Goal: Transaction & Acquisition: Book appointment/travel/reservation

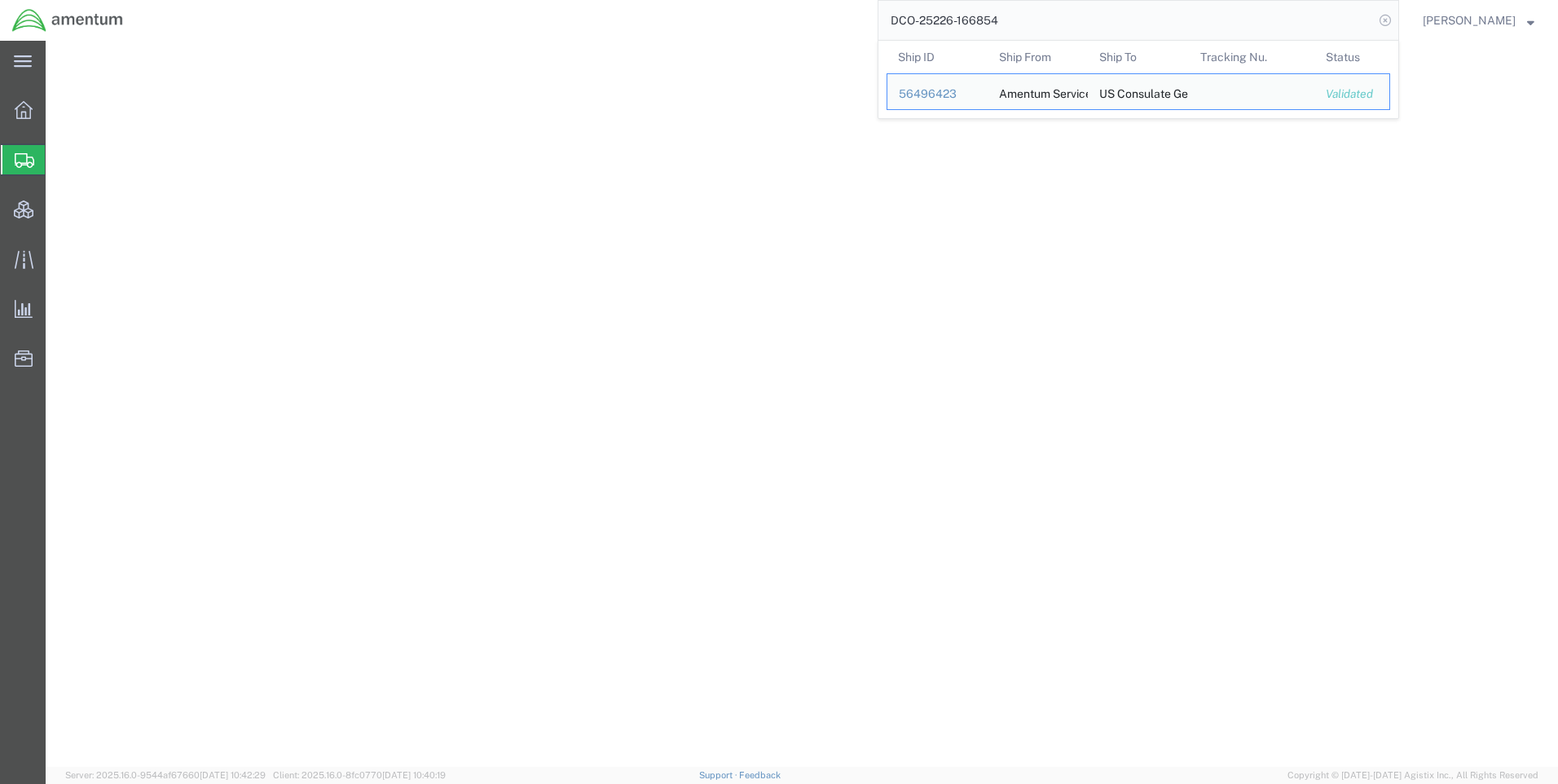
select select "42668"
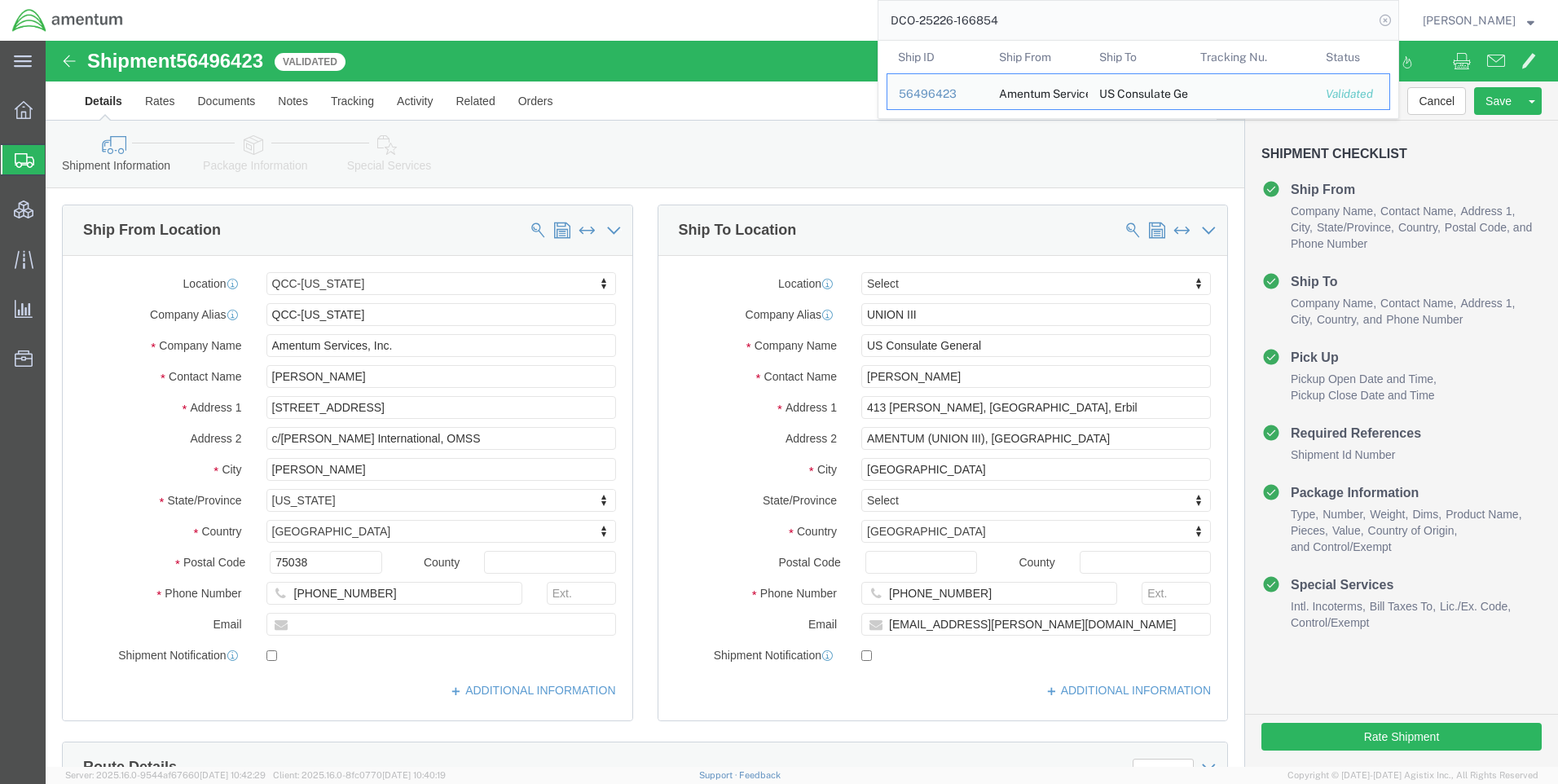
click at [1396, 20] on icon at bounding box center [1385, 20] width 23 height 23
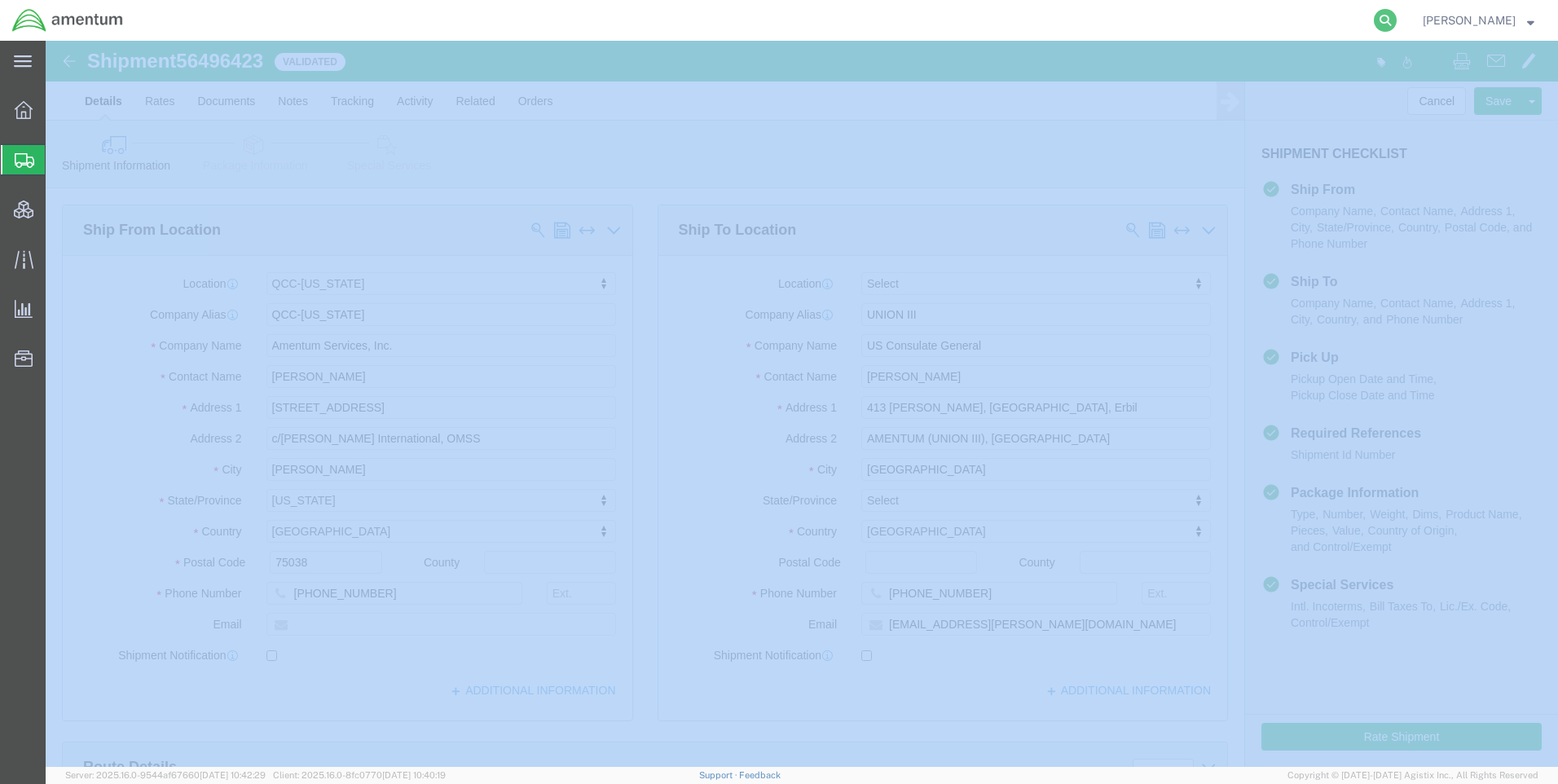
click at [1396, 20] on icon at bounding box center [1385, 20] width 23 height 23
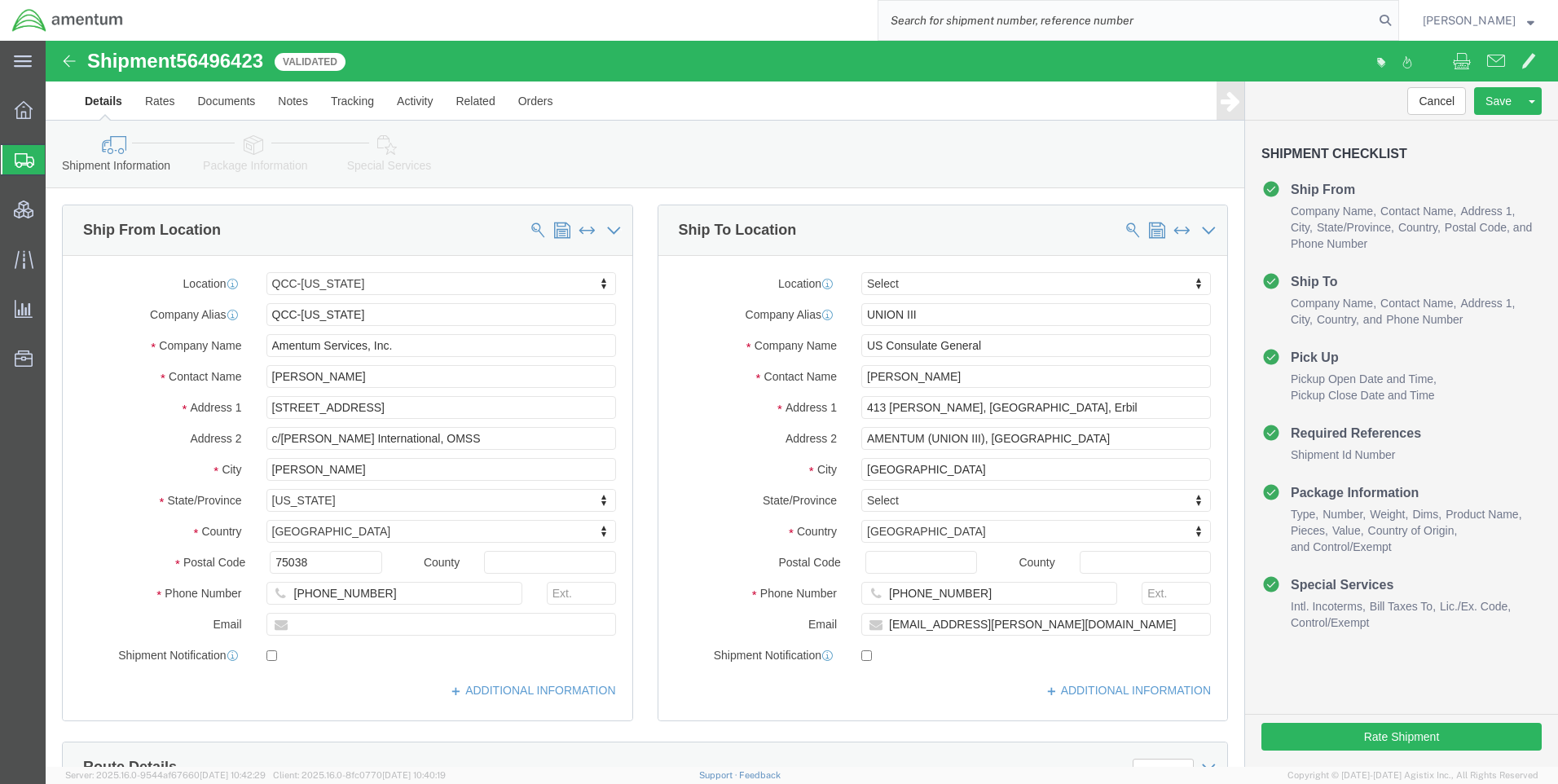
paste input "DCO-25226-166891"
type input "DCO-25226-166891"
click at [1394, 14] on icon at bounding box center [1385, 20] width 23 height 23
select select "42668"
click input "_"
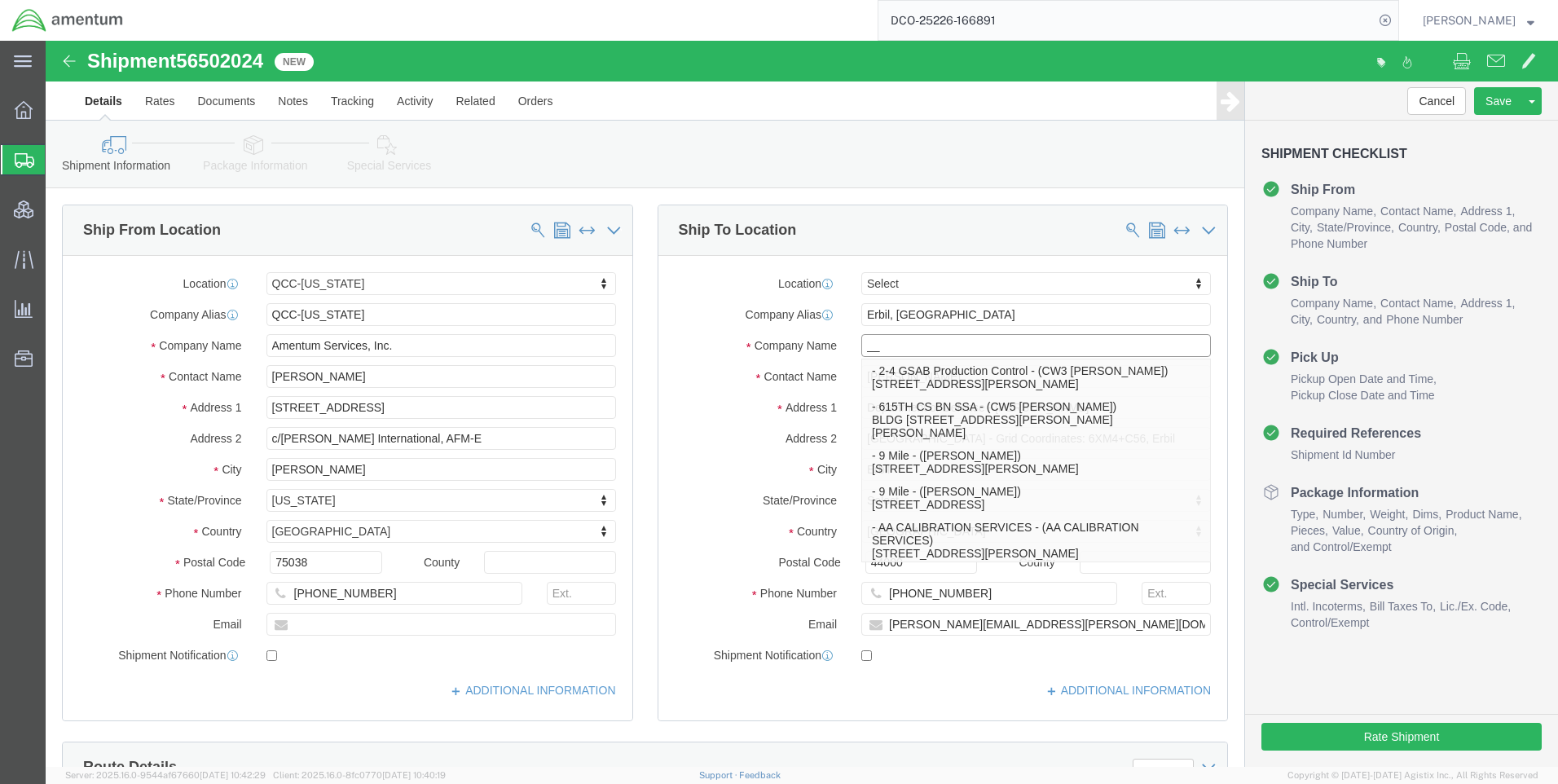
type input "__"
click div "Location Select Select My Profile Location [PHONE_NUMBER] [PHONE_NUMBER] [PHONE…"
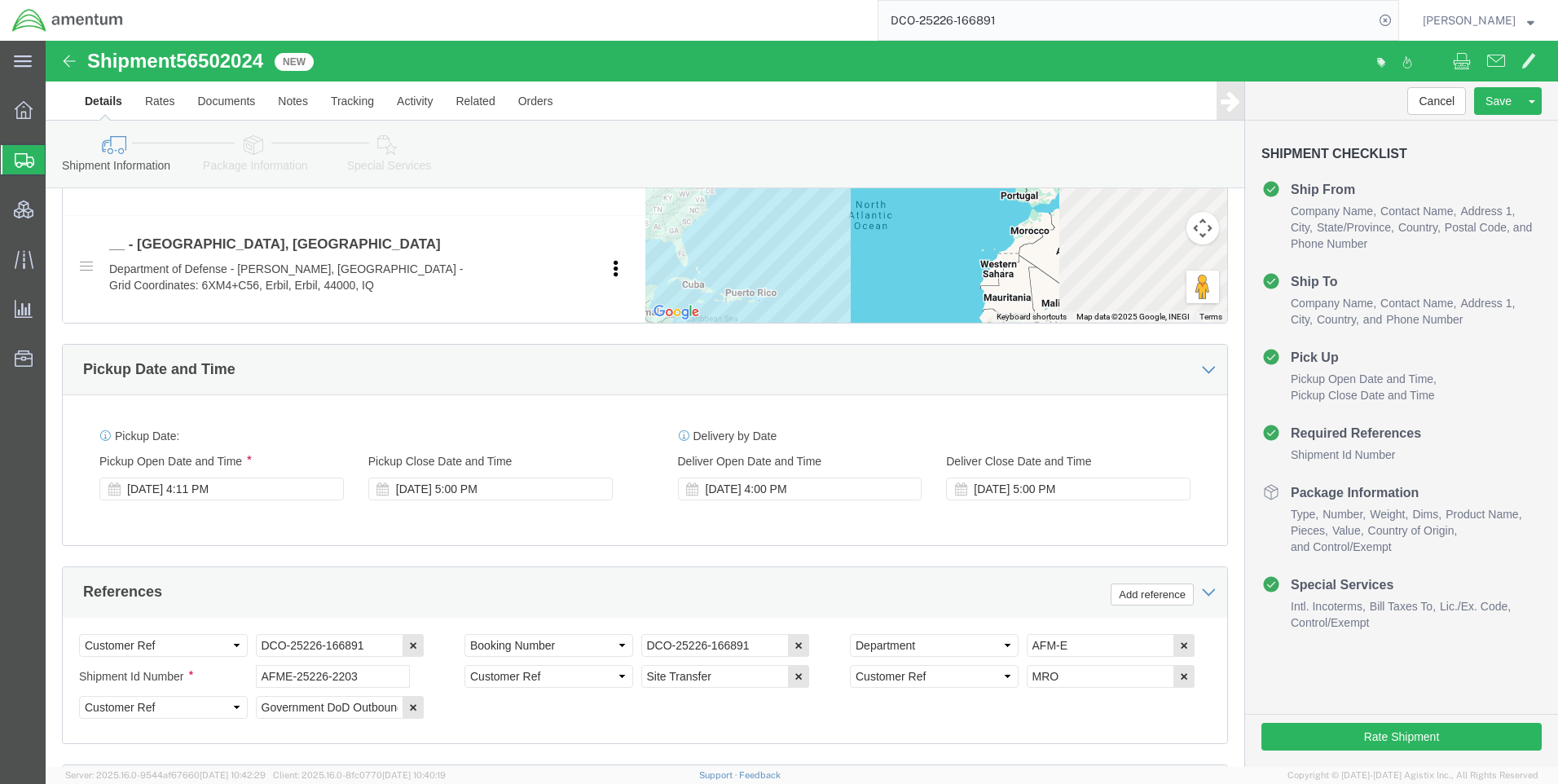
scroll to position [896, 0]
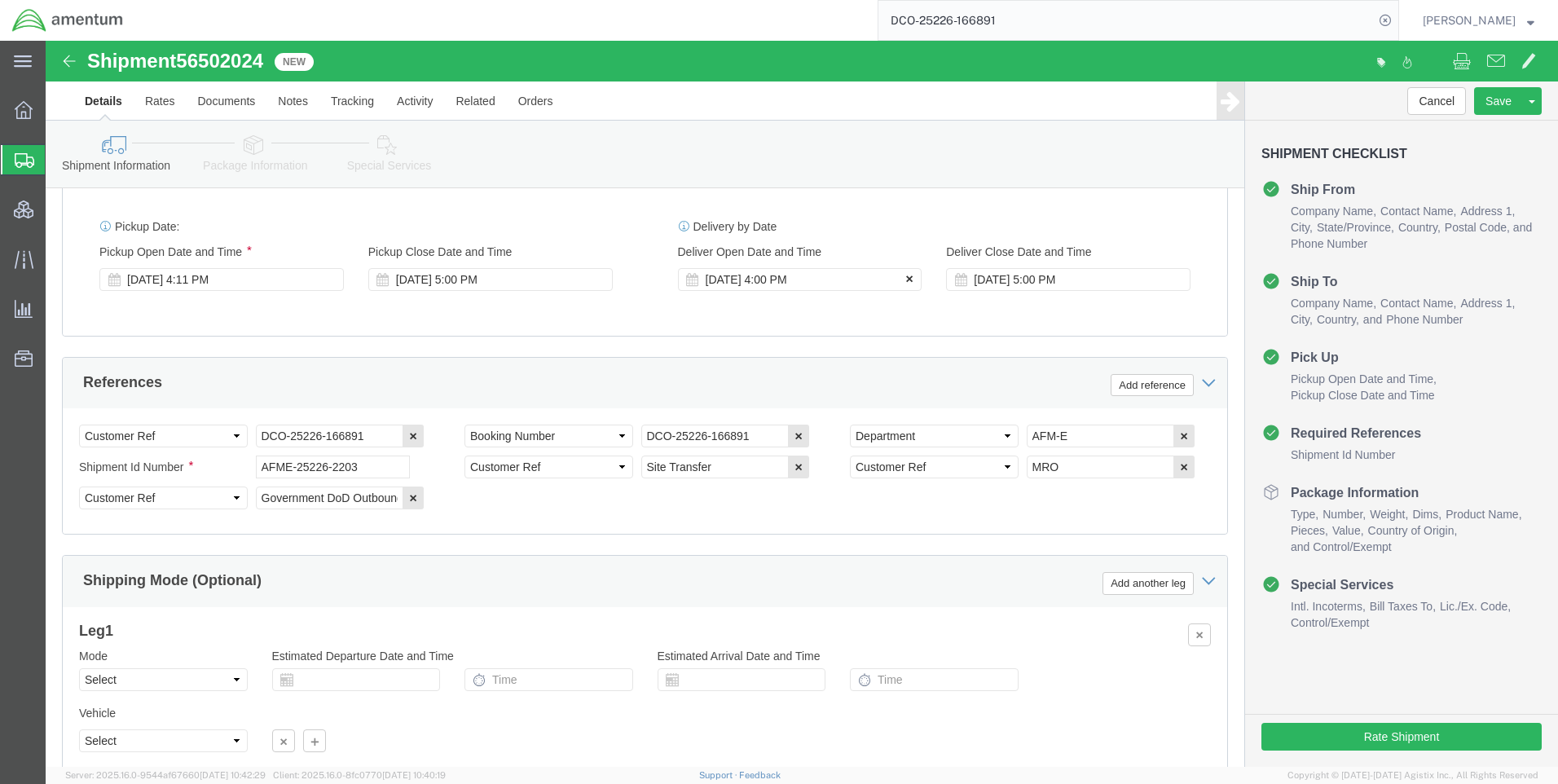
click button
click icon
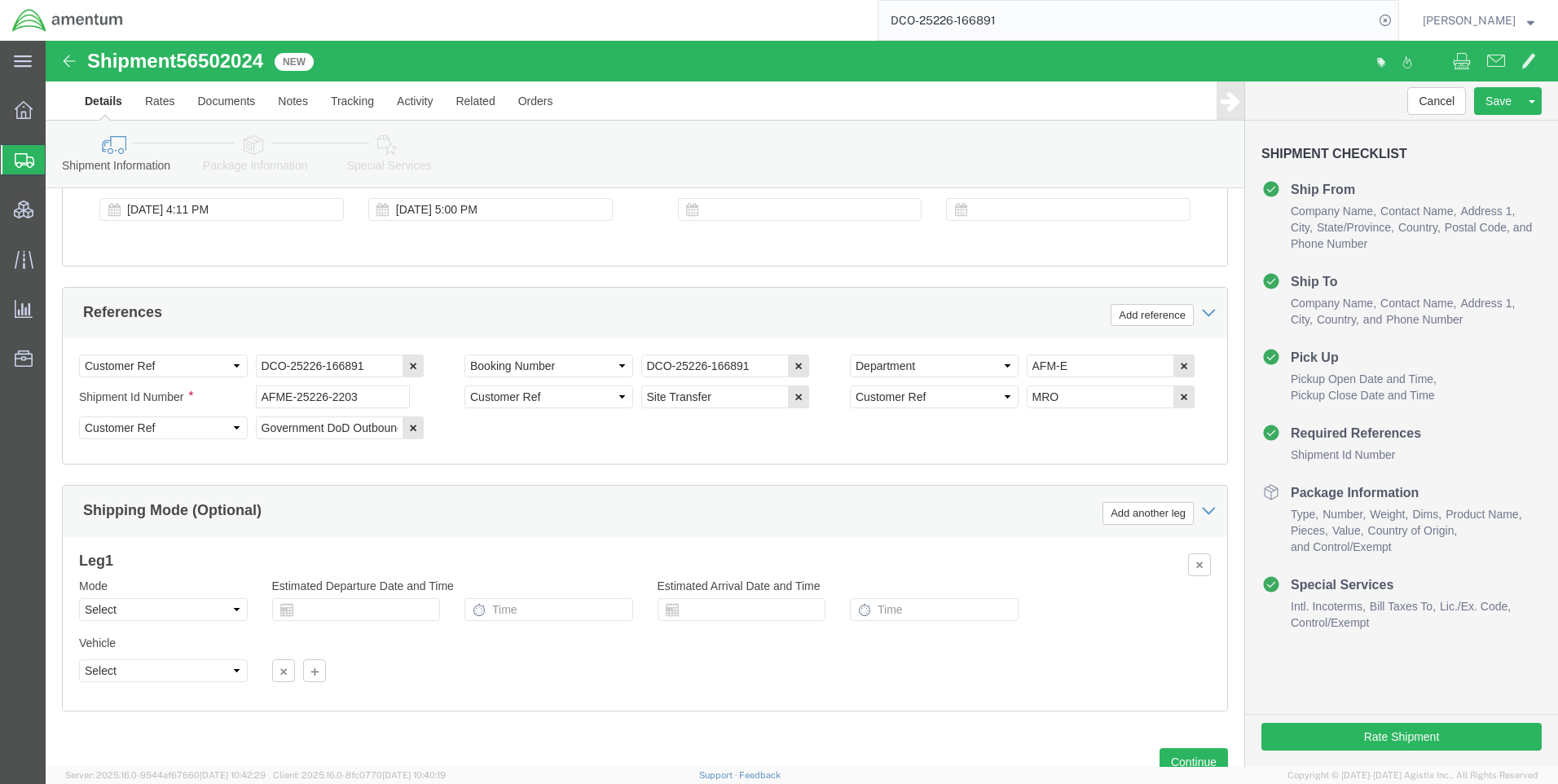
scroll to position [1027, 0]
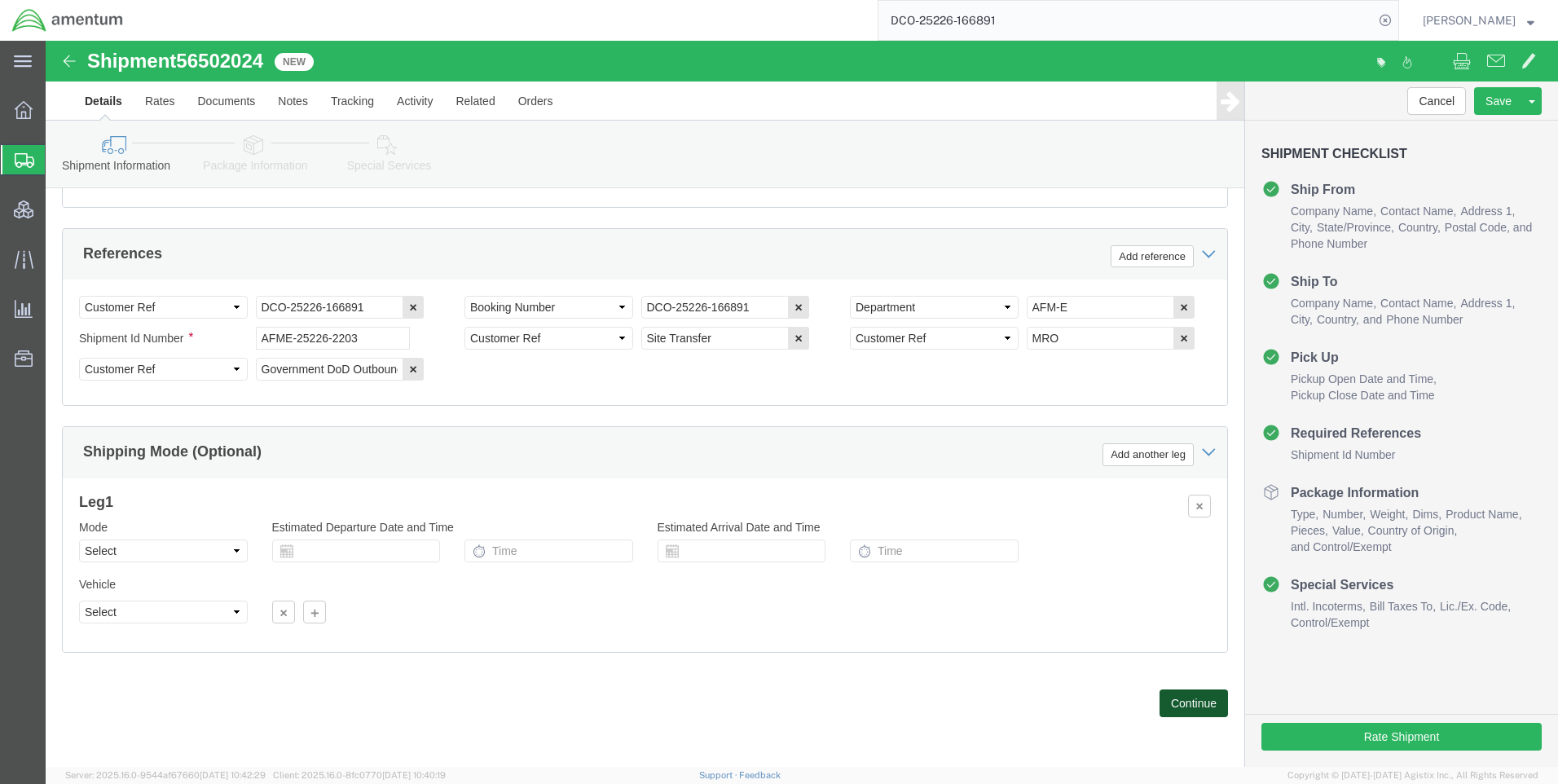
click button "Continue"
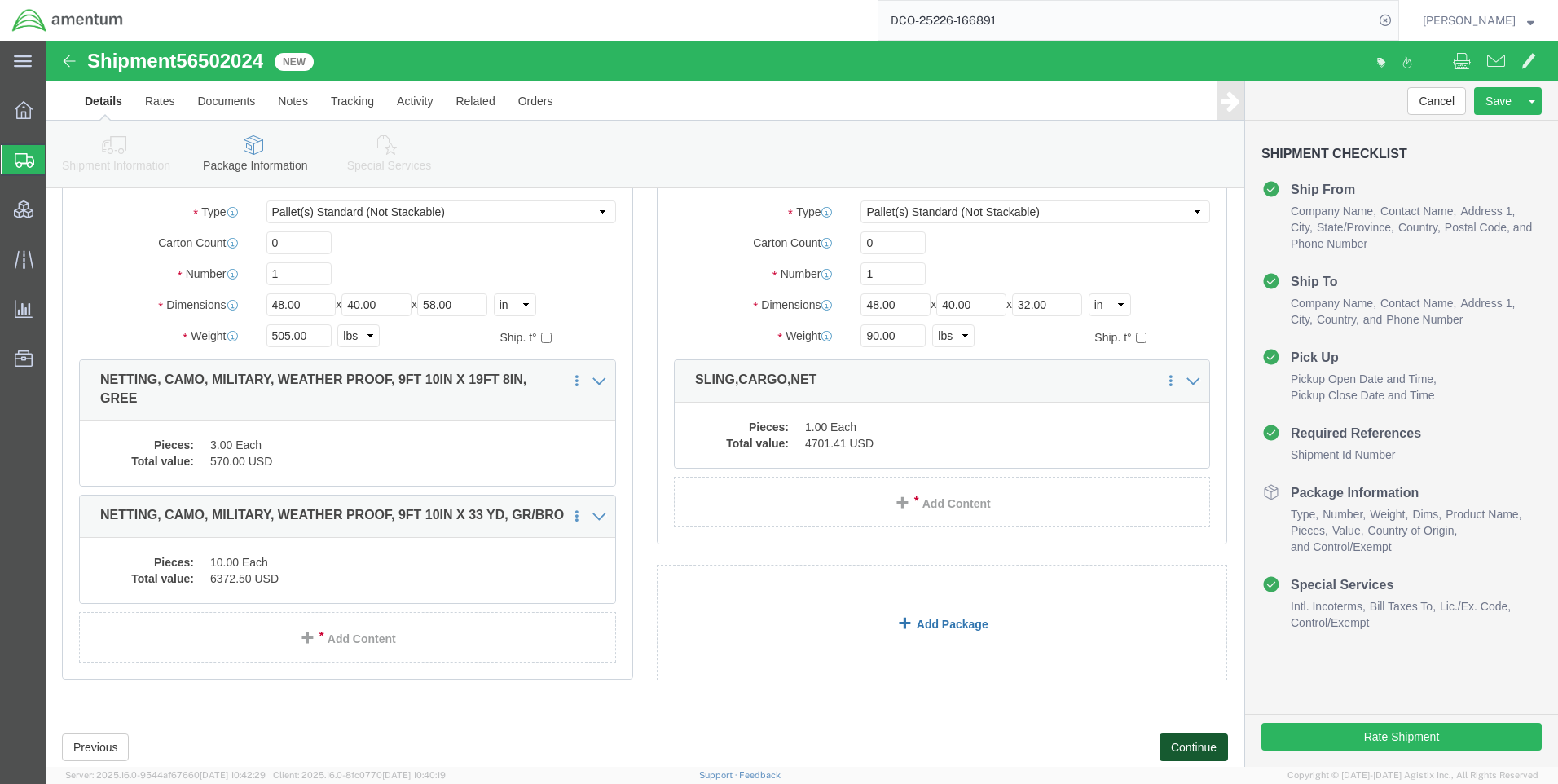
scroll to position [157, 0]
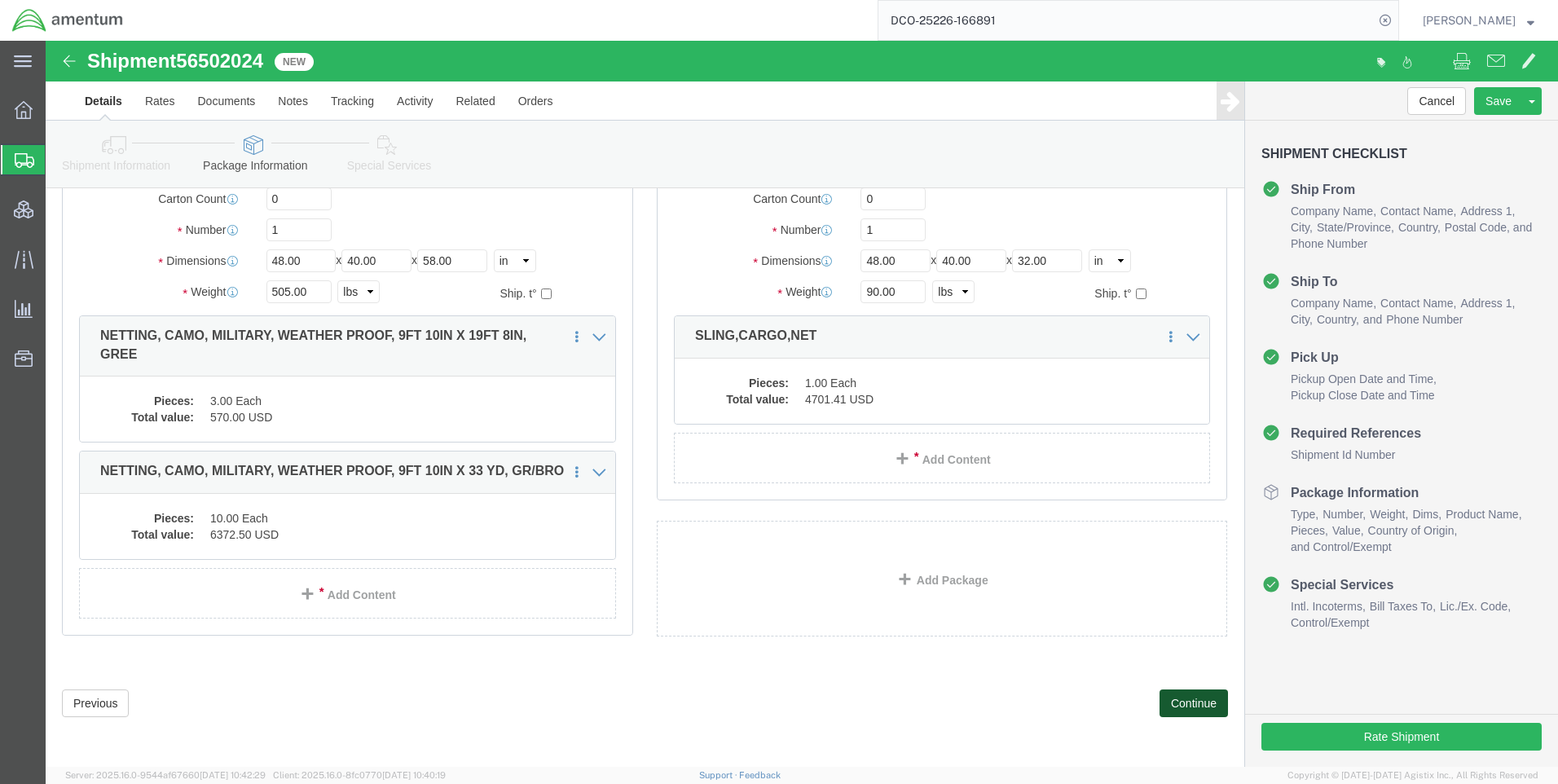
click button "Continue"
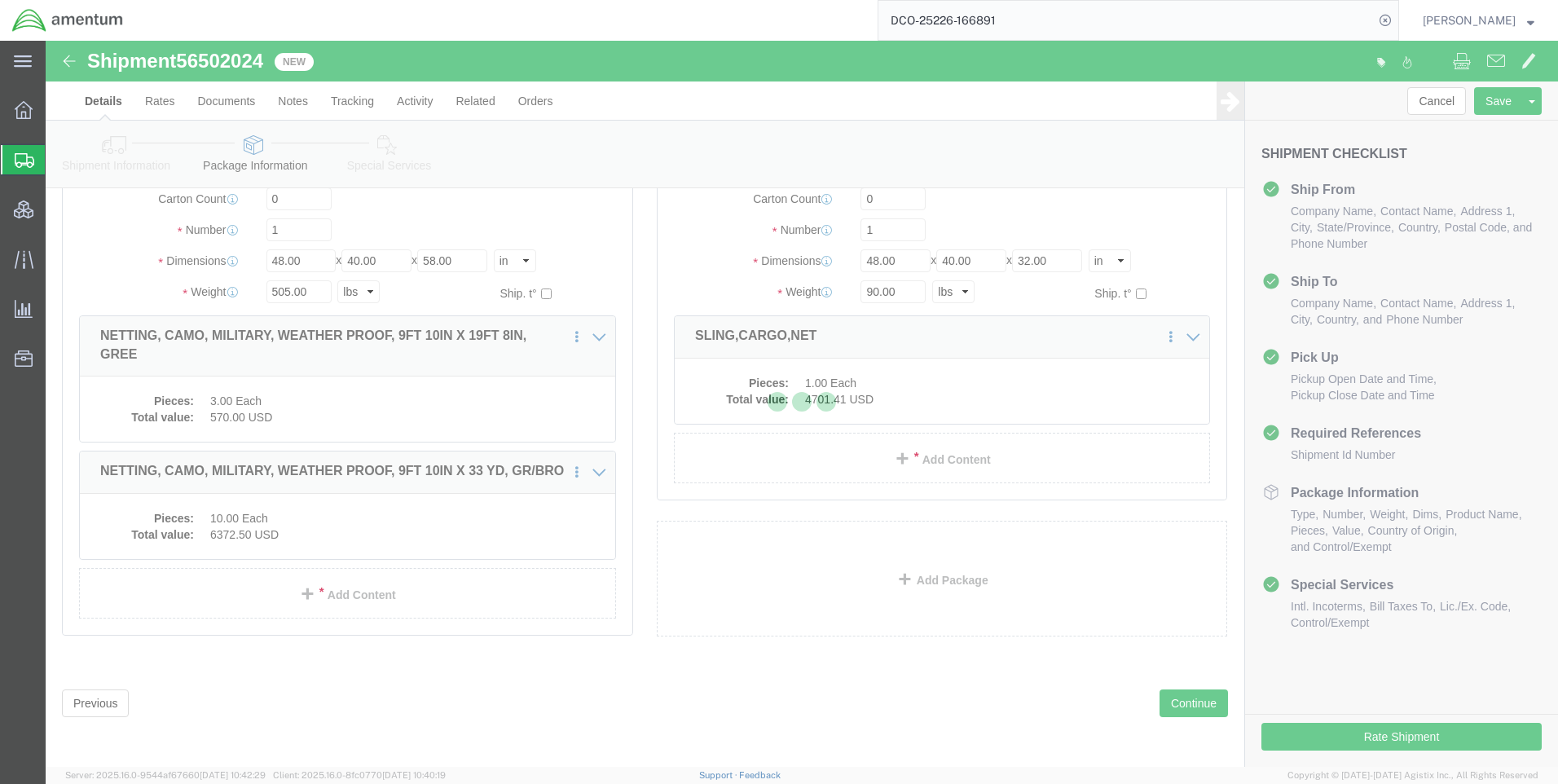
select select
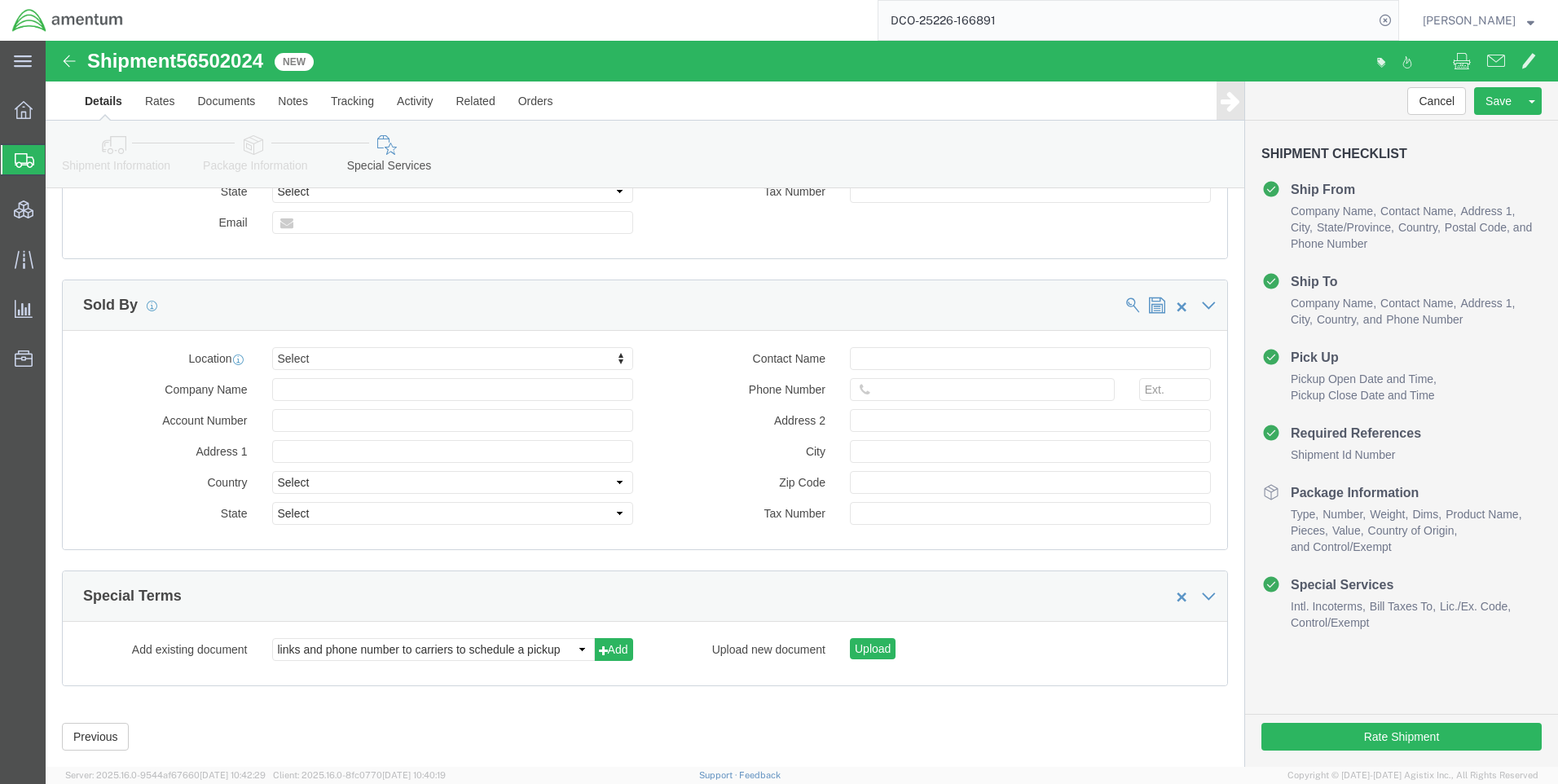
select select "DEPARTMENT"
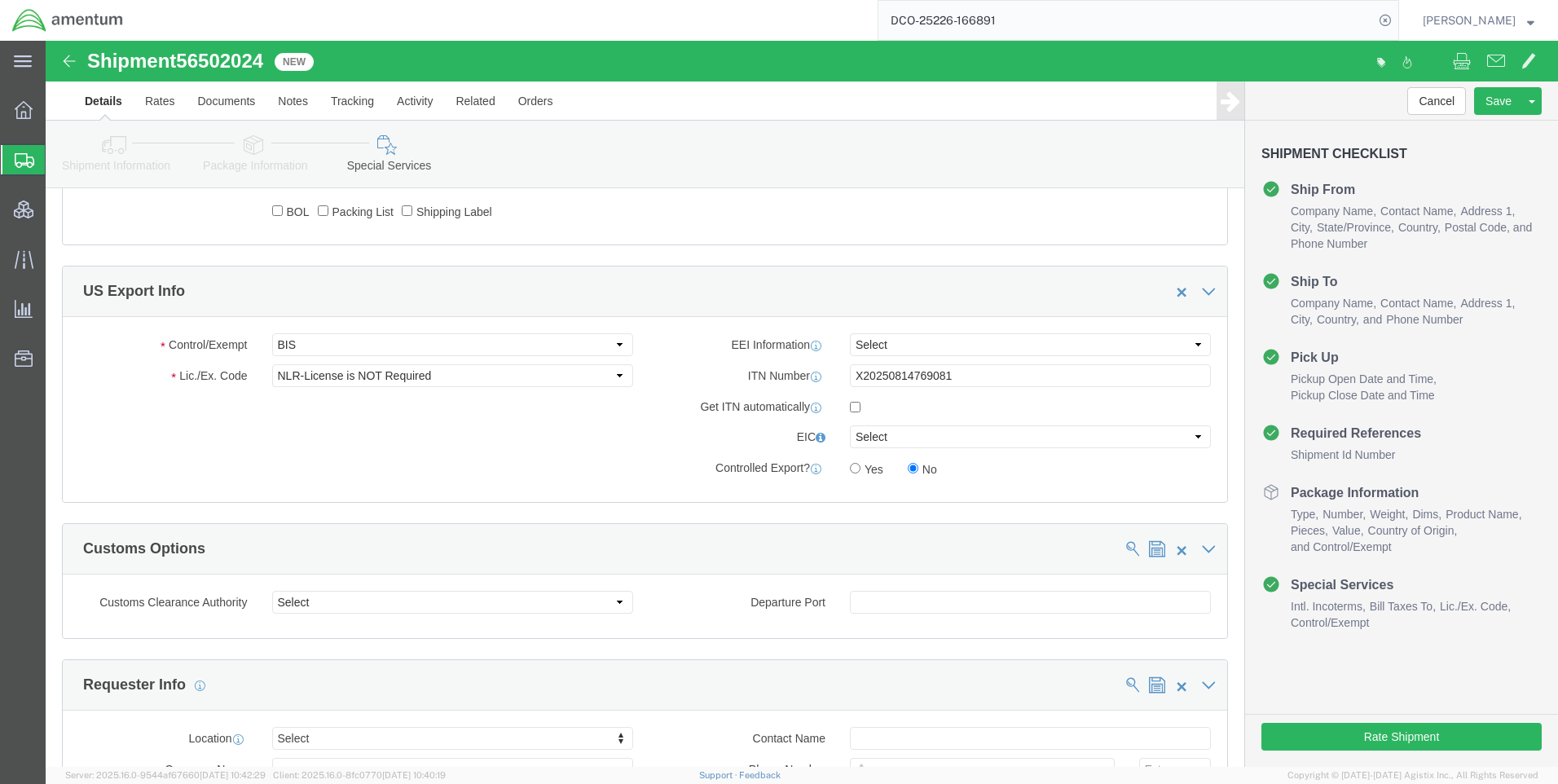
scroll to position [1066, 0]
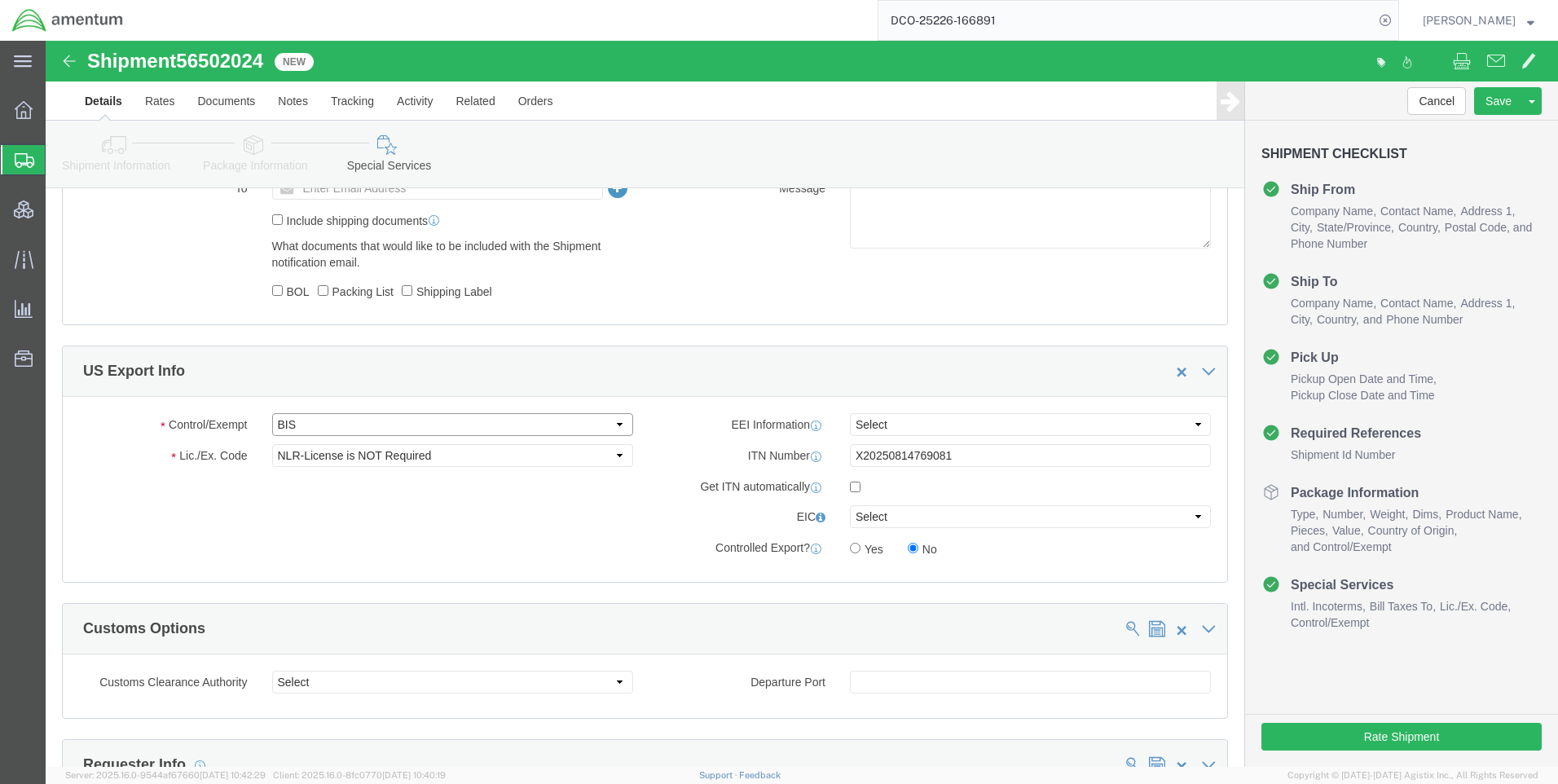
click select "Select ATF BIS DEA EPA FDA FTR ITAR OFAC Other (OPA)"
click div "US Export Info"
click select "Select AES-Direct EEI Carrier File EEI EEI Exempt"
select select "AESD"
click select "Select AES-Direct EEI Carrier File EEI EEI Exempt"
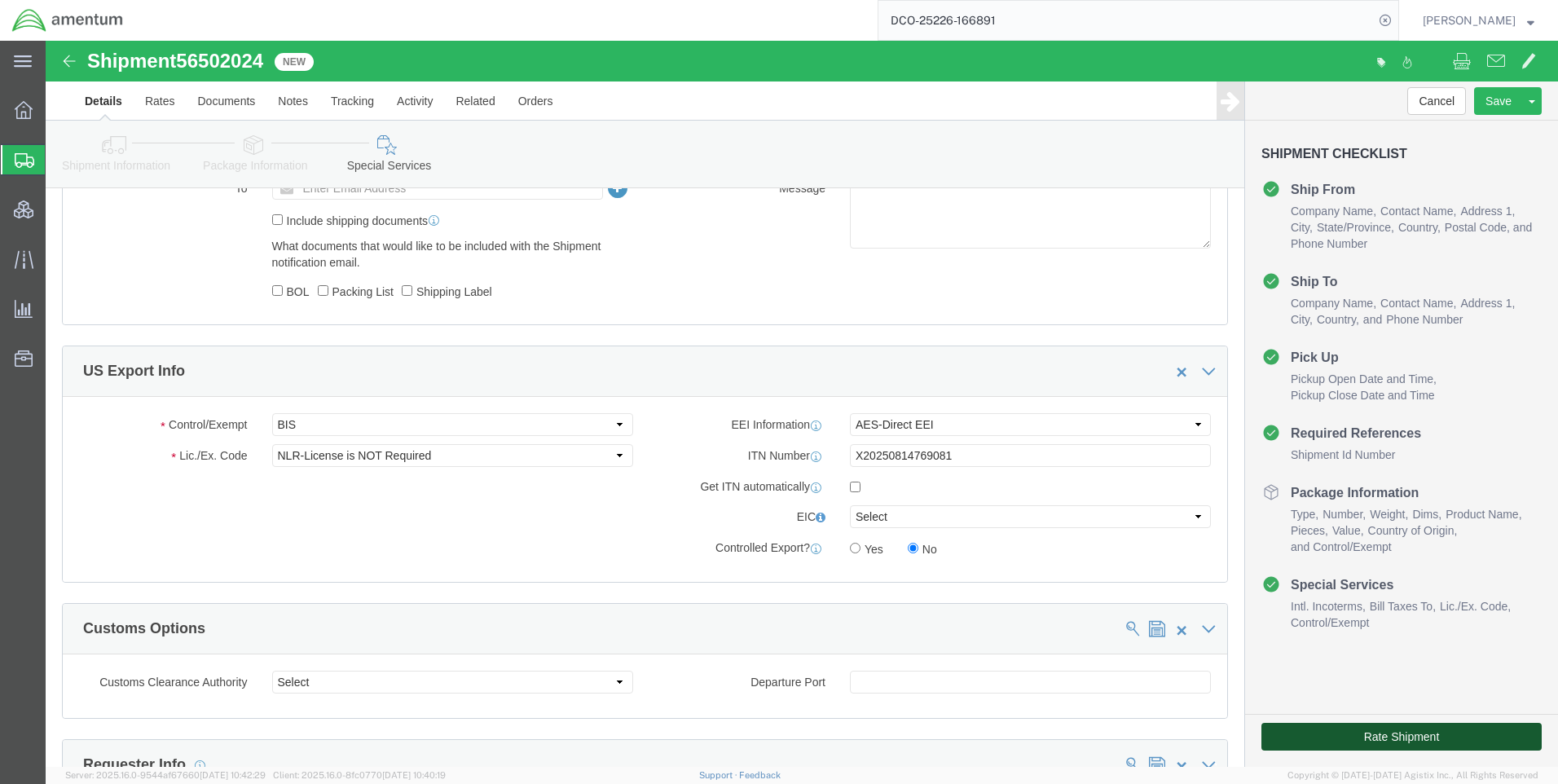
click button "Rate Shipment"
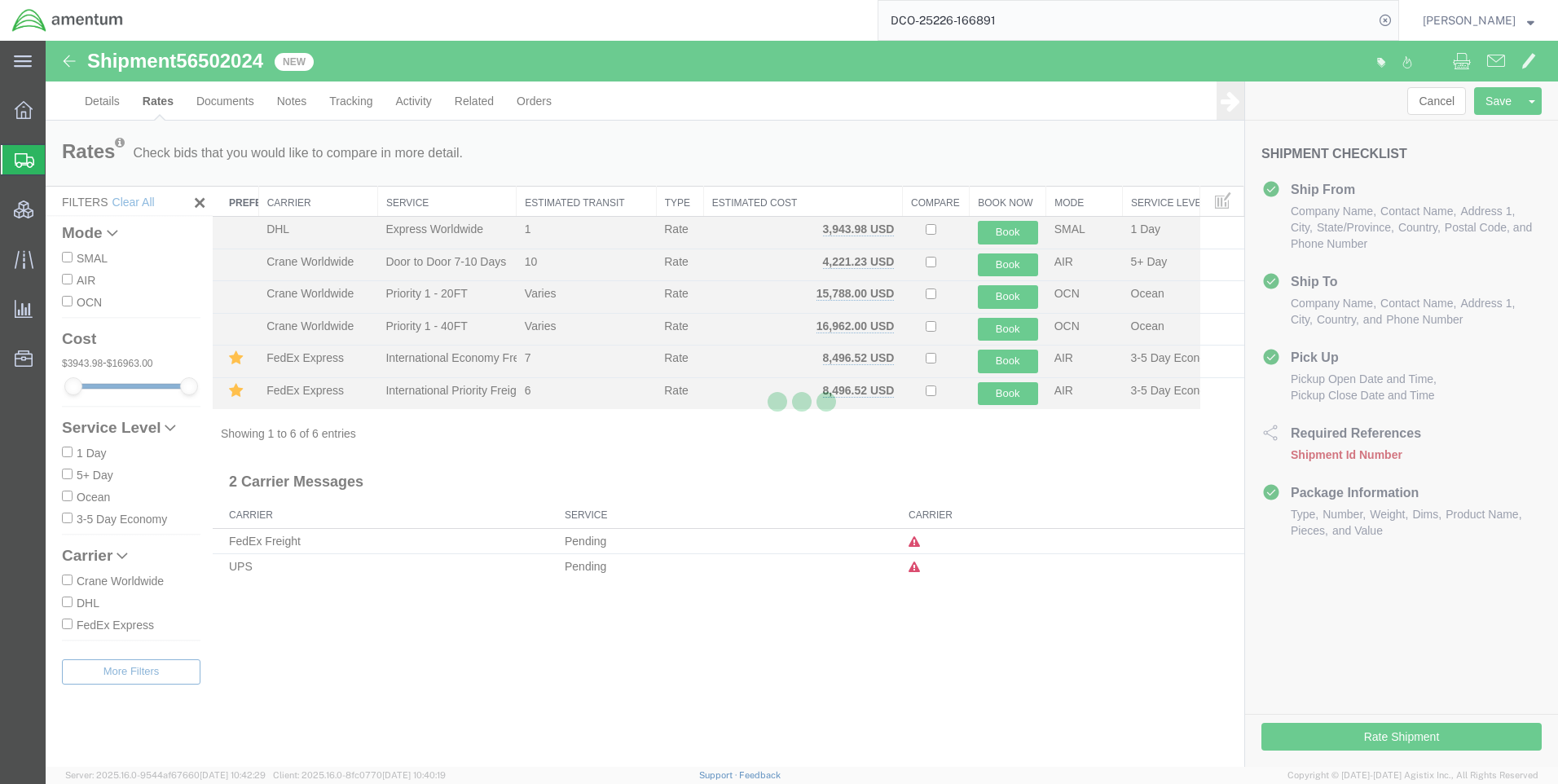
scroll to position [0, 0]
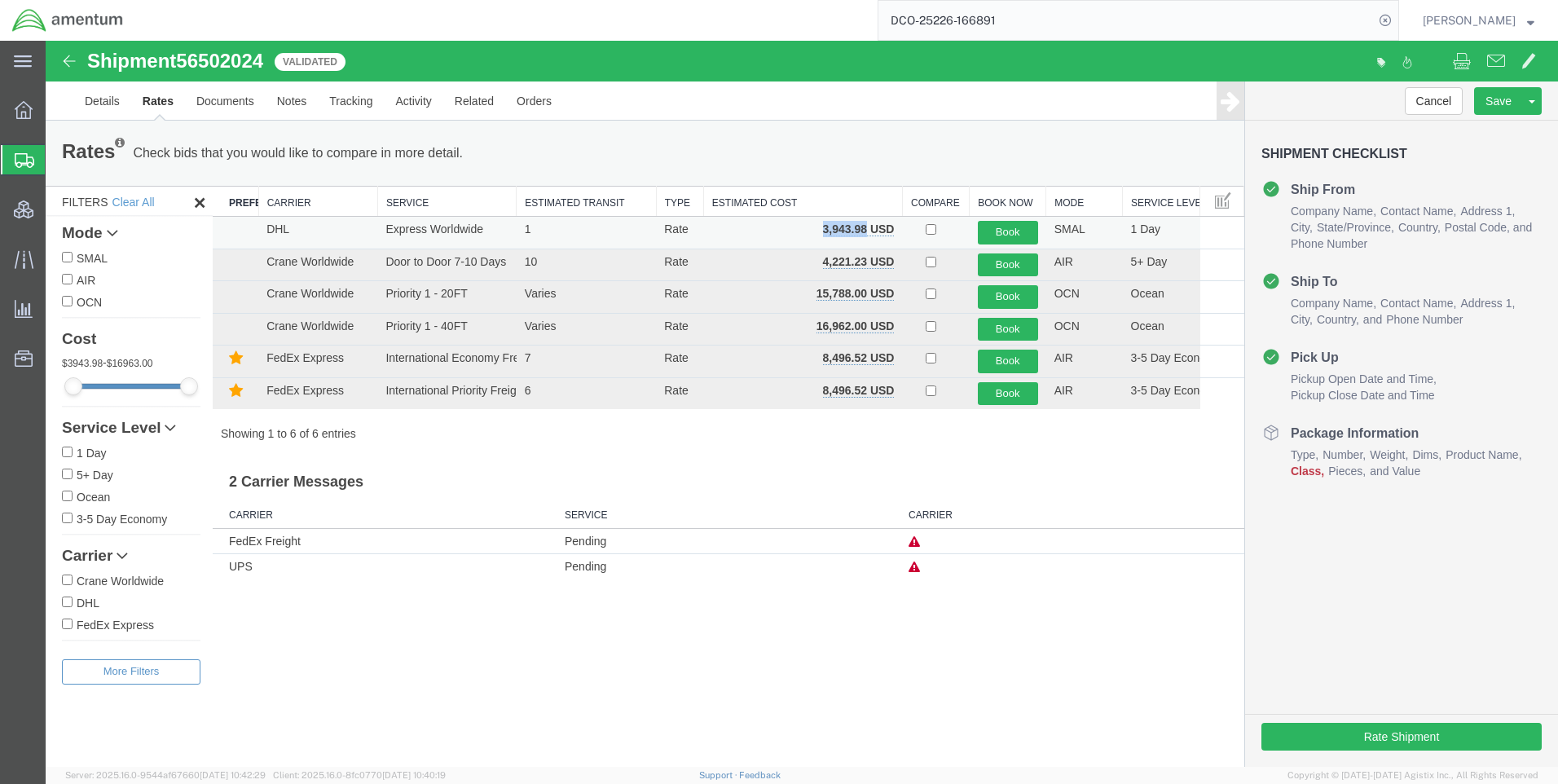
drag, startPoint x: 867, startPoint y: 225, endPoint x: 817, endPoint y: 224, distance: 50.0
click at [817, 224] on td "3,943.98 USD" at bounding box center [803, 233] width 199 height 32
copy b "3,943.98"
click at [1396, 24] on icon at bounding box center [1385, 20] width 23 height 23
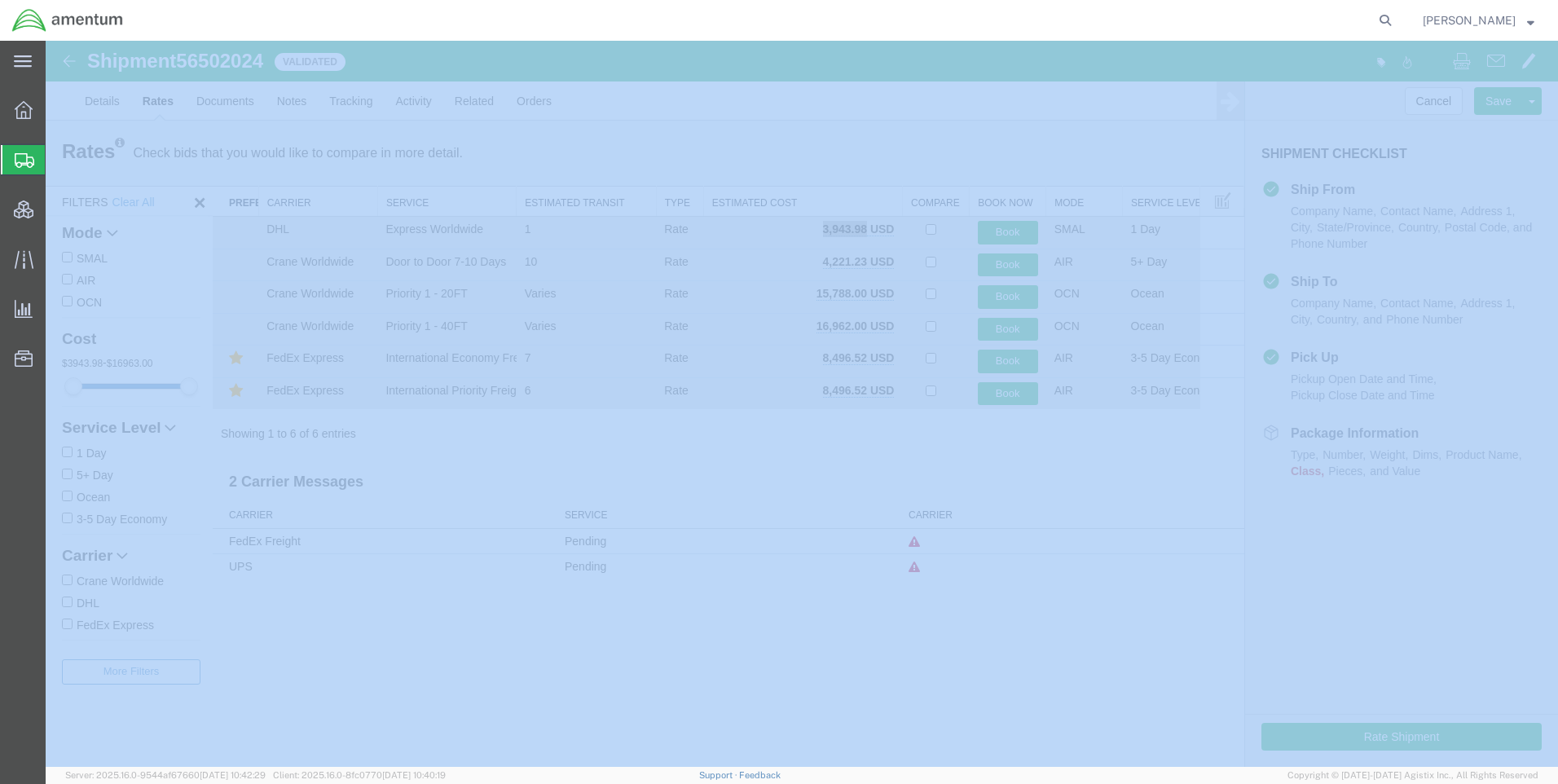
click at [1396, 24] on icon at bounding box center [1385, 20] width 23 height 23
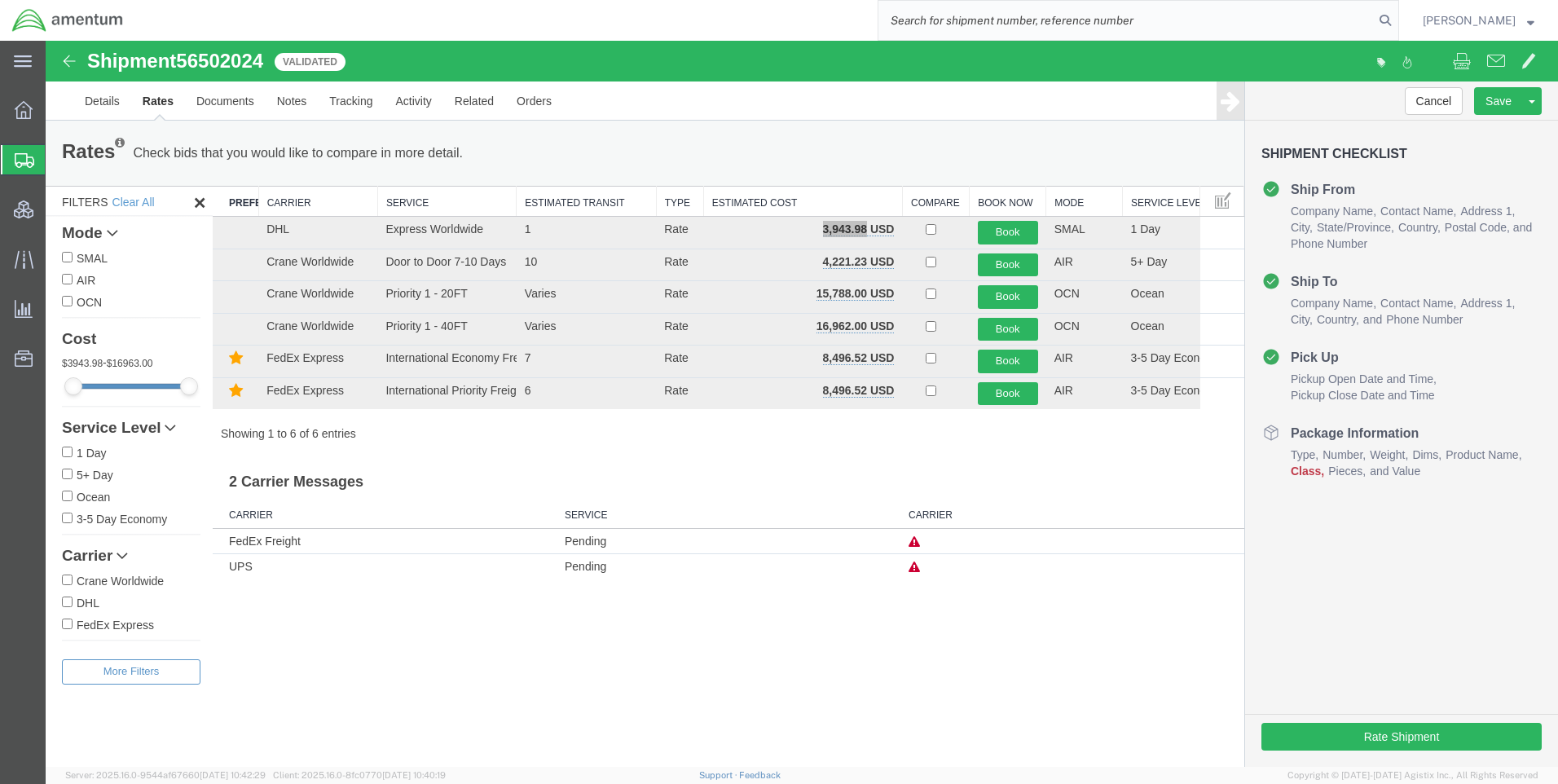
paste input "DCO-25226-166892"
type input "DCO-25226-166892"
click at [1395, 15] on icon at bounding box center [1385, 20] width 23 height 23
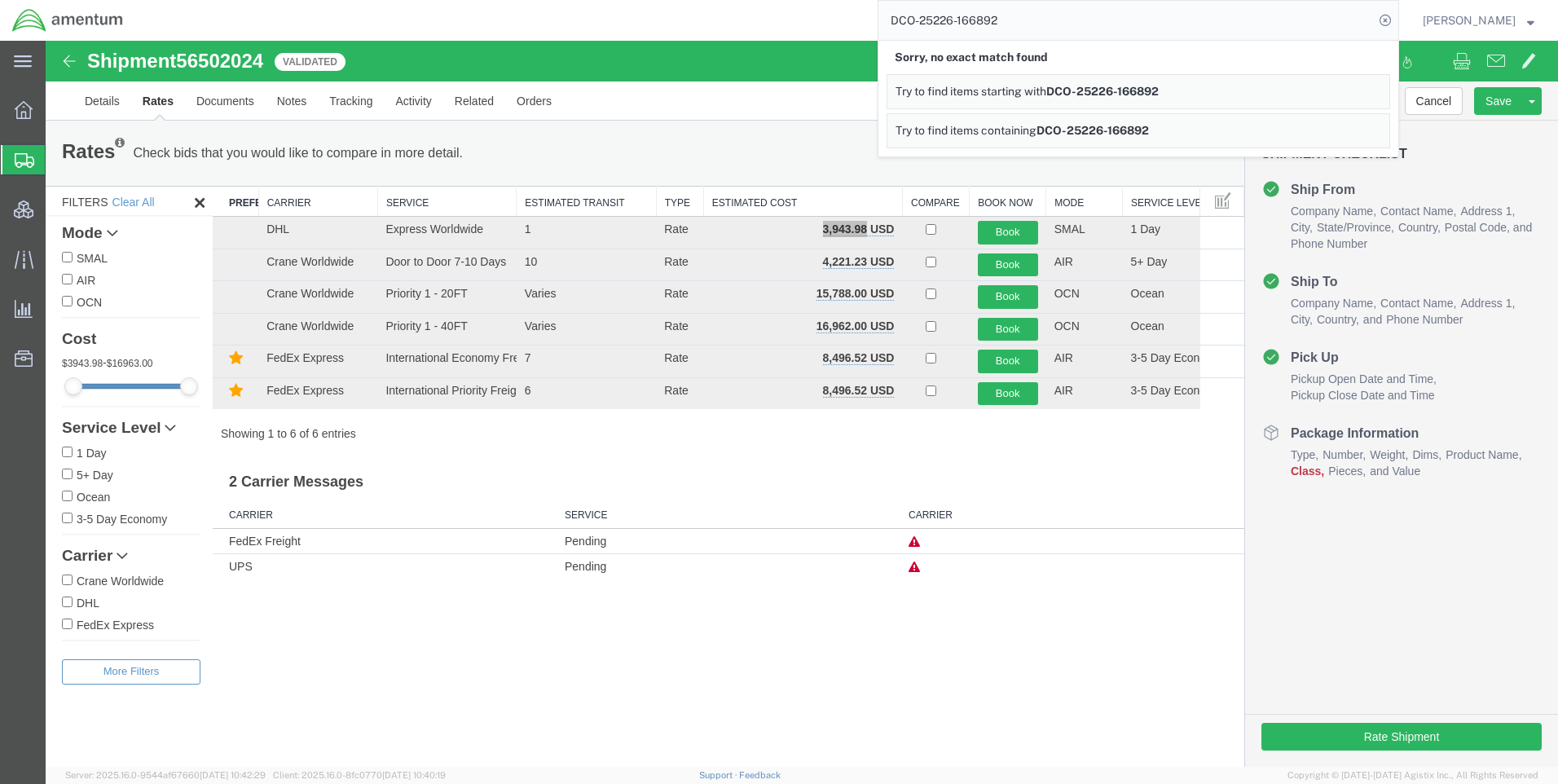
click at [1395, 36] on form "DCO-25226-166892 Sorry, no exact match found Try to find items starting with DC…" at bounding box center [1138, 20] width 521 height 41
click at [1396, 22] on icon at bounding box center [1385, 20] width 23 height 23
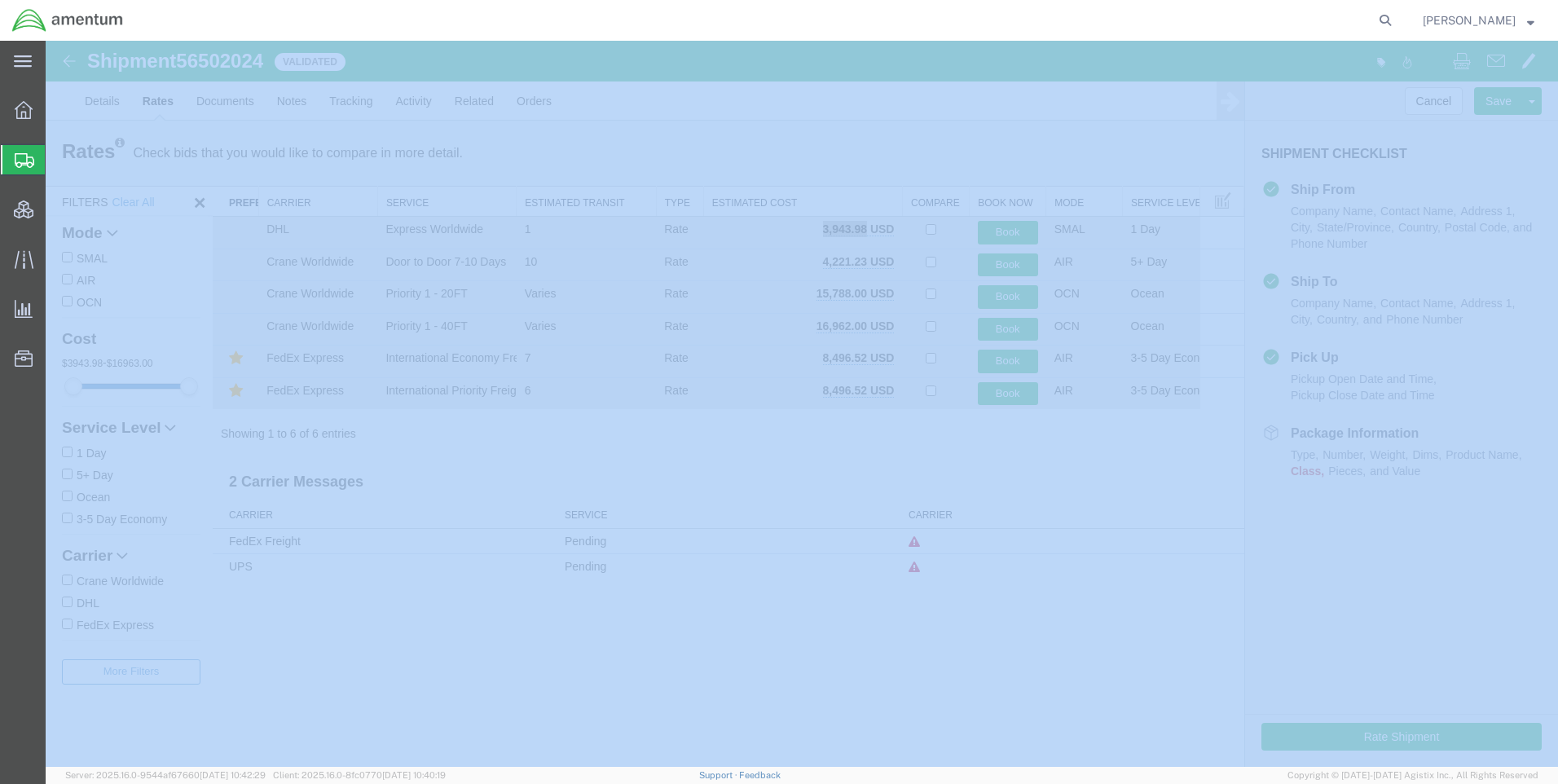
click at [1396, 22] on icon at bounding box center [1385, 20] width 23 height 23
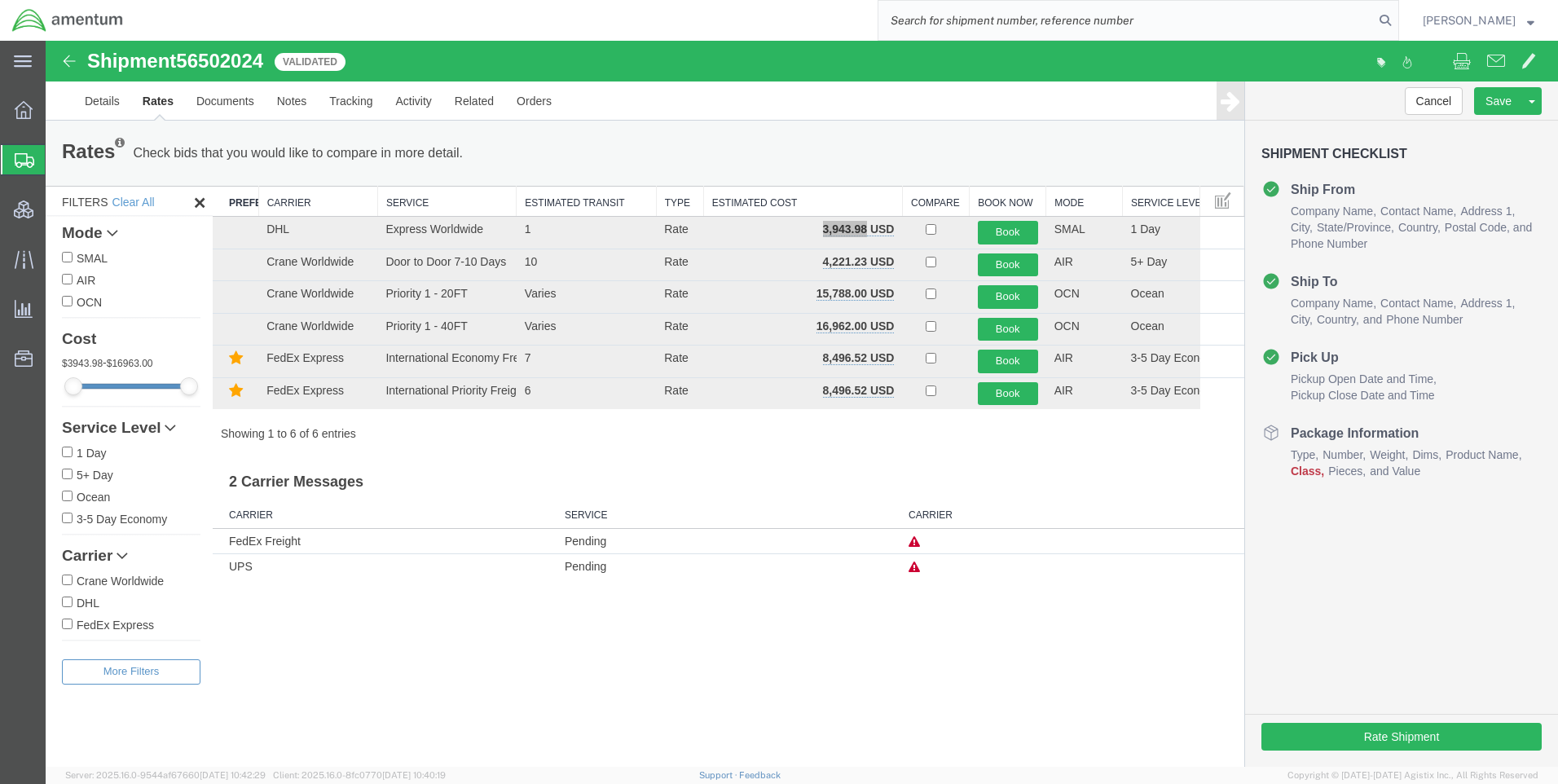
paste input "DCO-25226-166892"
type input "DCO-25226-166892"
click at [1394, 17] on icon at bounding box center [1385, 20] width 23 height 23
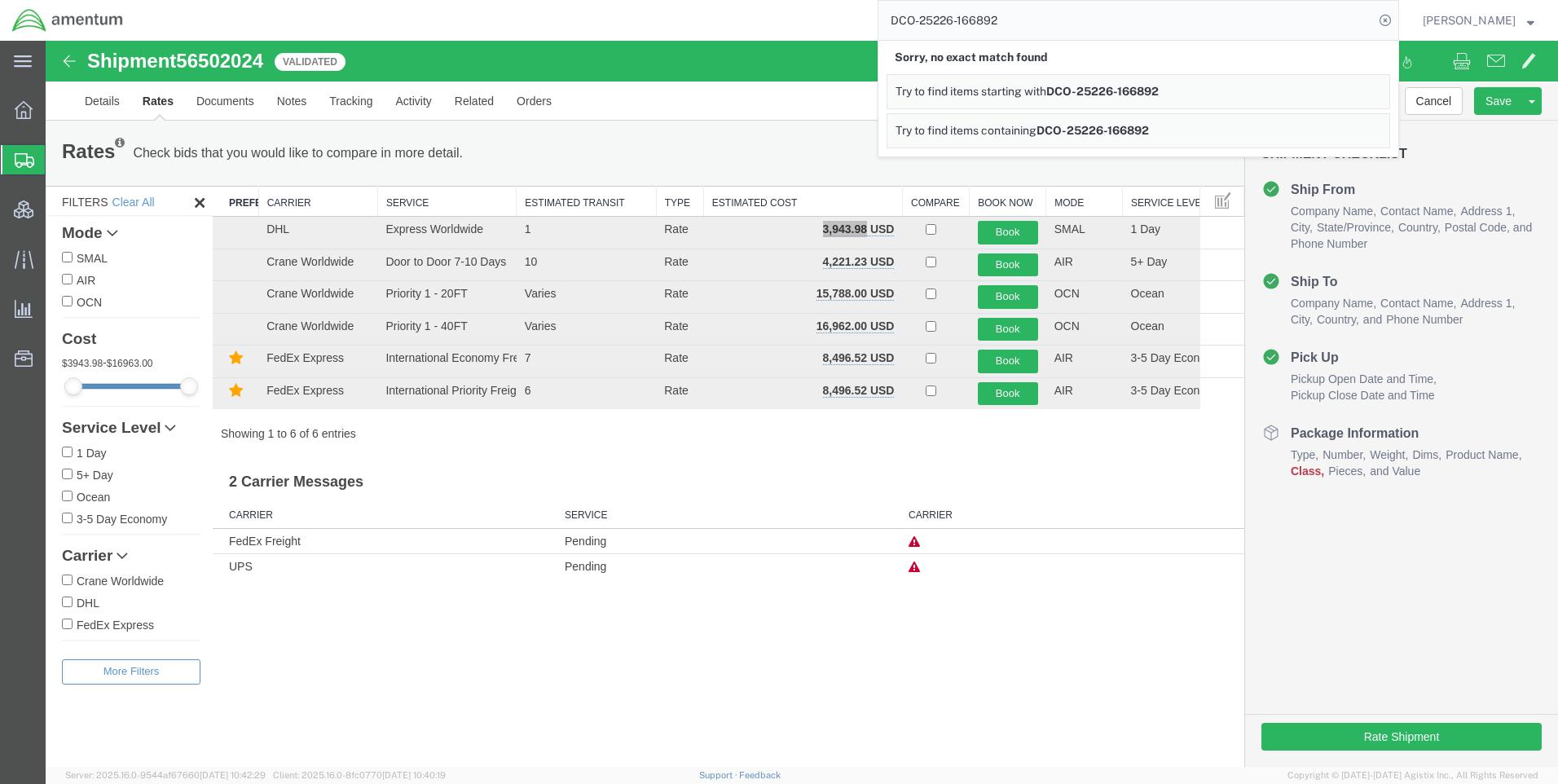
click at [1394, 17] on icon at bounding box center [1385, 20] width 23 height 23
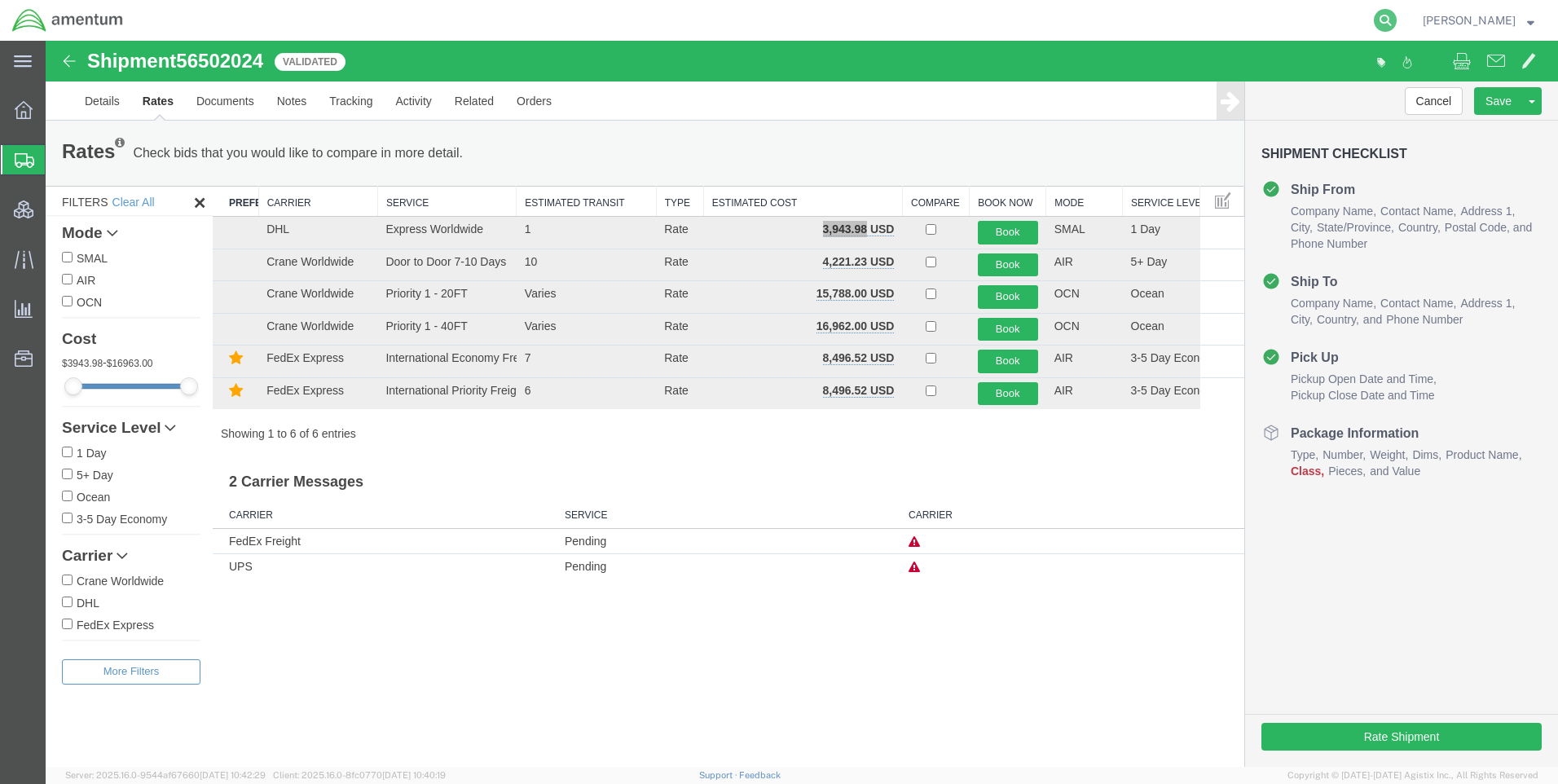
click at [1396, 15] on icon at bounding box center [1385, 20] width 23 height 23
paste input "DCO-25226-166892"
type input "DCO-25226-166892"
click at [1396, 17] on icon at bounding box center [1385, 20] width 23 height 23
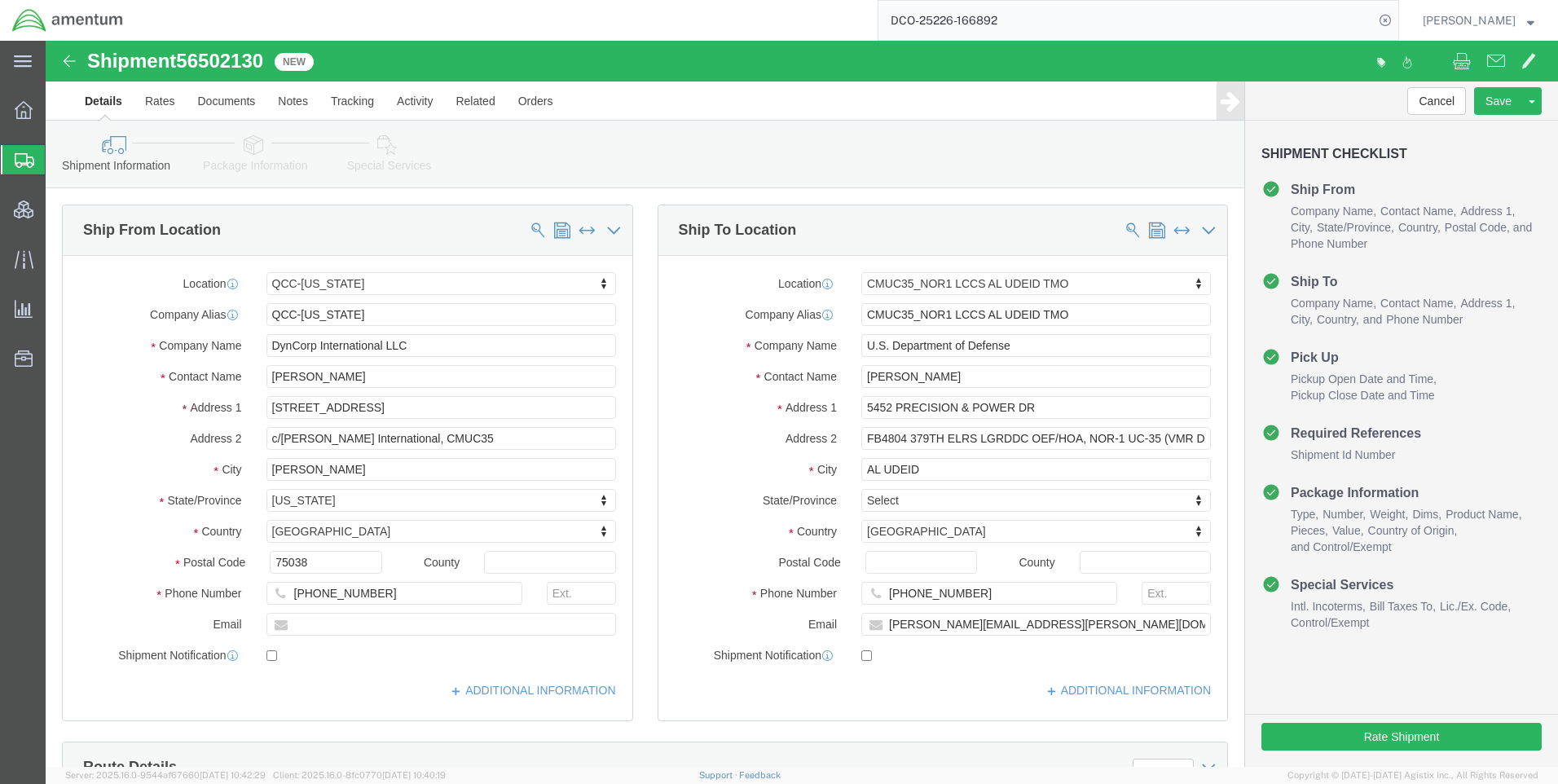
select select "42668"
select select "42657"
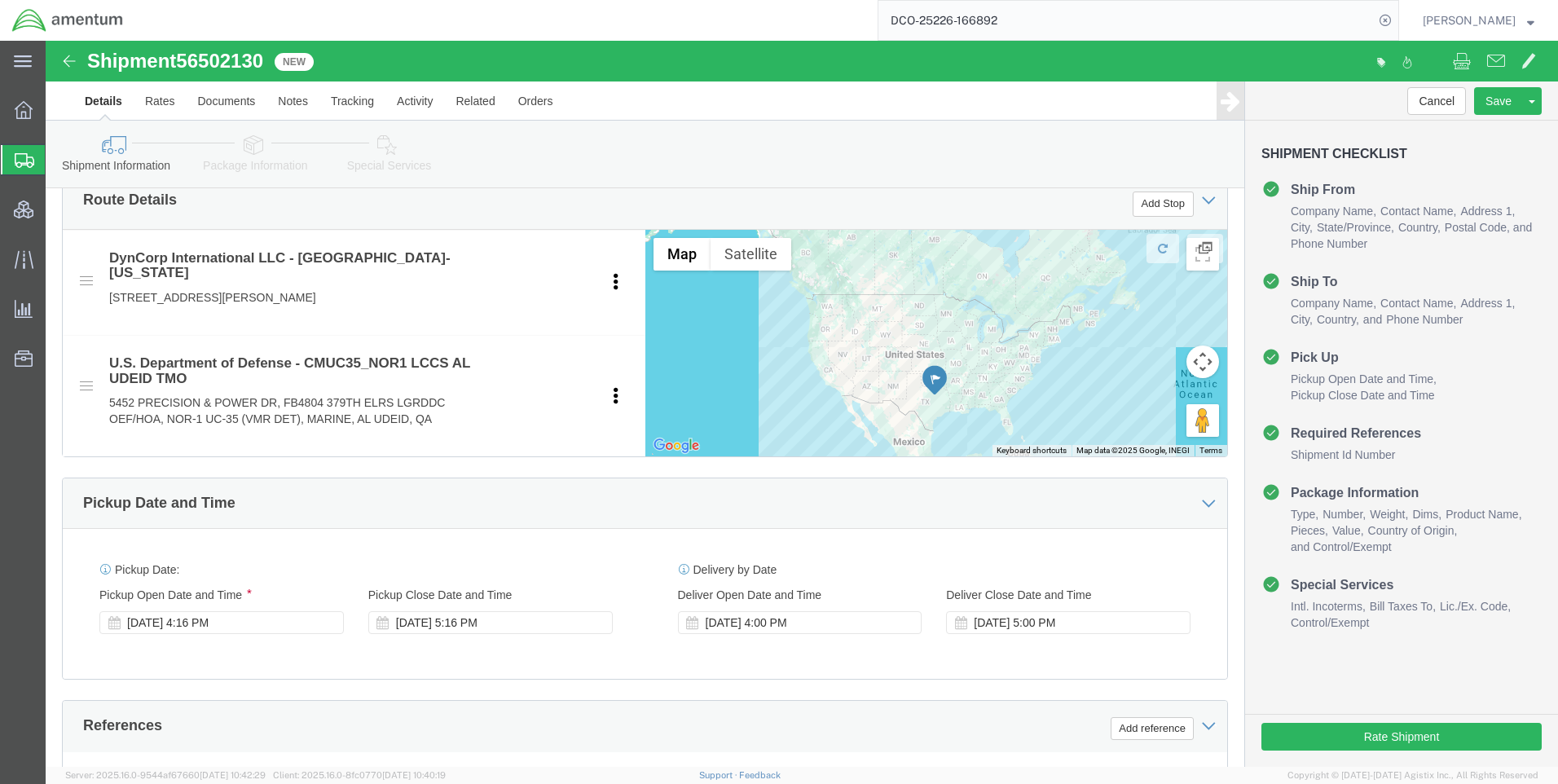
scroll to position [571, 0]
click icon
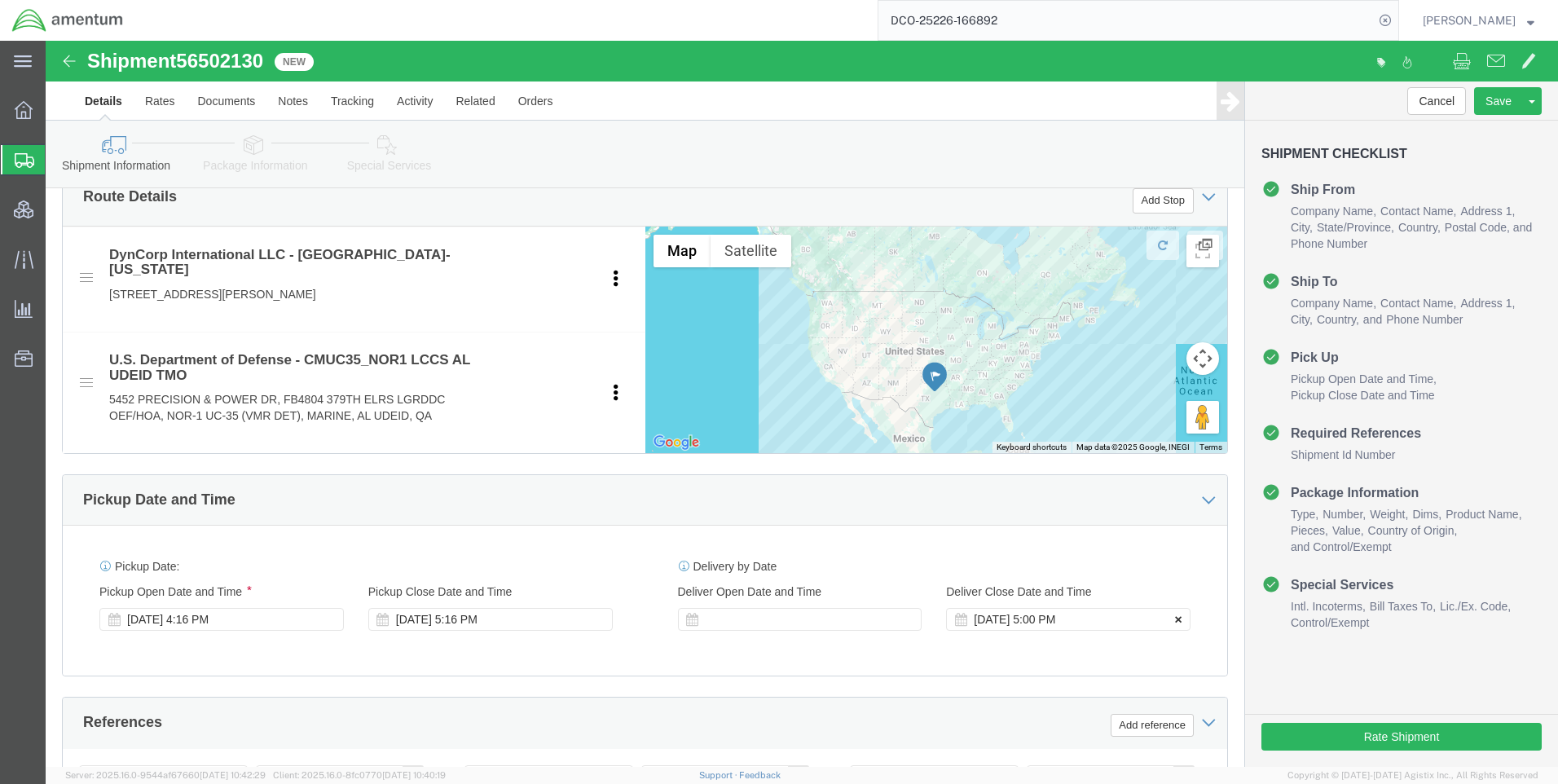
click icon
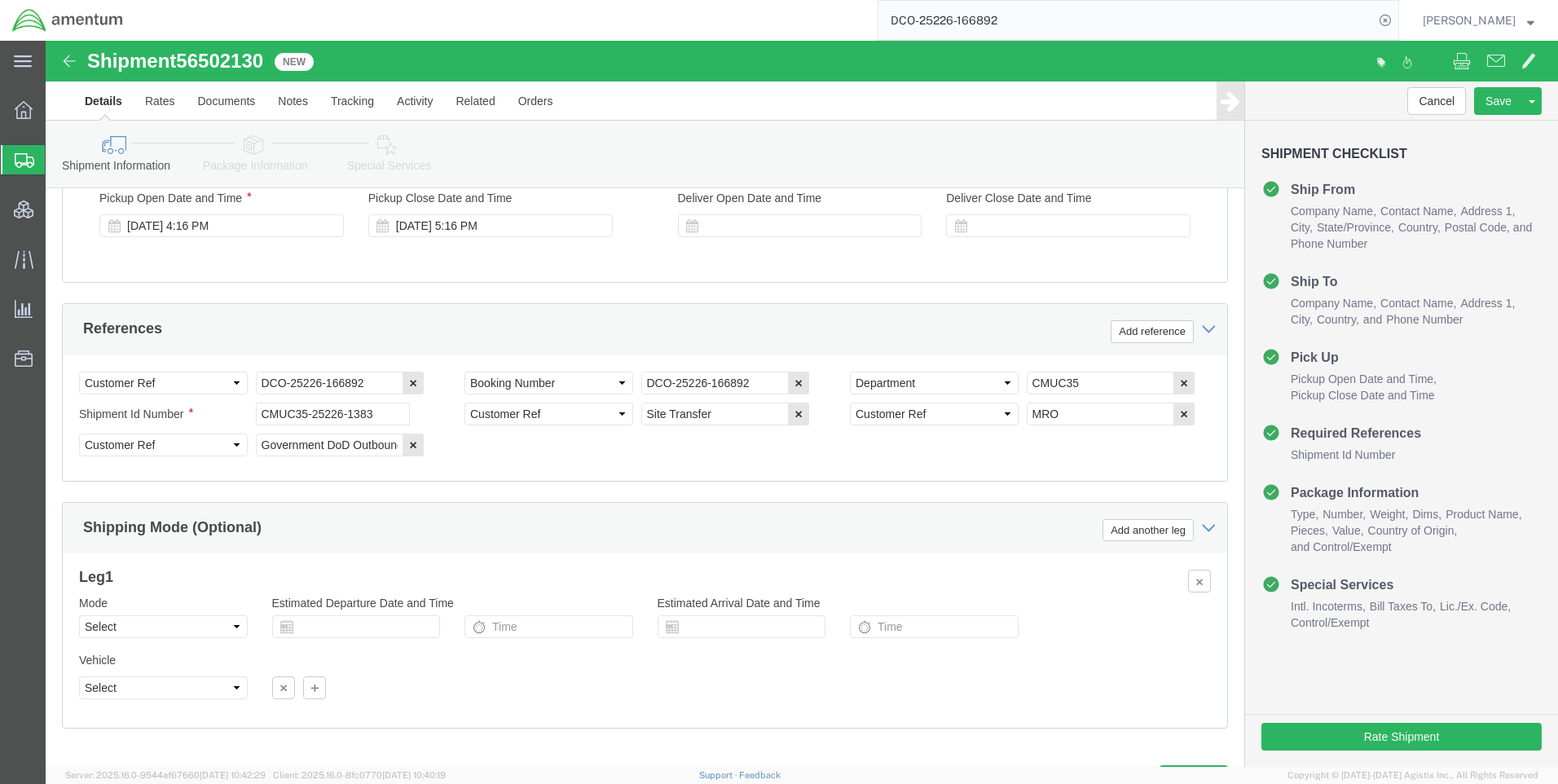
scroll to position [1042, 0]
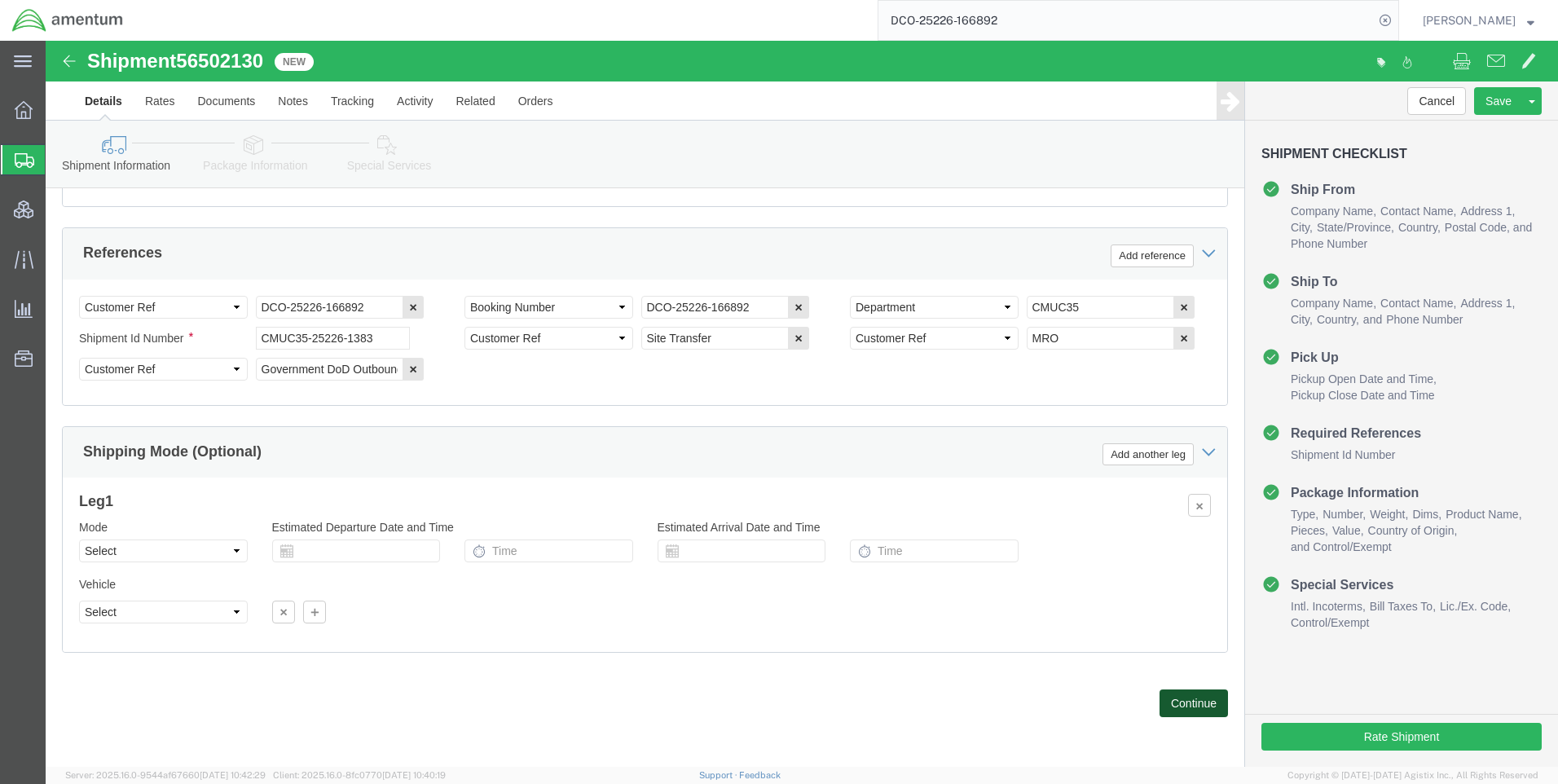
click button "Continue"
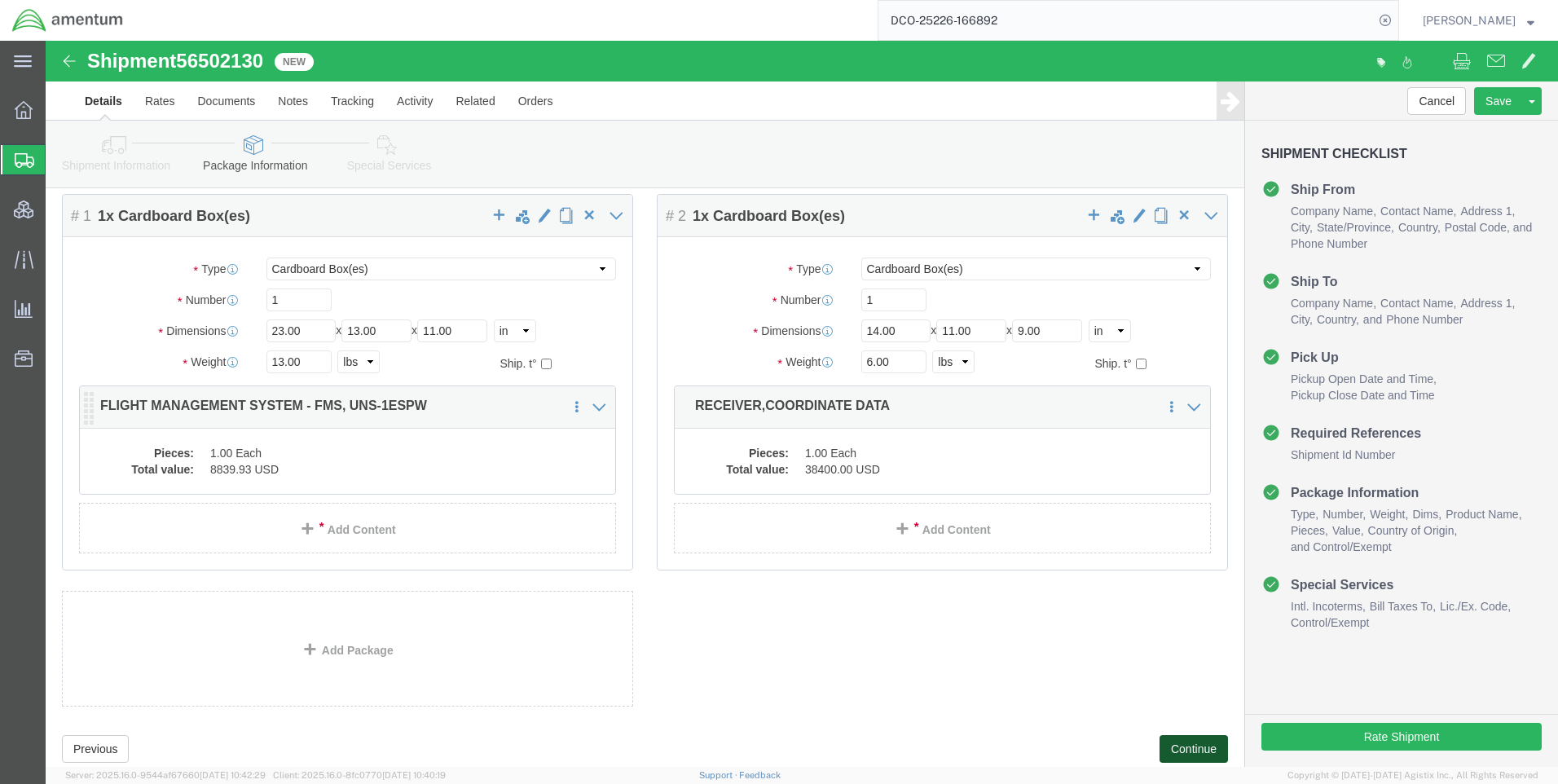
scroll to position [102, 0]
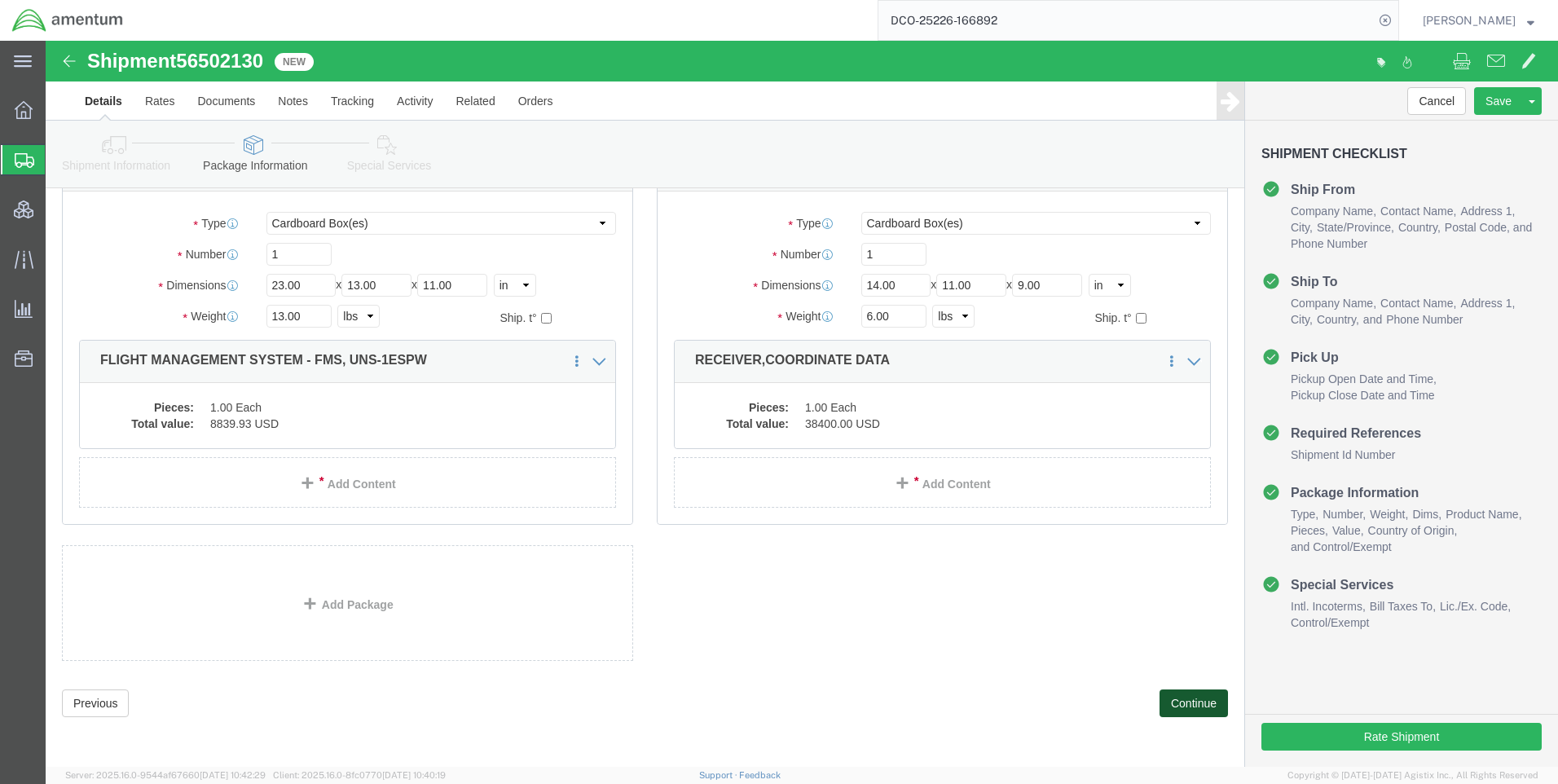
drag, startPoint x: 1129, startPoint y: 653, endPoint x: 1077, endPoint y: 636, distance: 54.7
click button "Continue"
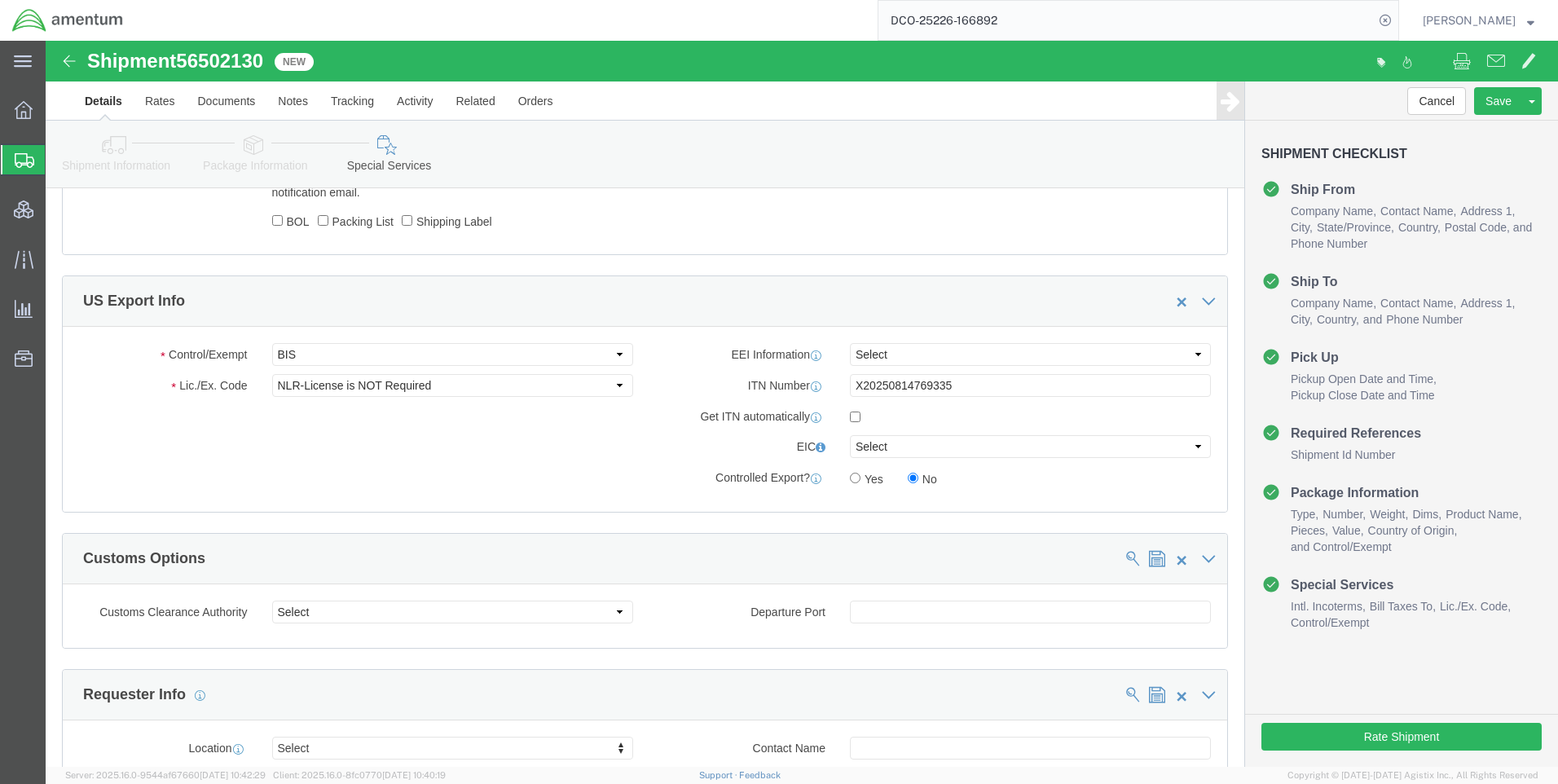
scroll to position [1161, 0]
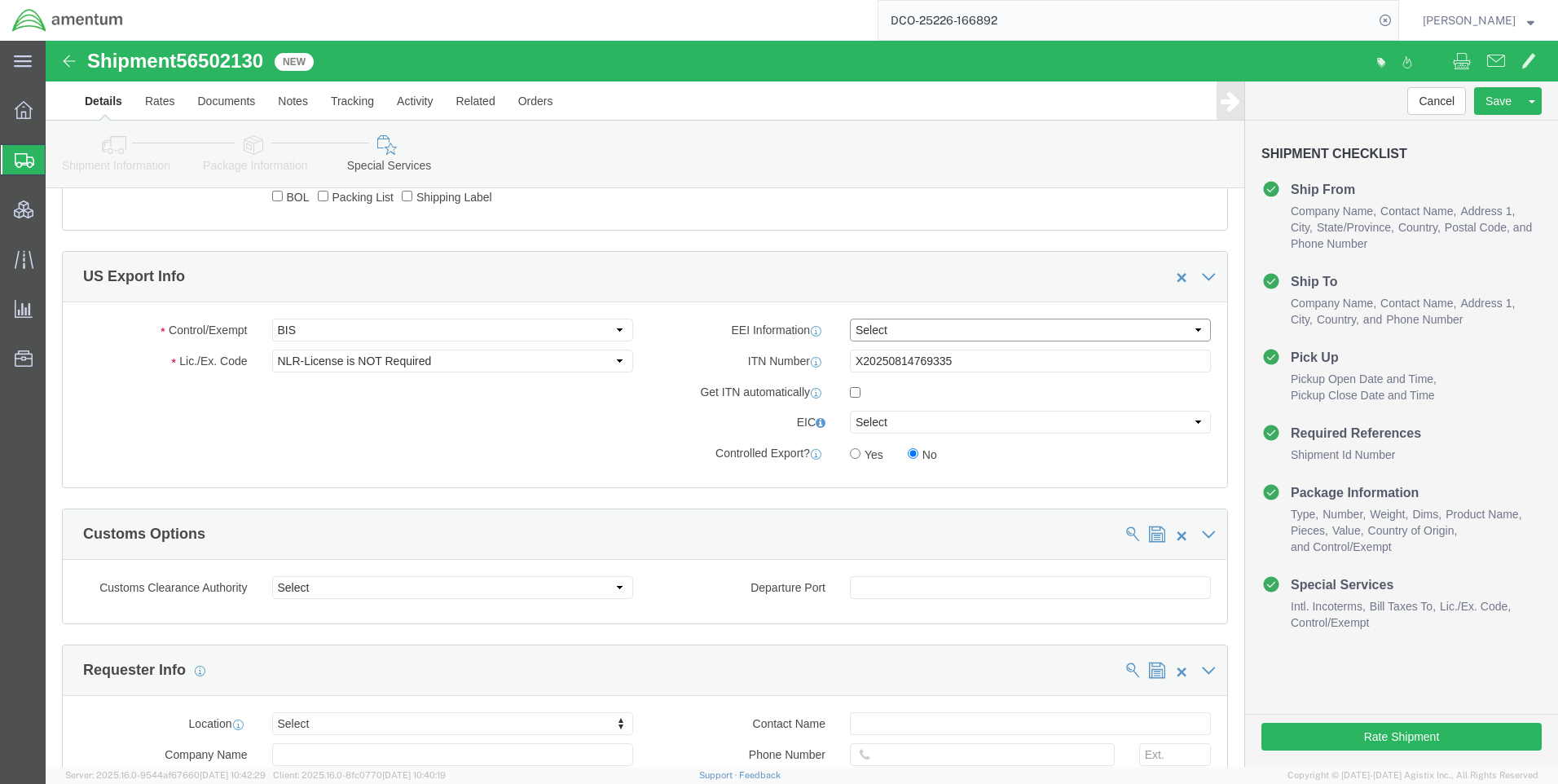
click select "Select AES-Direct EEI Carrier File EEI EEI Exempt"
select select "AESD"
click select "Select AES-Direct EEI Carrier File EEI EEI Exempt"
click button "Rate Shipment"
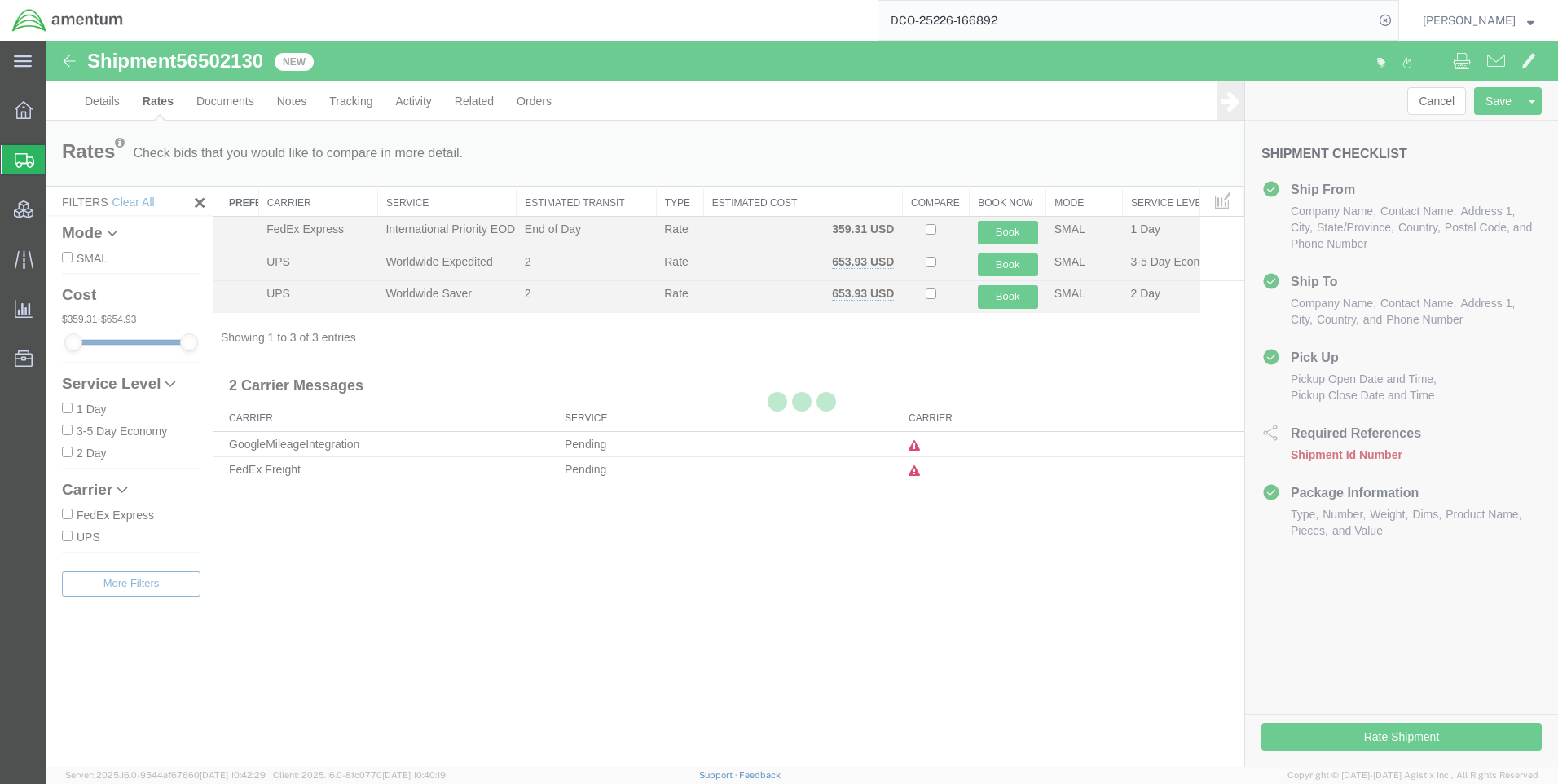
scroll to position [0, 0]
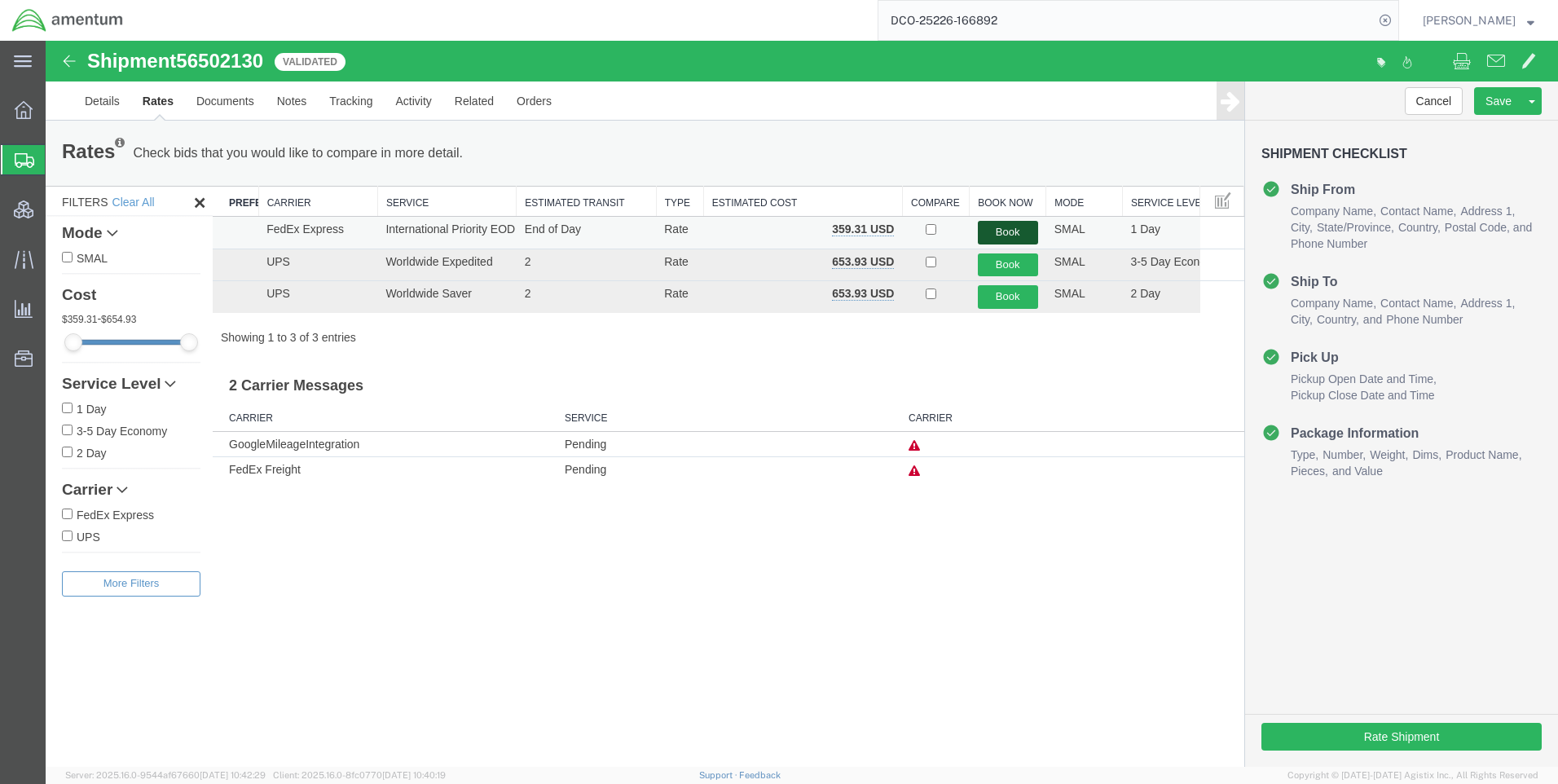
click at [1014, 229] on button "Book" at bounding box center [1008, 233] width 60 height 24
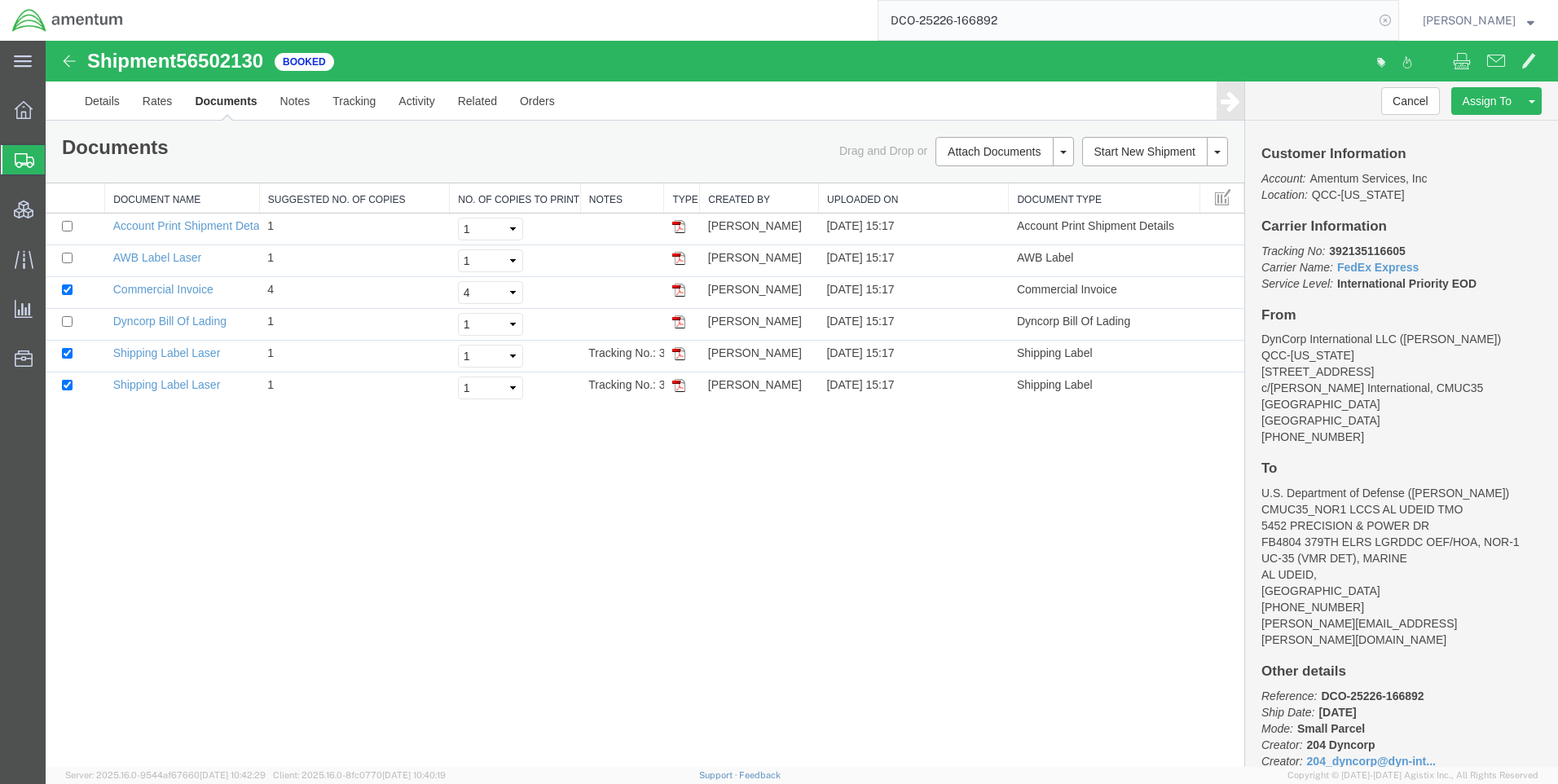
click at [1396, 22] on icon at bounding box center [1385, 20] width 23 height 23
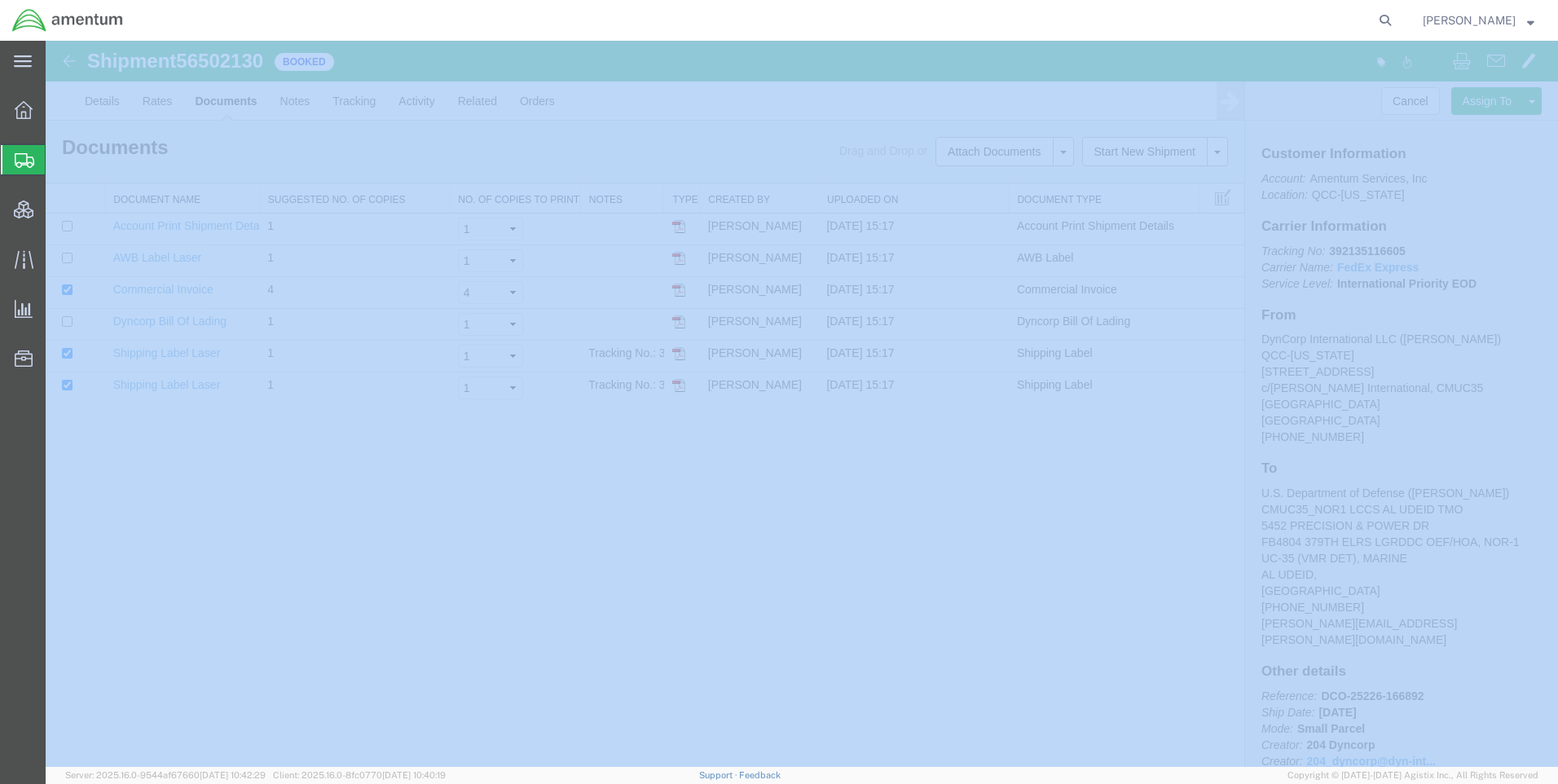
click at [1396, 21] on icon at bounding box center [1385, 20] width 23 height 23
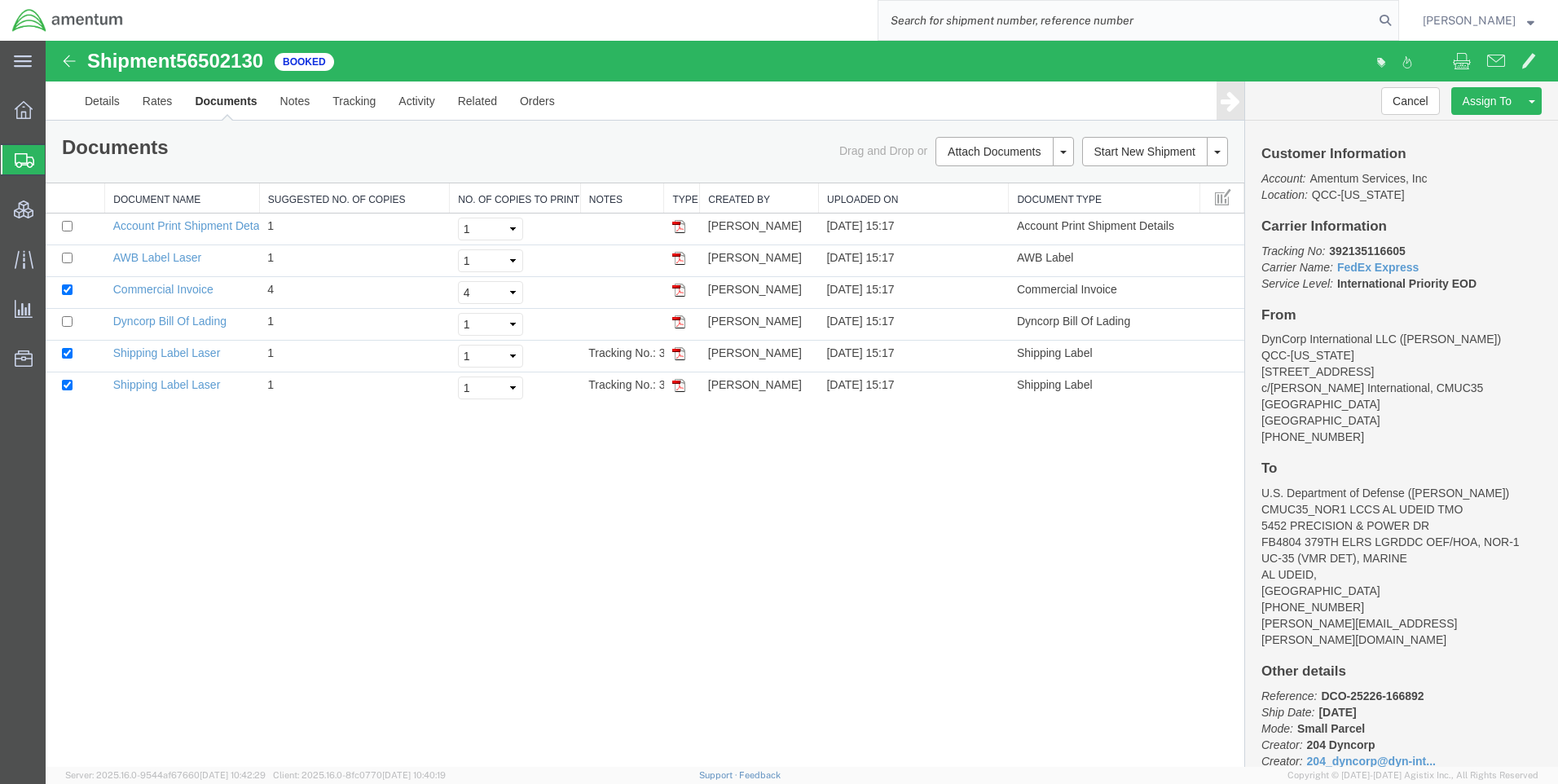
paste input "DCO-25226-166853"
type input "DCO-25226-166853"
click at [1394, 14] on icon at bounding box center [1385, 20] width 23 height 23
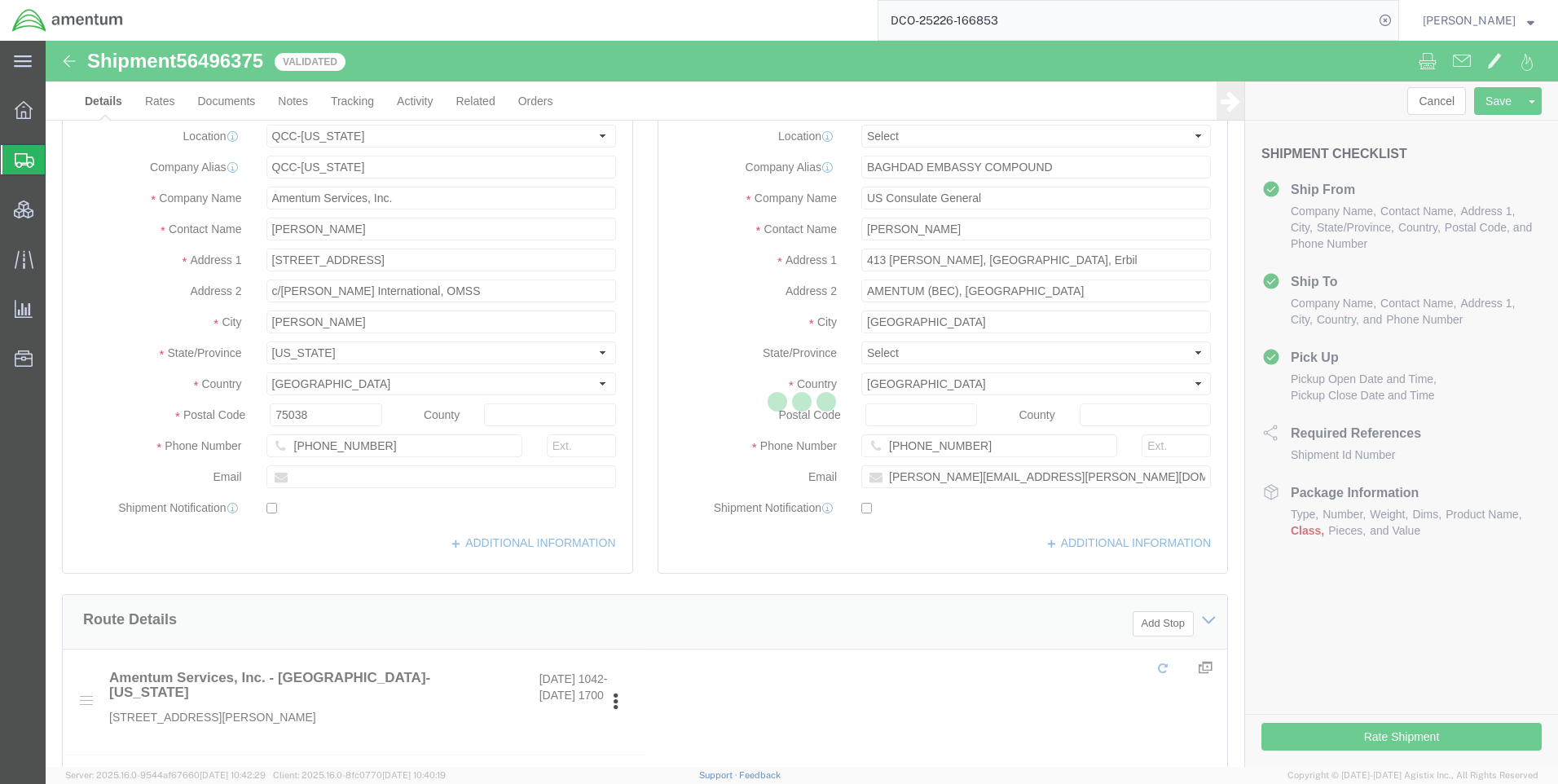
select select "42668"
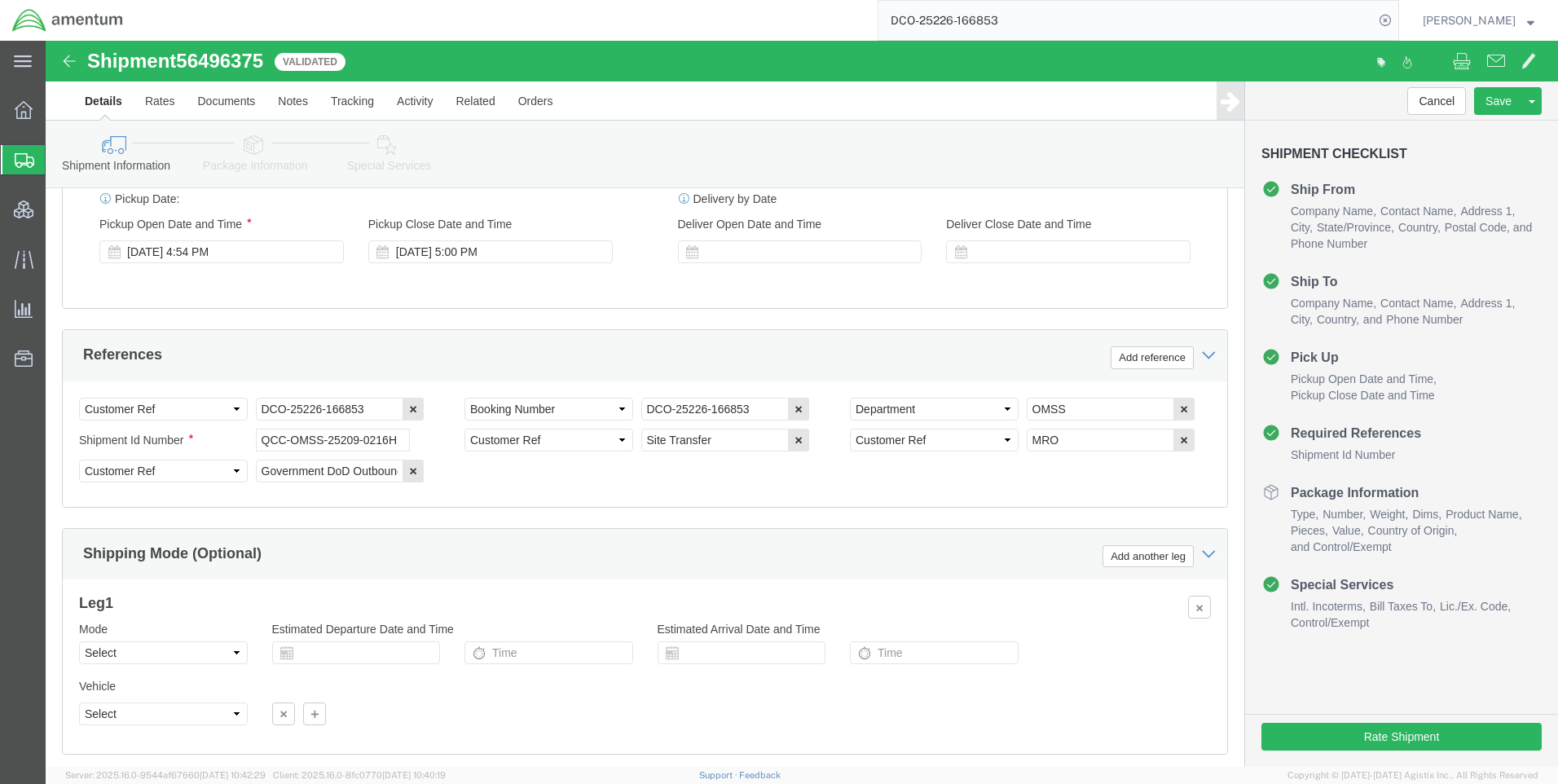
scroll to position [1025, 0]
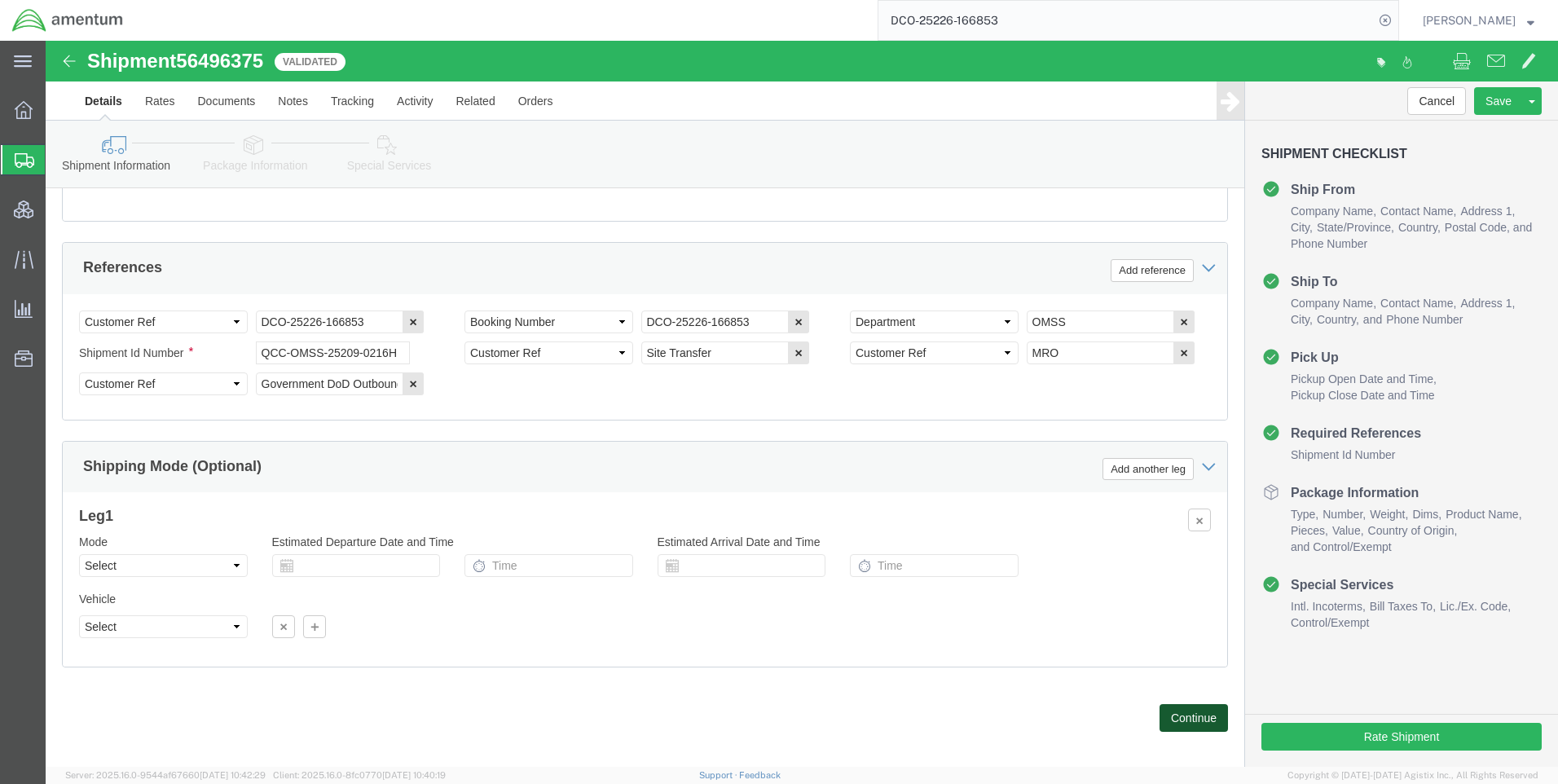
click button "Continue"
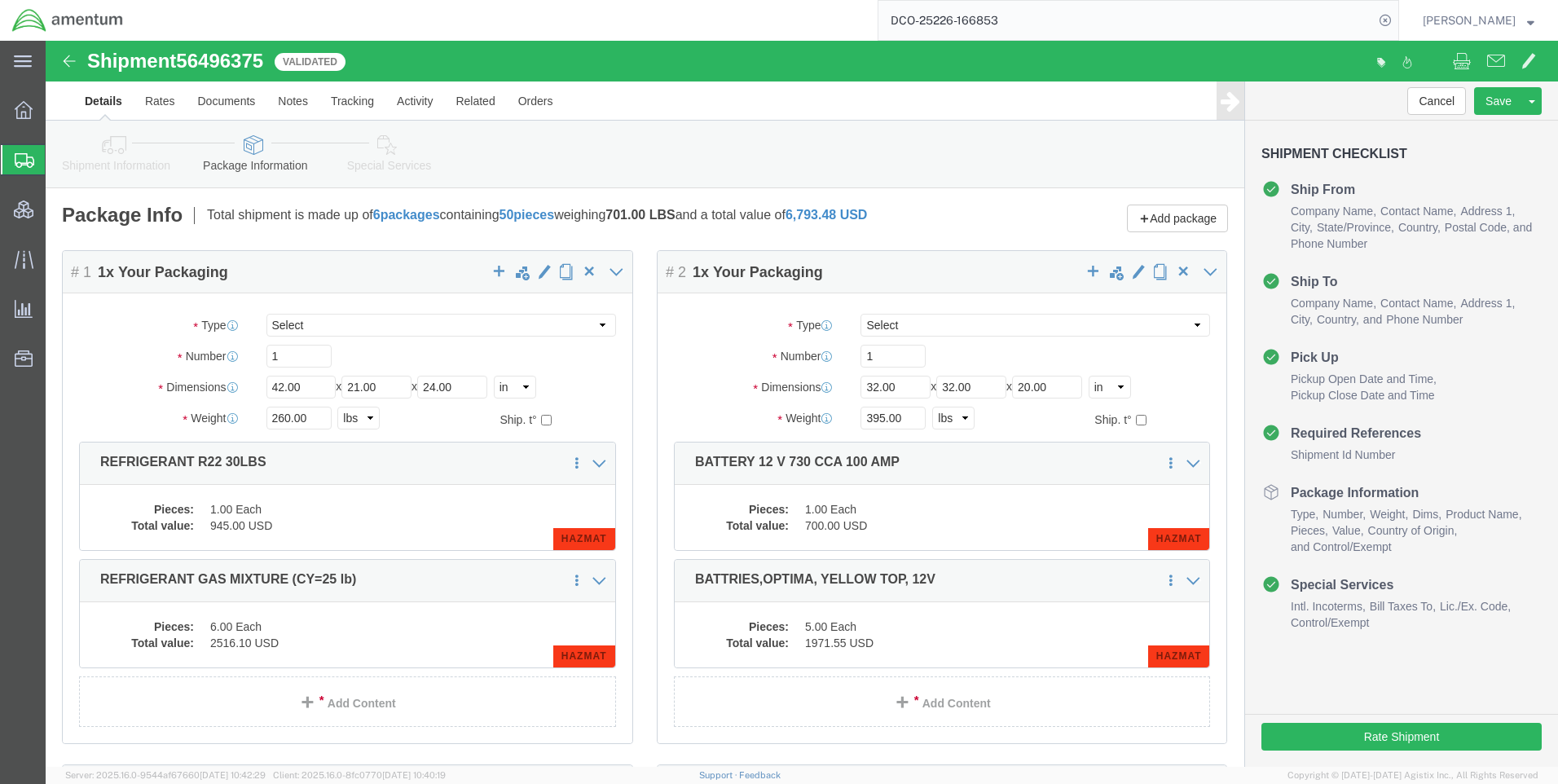
click icon
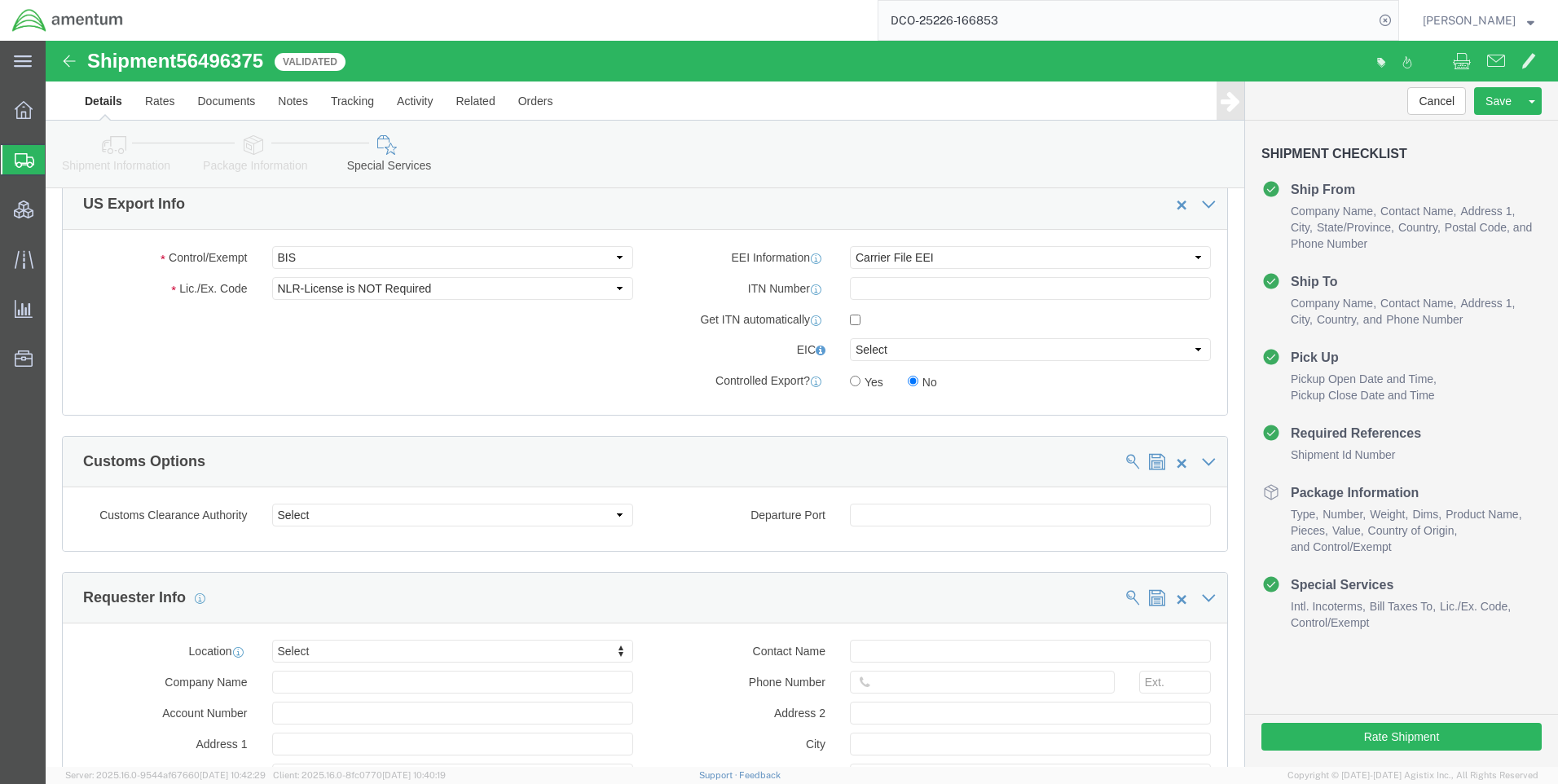
scroll to position [1230, 0]
paste input "X20250814773293"
type input "X20250814773293"
click select "Select AES-Direct EEI Carrier File EEI EEI Exempt"
select select "AESD"
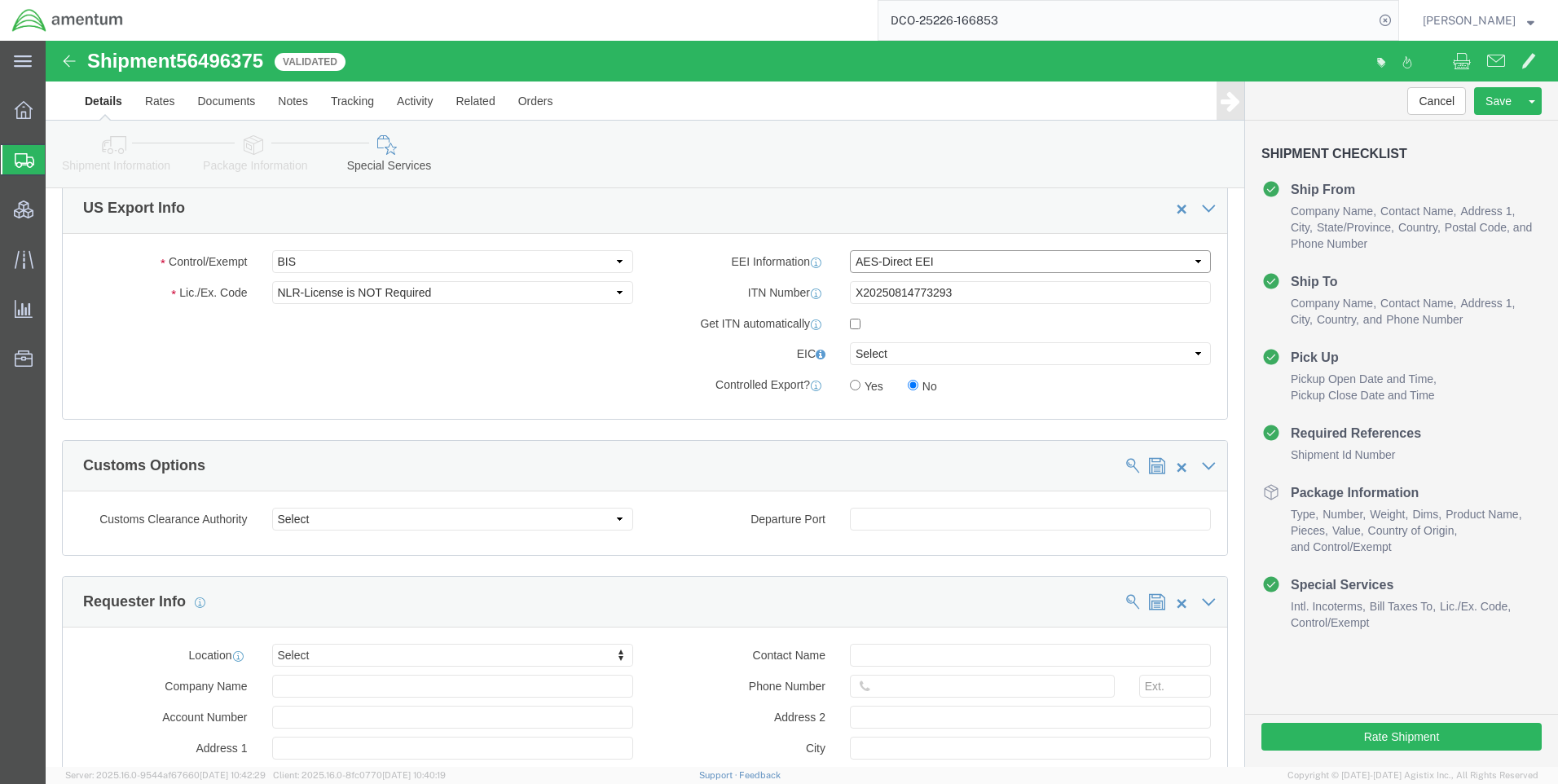
click select "Select AES-Direct EEI Carrier File EEI EEI Exempt"
click button "Rate Shipment"
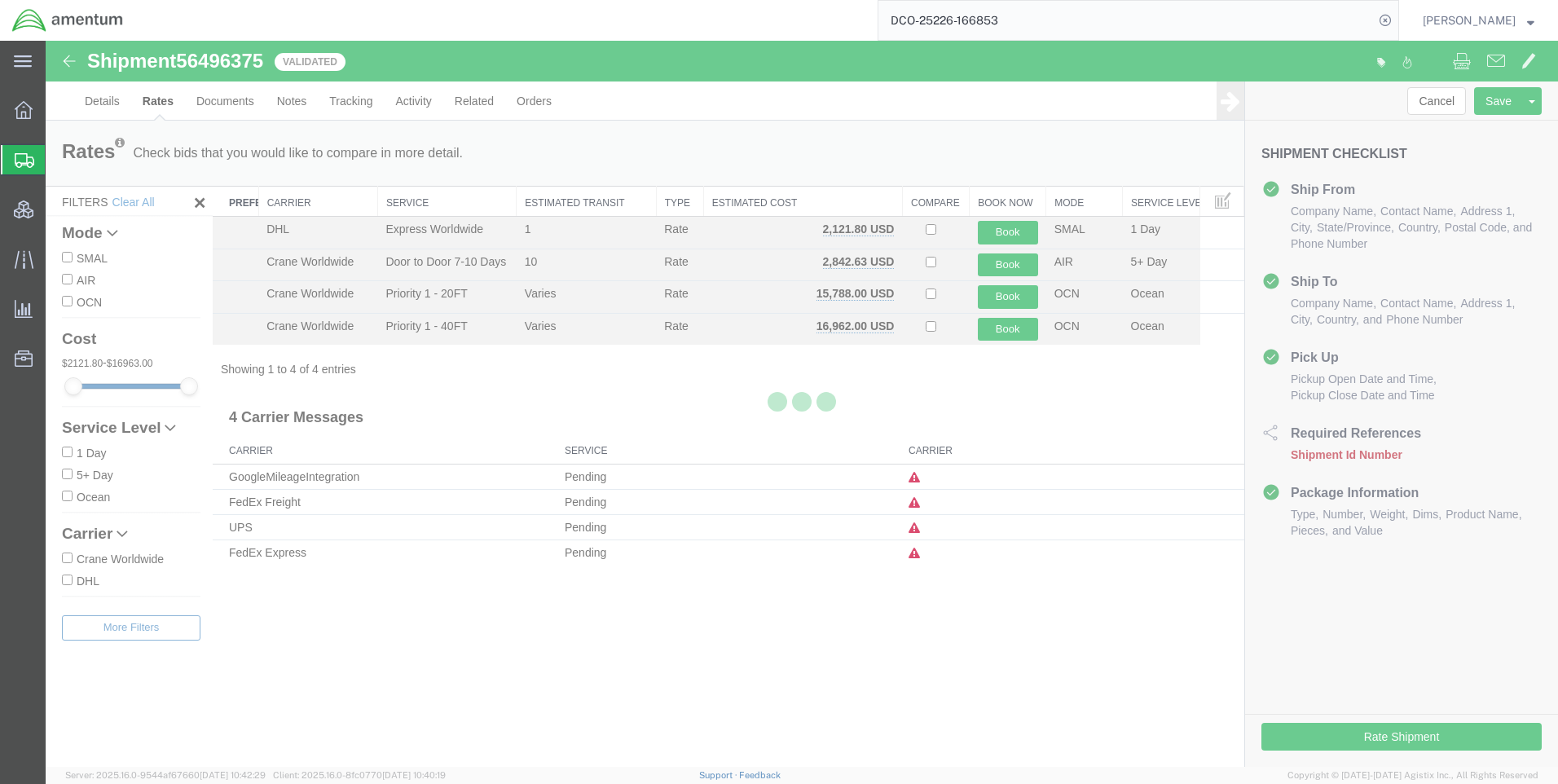
scroll to position [0, 0]
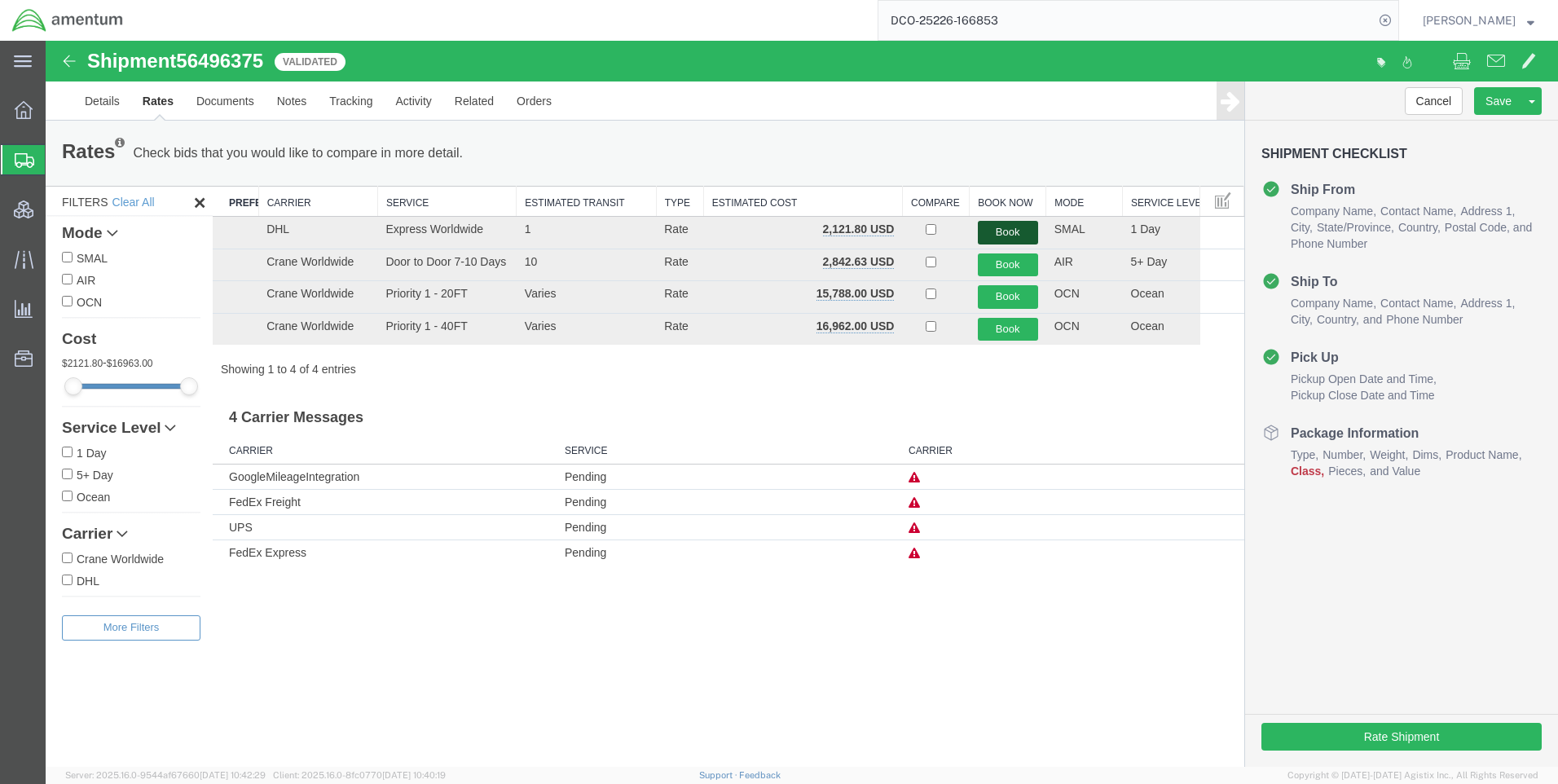
click at [1009, 230] on button "Book" at bounding box center [1008, 233] width 60 height 24
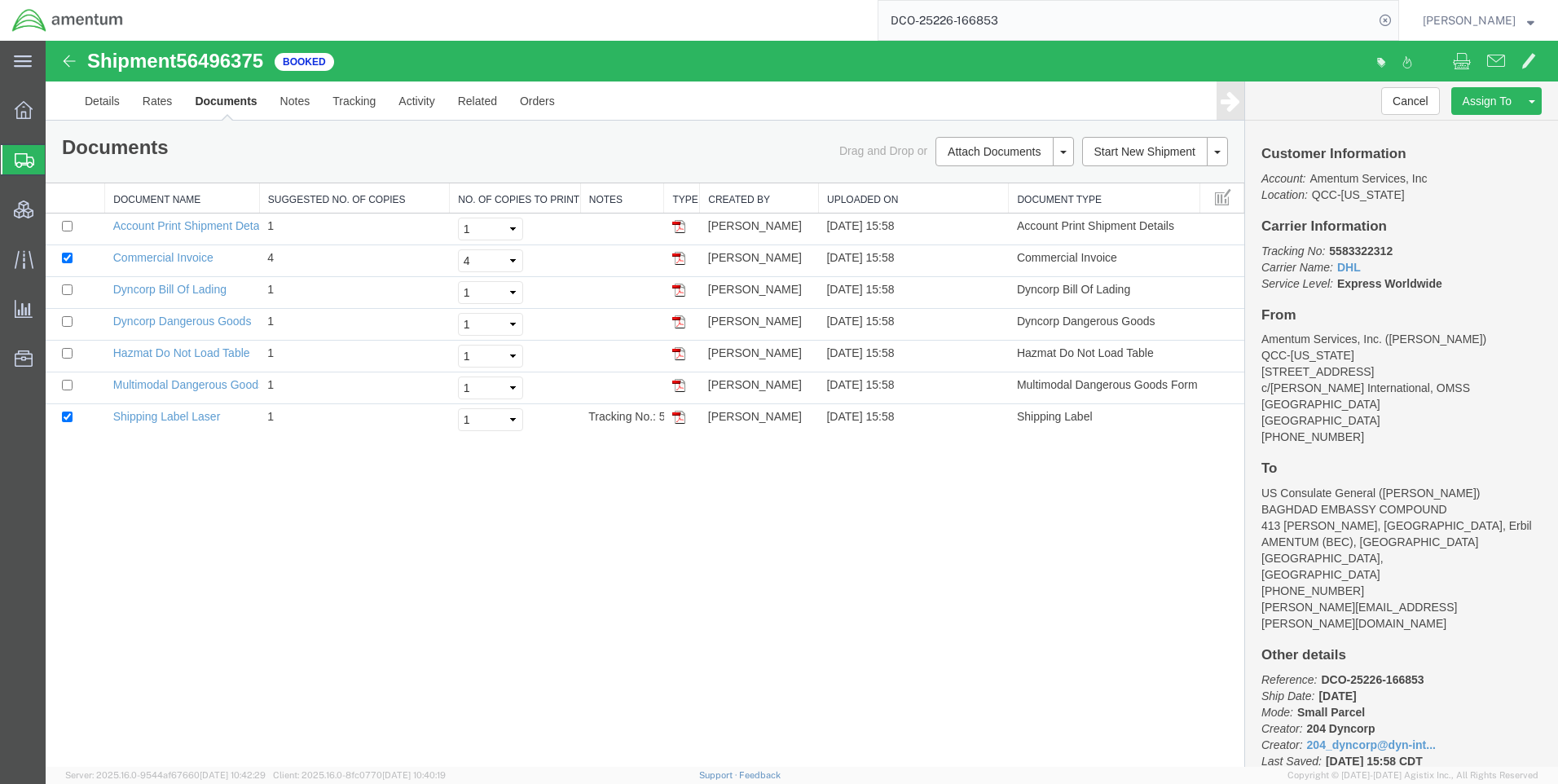
click at [202, 56] on span "56496375" at bounding box center [219, 60] width 88 height 22
copy span "56496375"
click at [1368, 247] on b "5583322312" at bounding box center [1361, 250] width 64 height 13
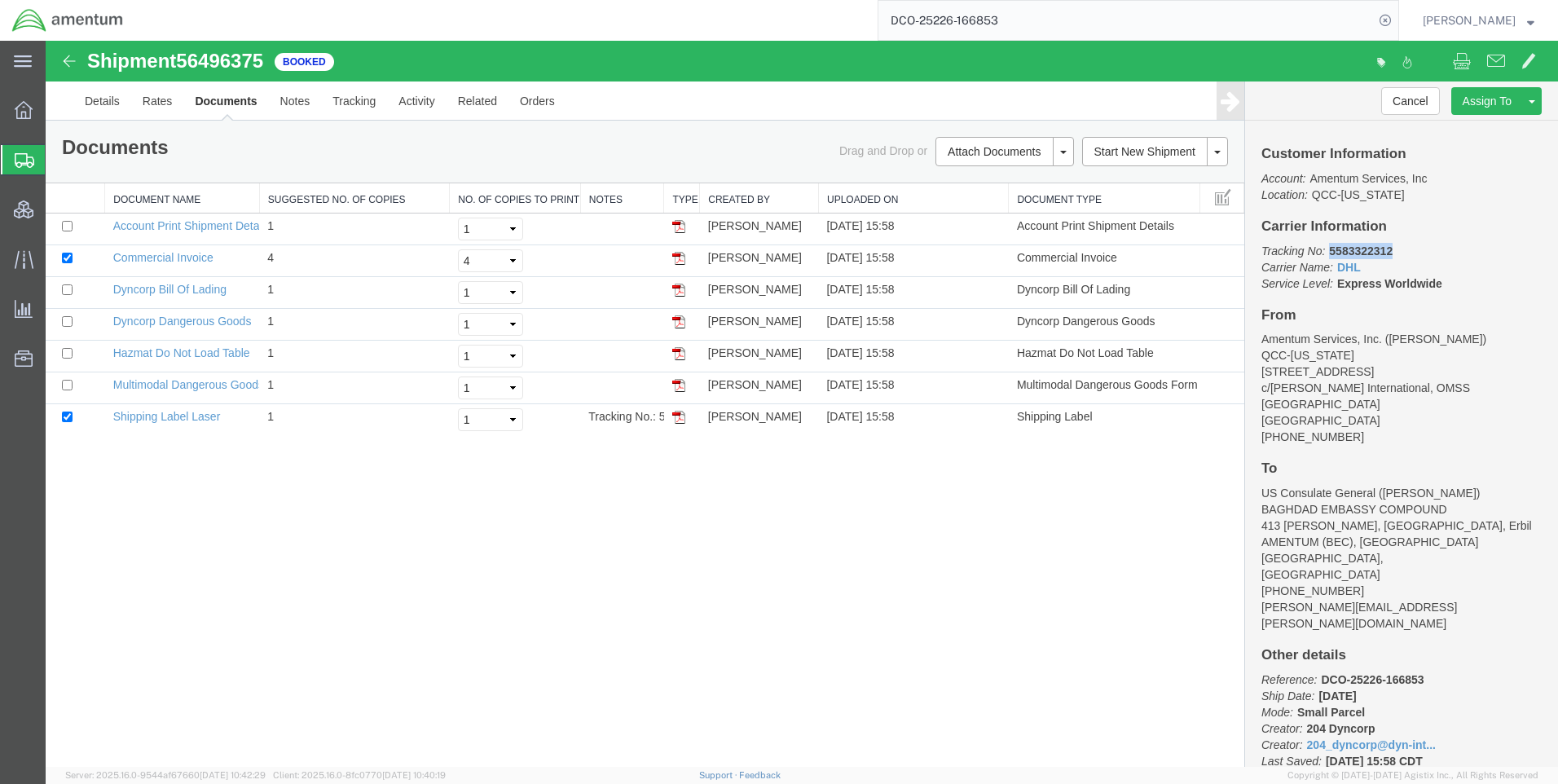
copy b "5583322312"
click at [159, 99] on link "Rates" at bounding box center [157, 101] width 53 height 39
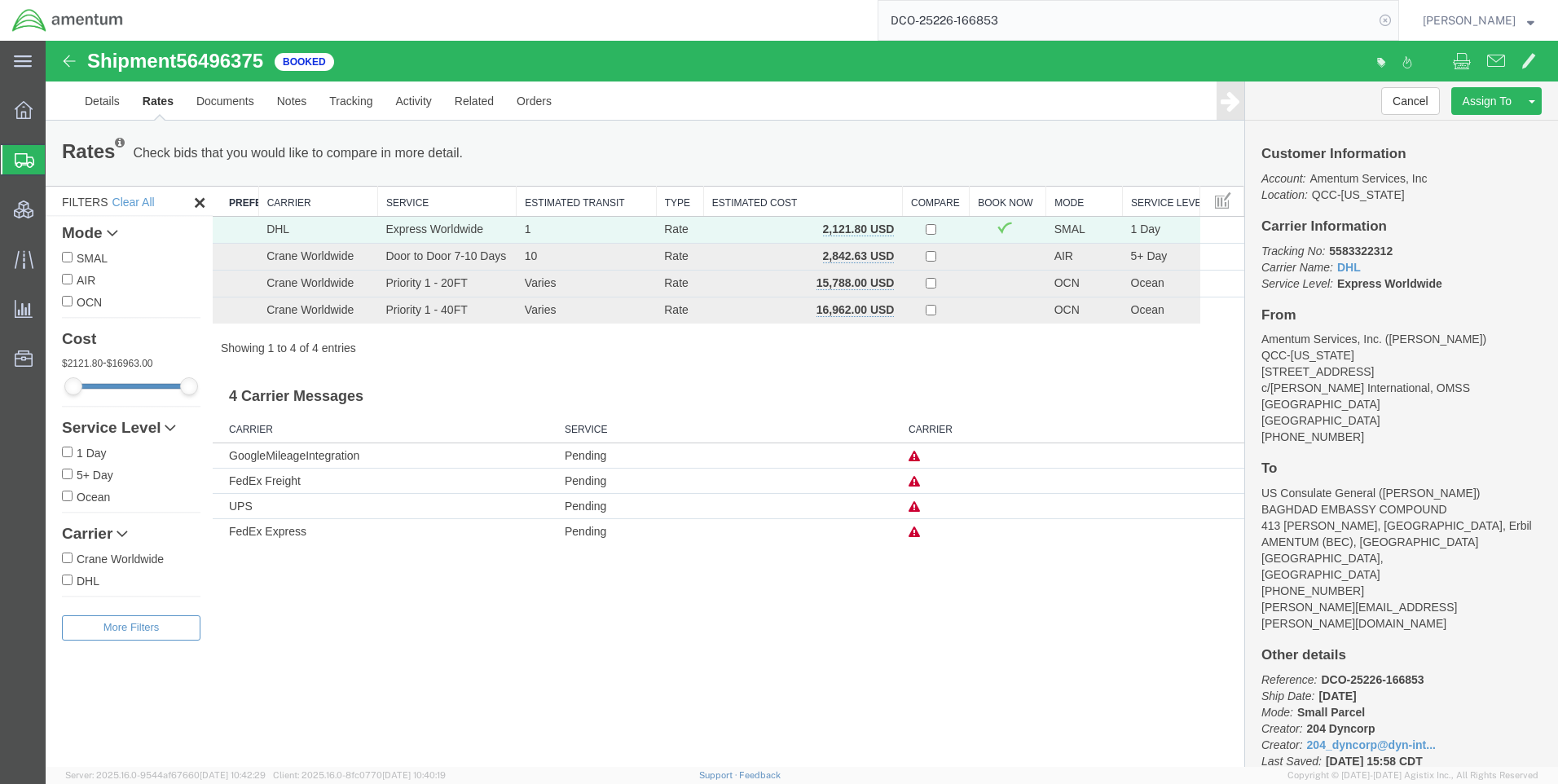
click at [1396, 22] on icon at bounding box center [1385, 20] width 23 height 23
click at [1396, 20] on icon at bounding box center [1385, 20] width 23 height 23
click at [1394, 15] on icon at bounding box center [1385, 20] width 23 height 23
paste input "DCO-25226-166854"
type input "DCO-25226-166854"
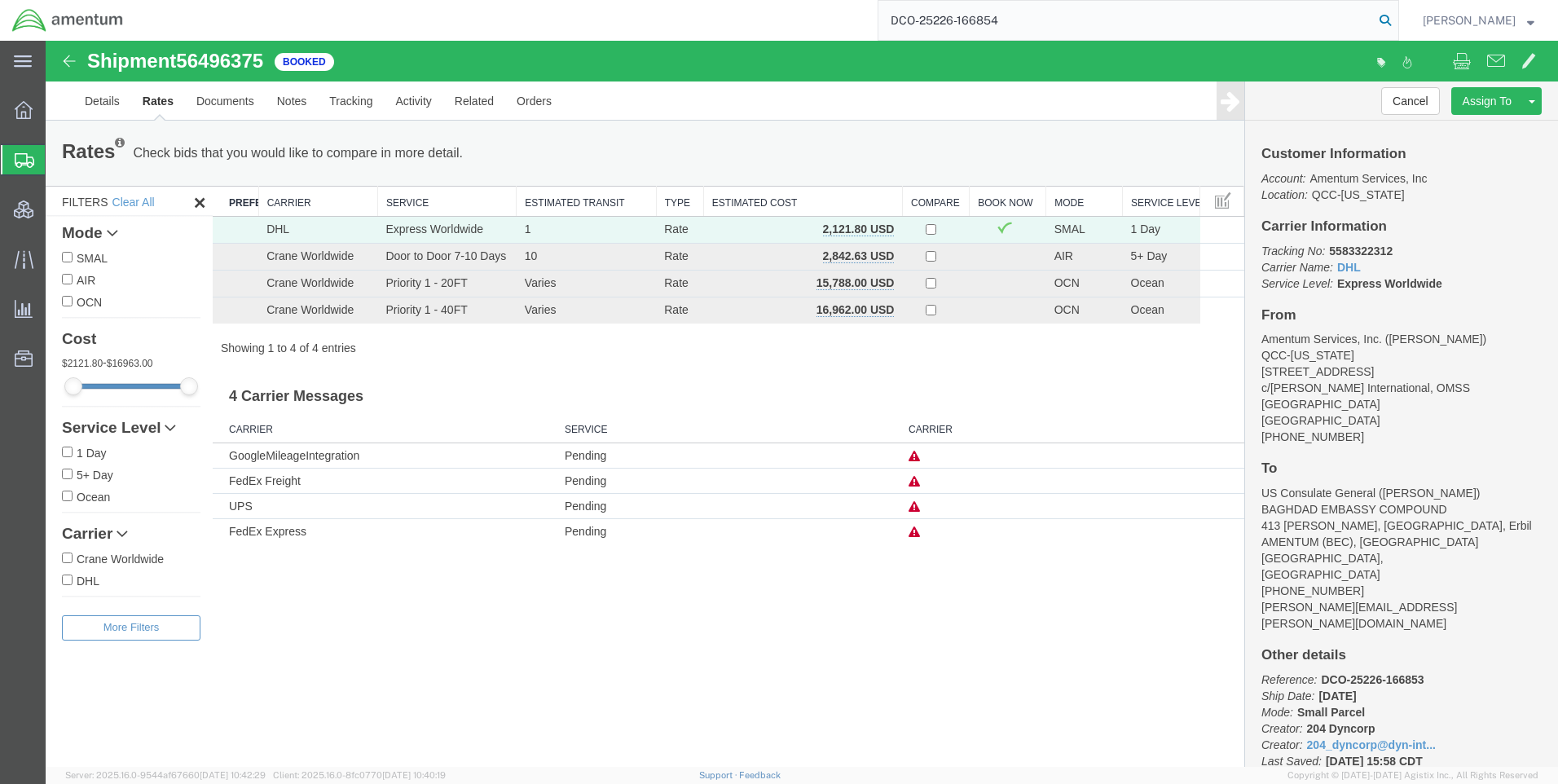
click at [1396, 17] on icon at bounding box center [1385, 20] width 23 height 23
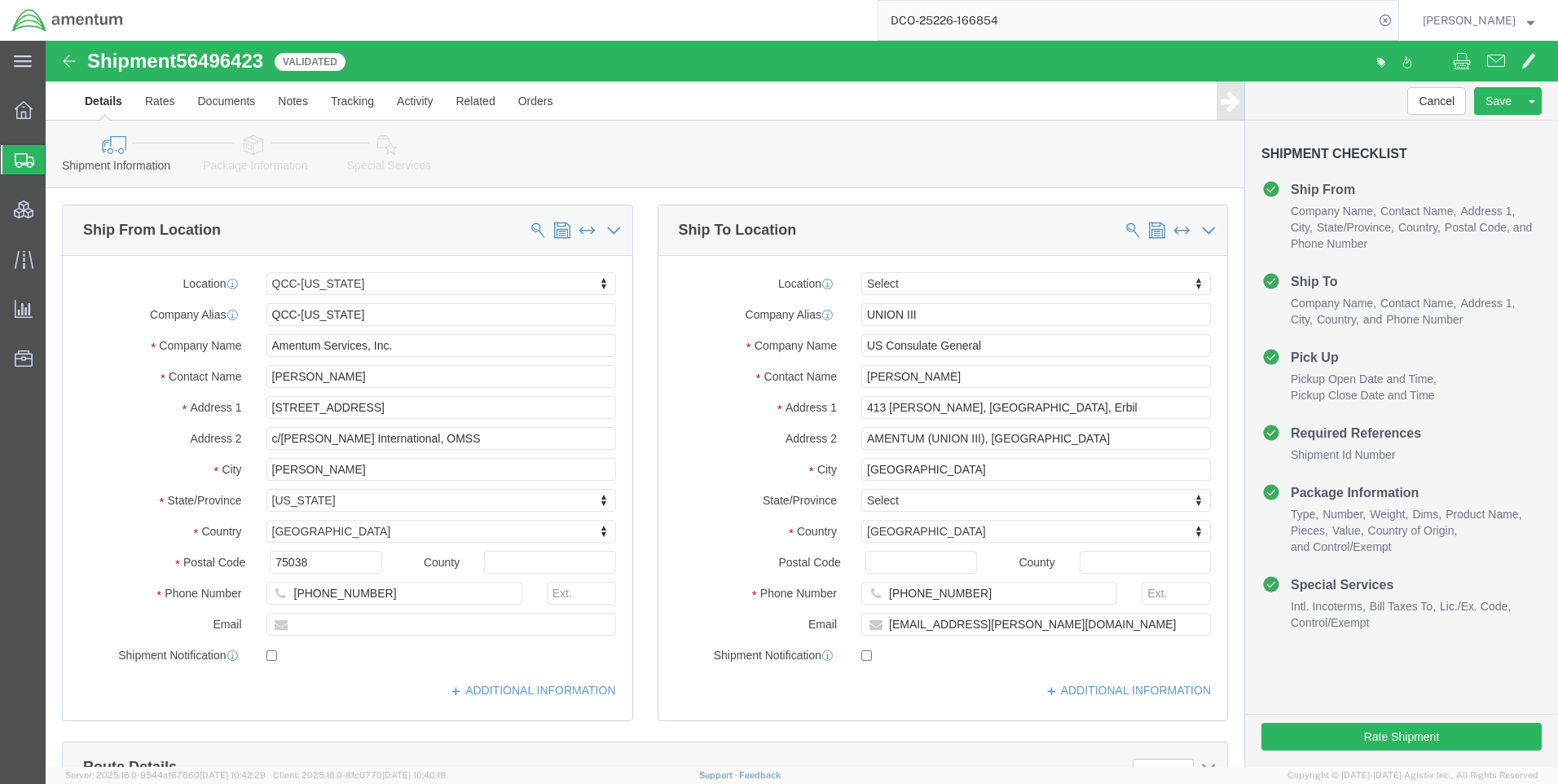
select select "42668"
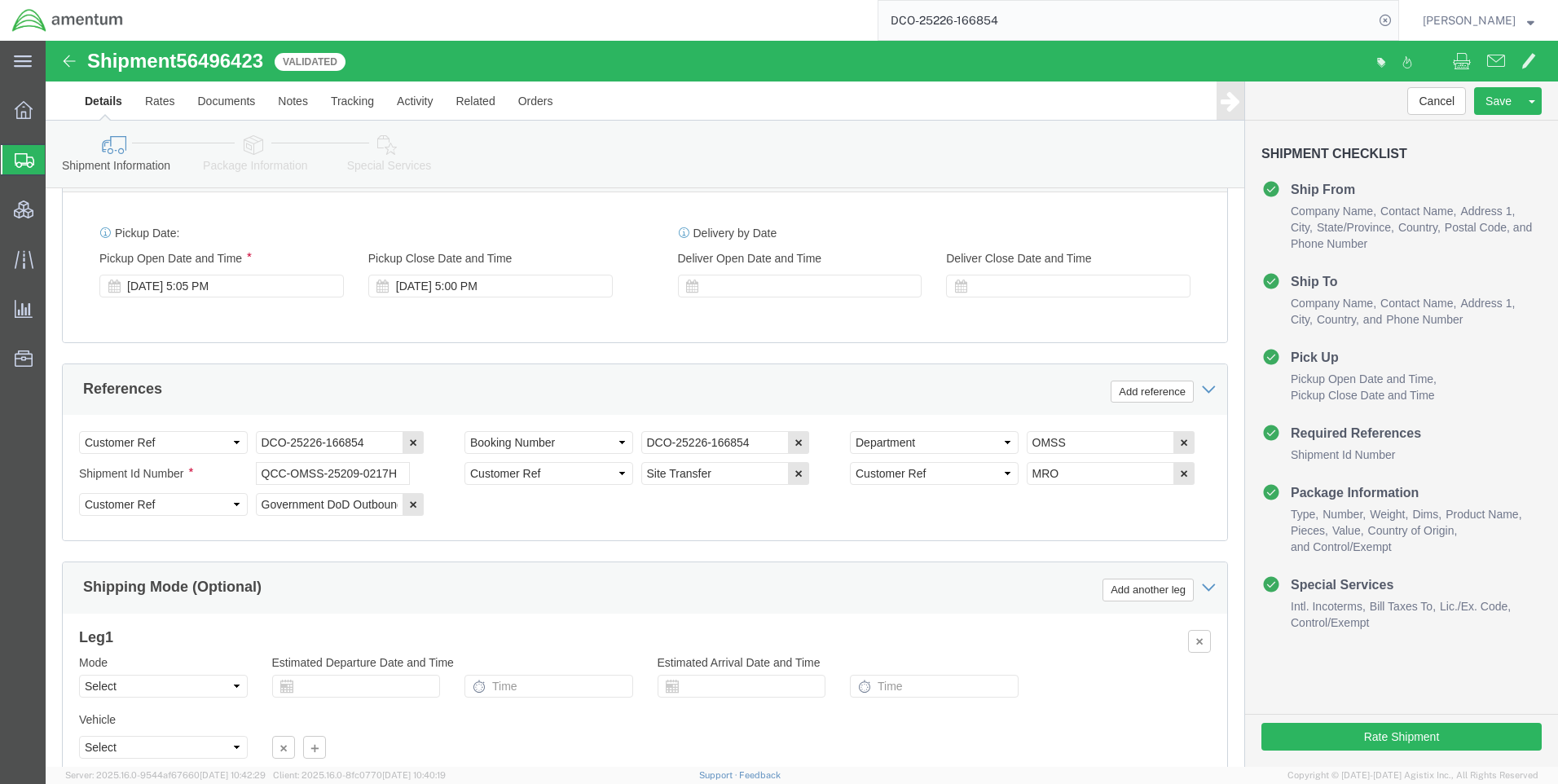
scroll to position [702, 0]
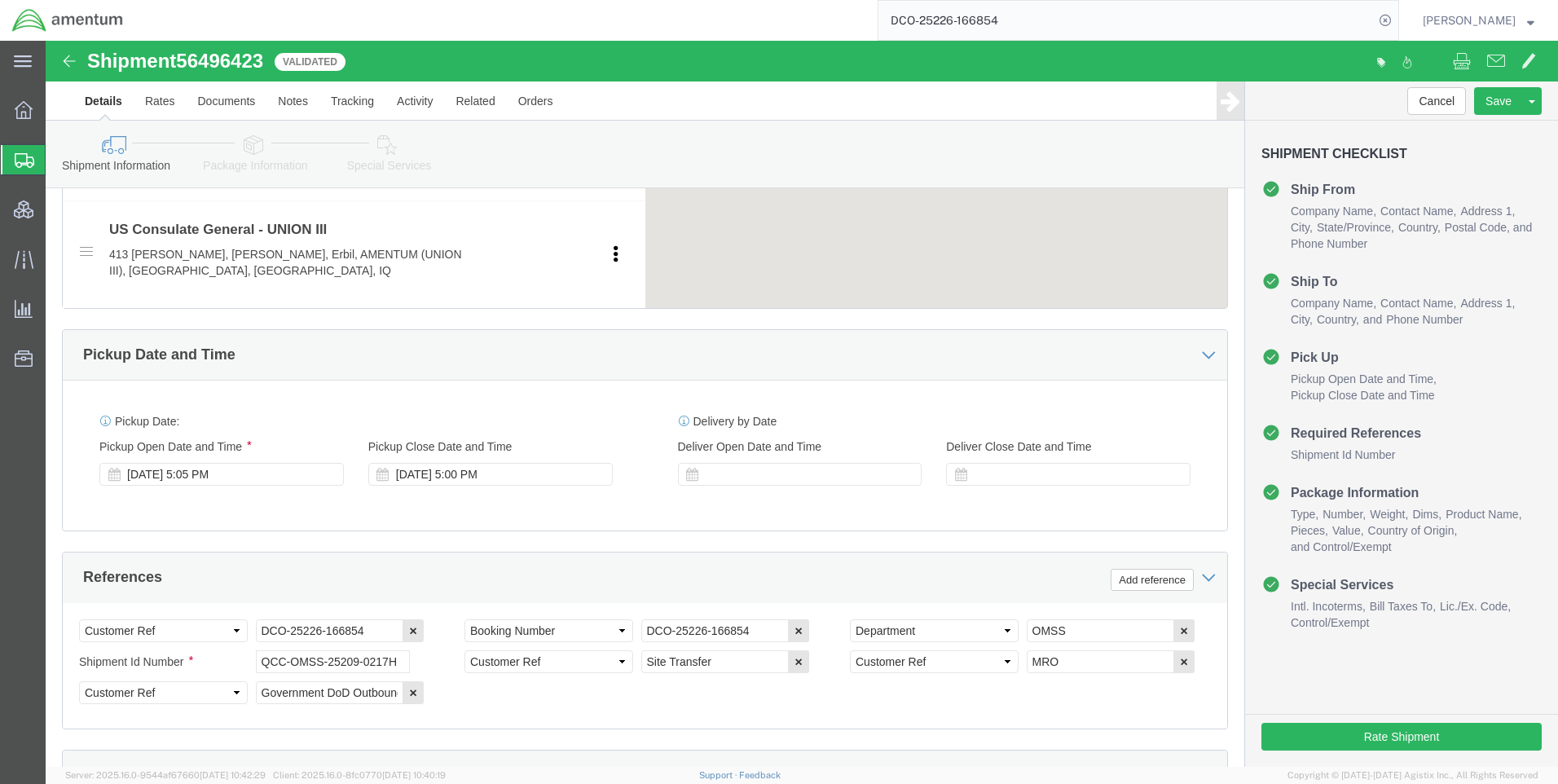
click link "Special Services"
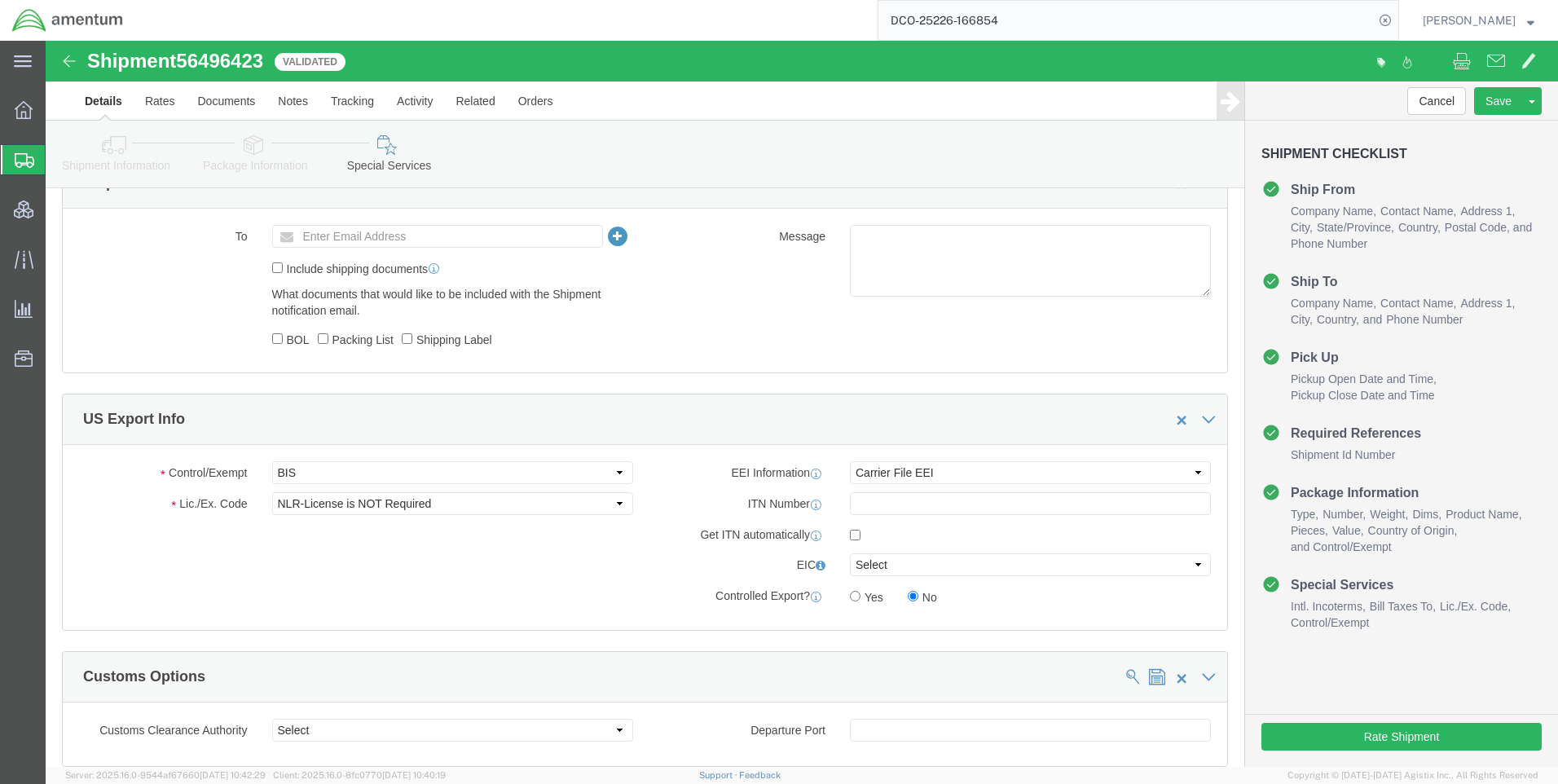
scroll to position [1027, 0]
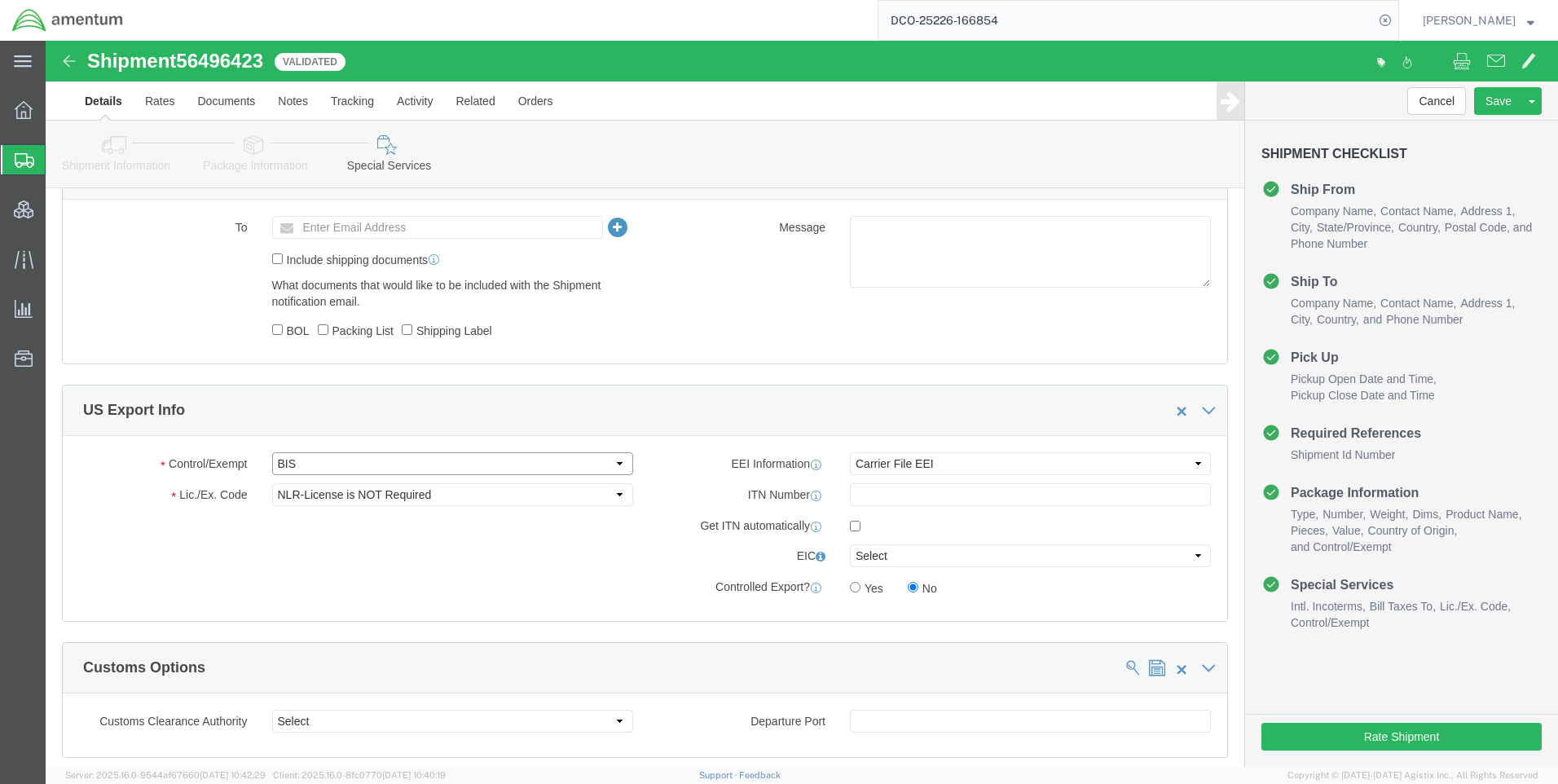
drag, startPoint x: 300, startPoint y: 418, endPoint x: 298, endPoint y: 431, distance: 13.2
click select "Select ATF BIS DEA EPA FDA FTR ITAR OFAC Other (OPA)"
select select "FTR"
click select "Select ATF BIS DEA EPA FDA FTR ITAR OFAC Other (OPA)"
drag, startPoint x: 273, startPoint y: 458, endPoint x: 276, endPoint y: 447, distance: 11.4
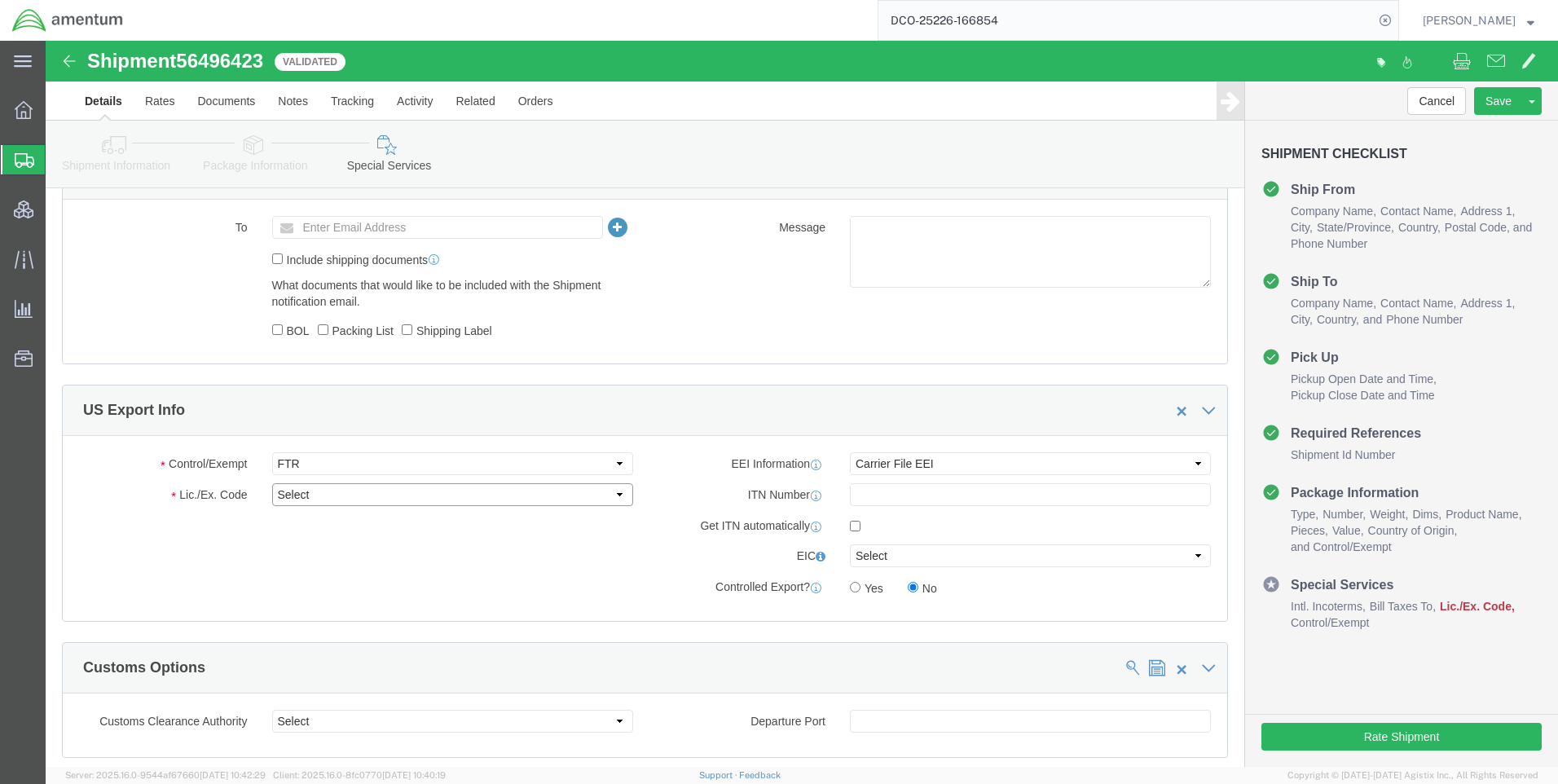
click select "Select 30.2(d)(2) 30.36 30.37(a) 30.37(f) 30.37(g) 30.37(h) 30.37(i) 30.37(j) 3…"
select select "30.37(a)"
click select "Select 30.2(d)(2) 30.36 30.37(a) 30.37(f) 30.37(g) 30.37(h) 30.37(i) 30.37(j) 3…"
drag, startPoint x: 868, startPoint y: 423, endPoint x: 872, endPoint y: 435, distance: 12.6
click select "Select AES-Direct EEI Carrier File EEI EEI Exempt"
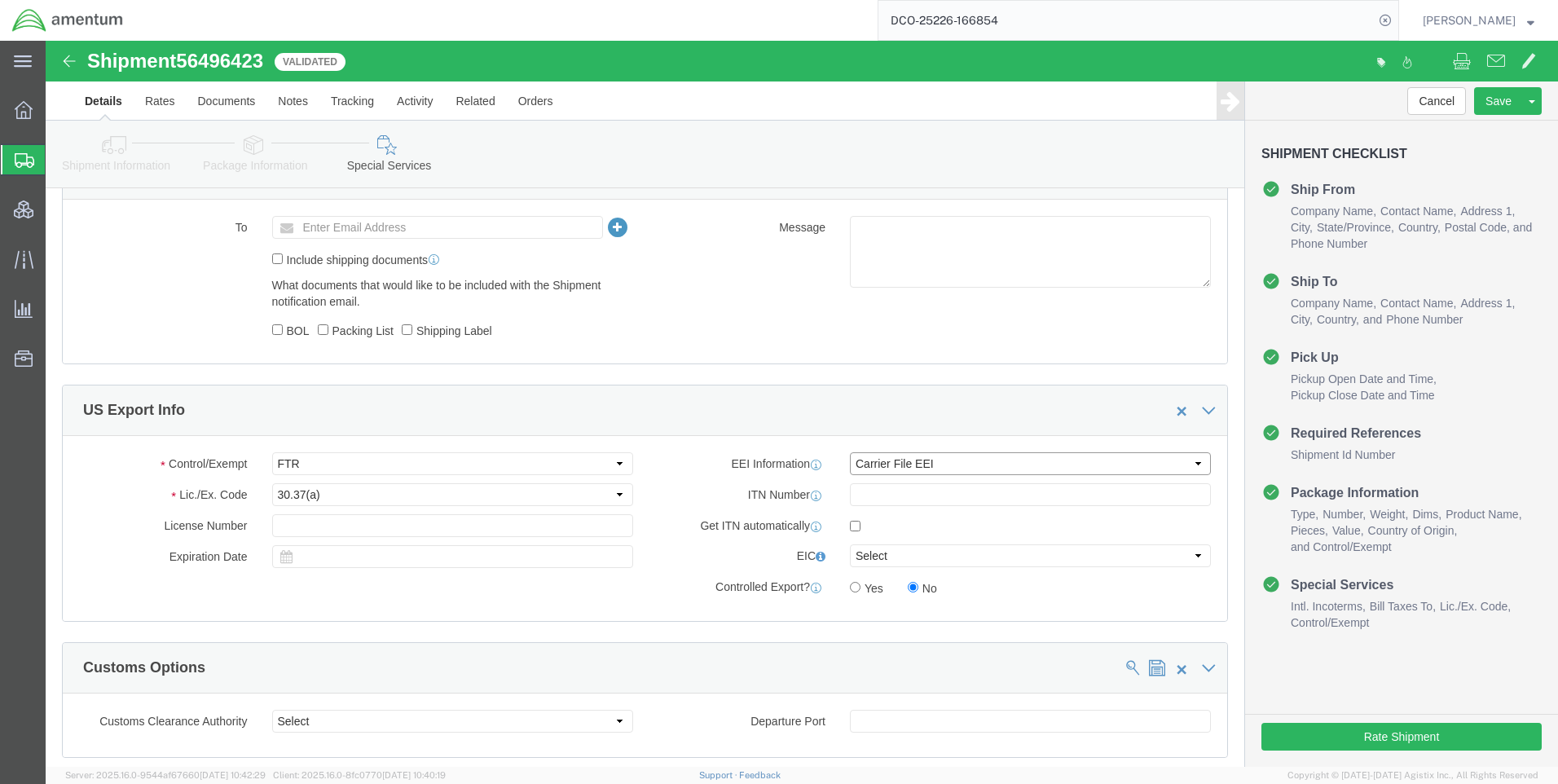
select select "EXEM"
click select "Select AES-Direct EEI Carrier File EEI EEI Exempt"
click button "Rate Shipment"
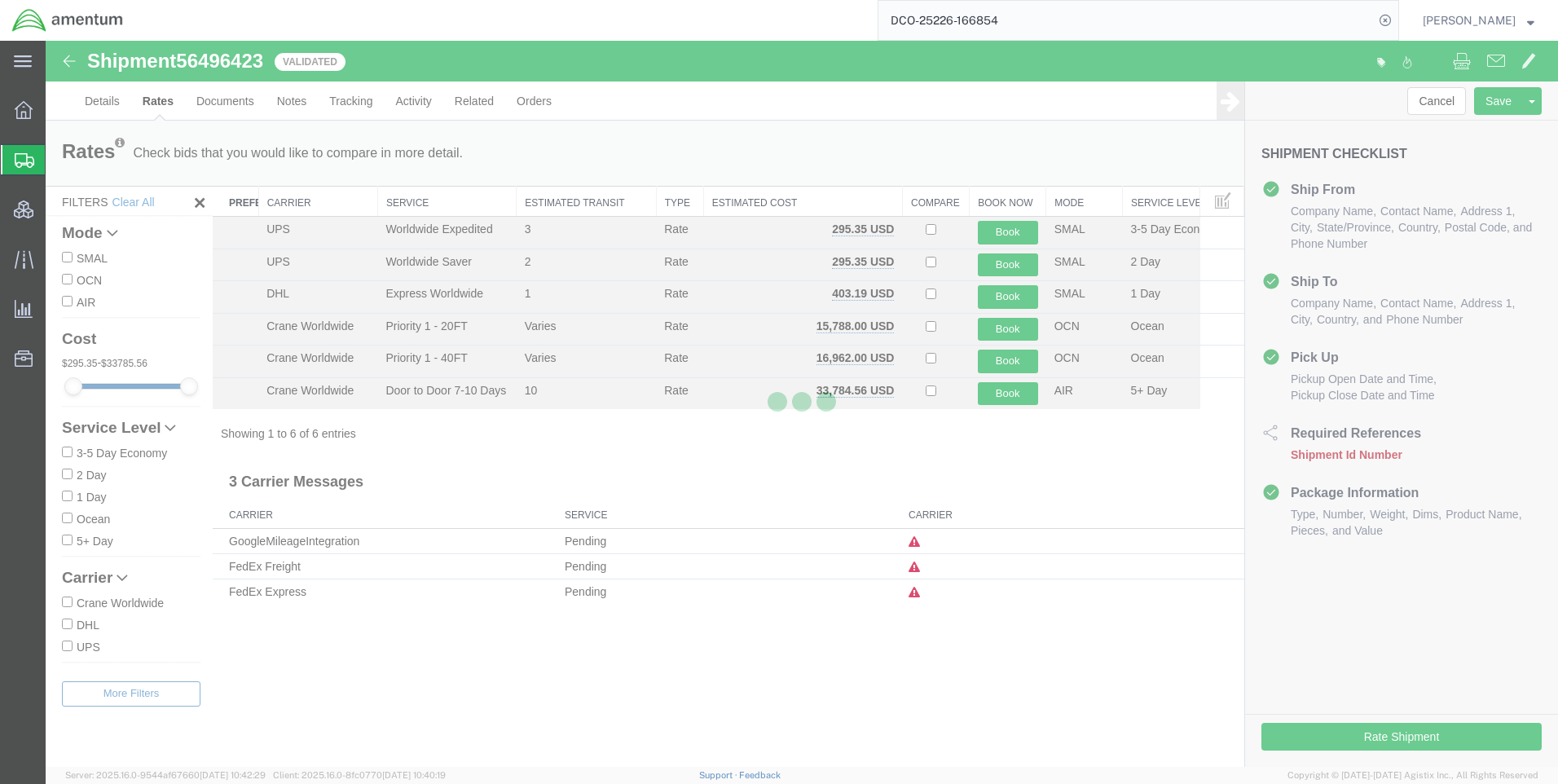
scroll to position [0, 0]
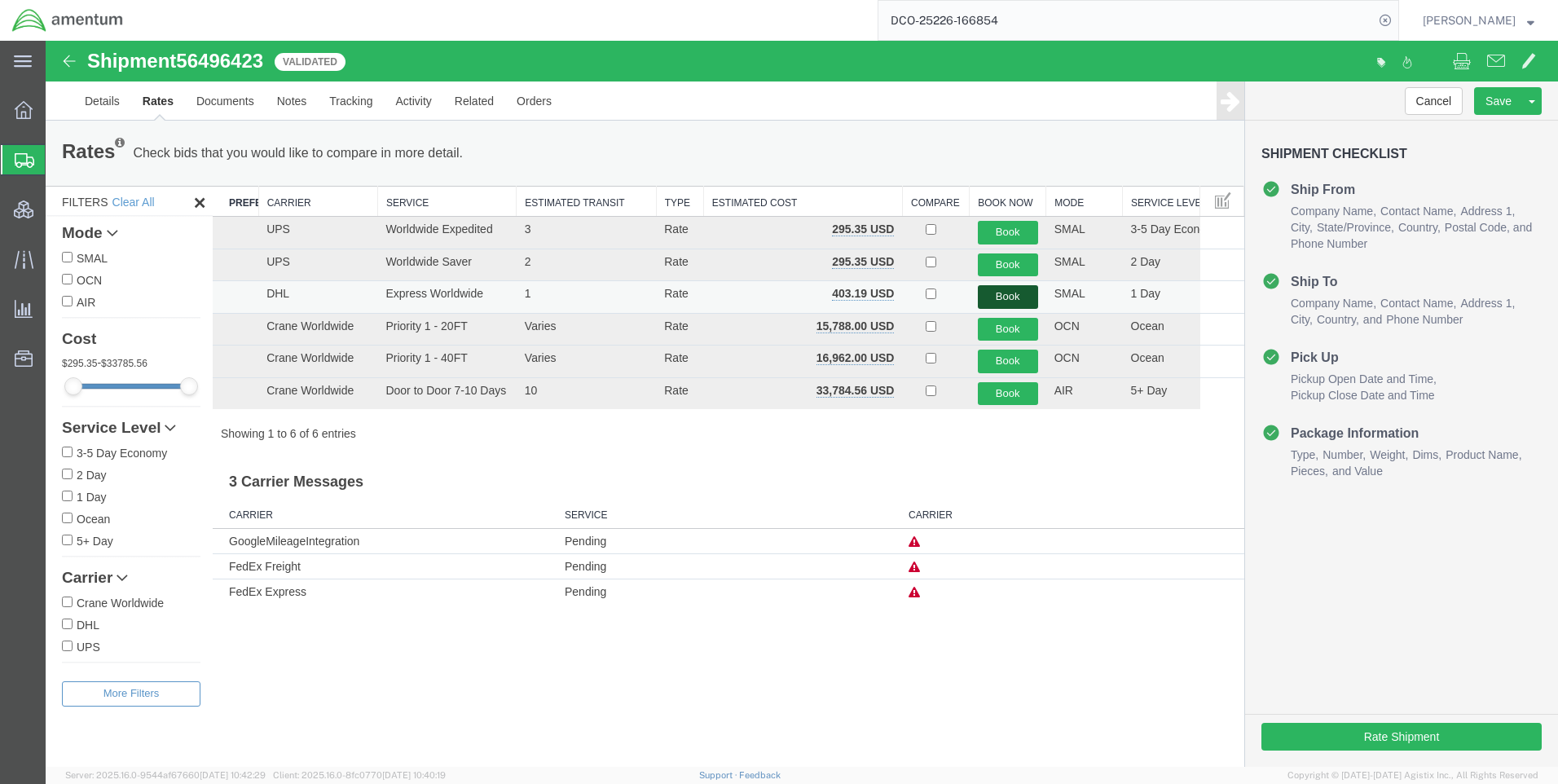
click at [1004, 293] on button "Book" at bounding box center [1008, 297] width 60 height 24
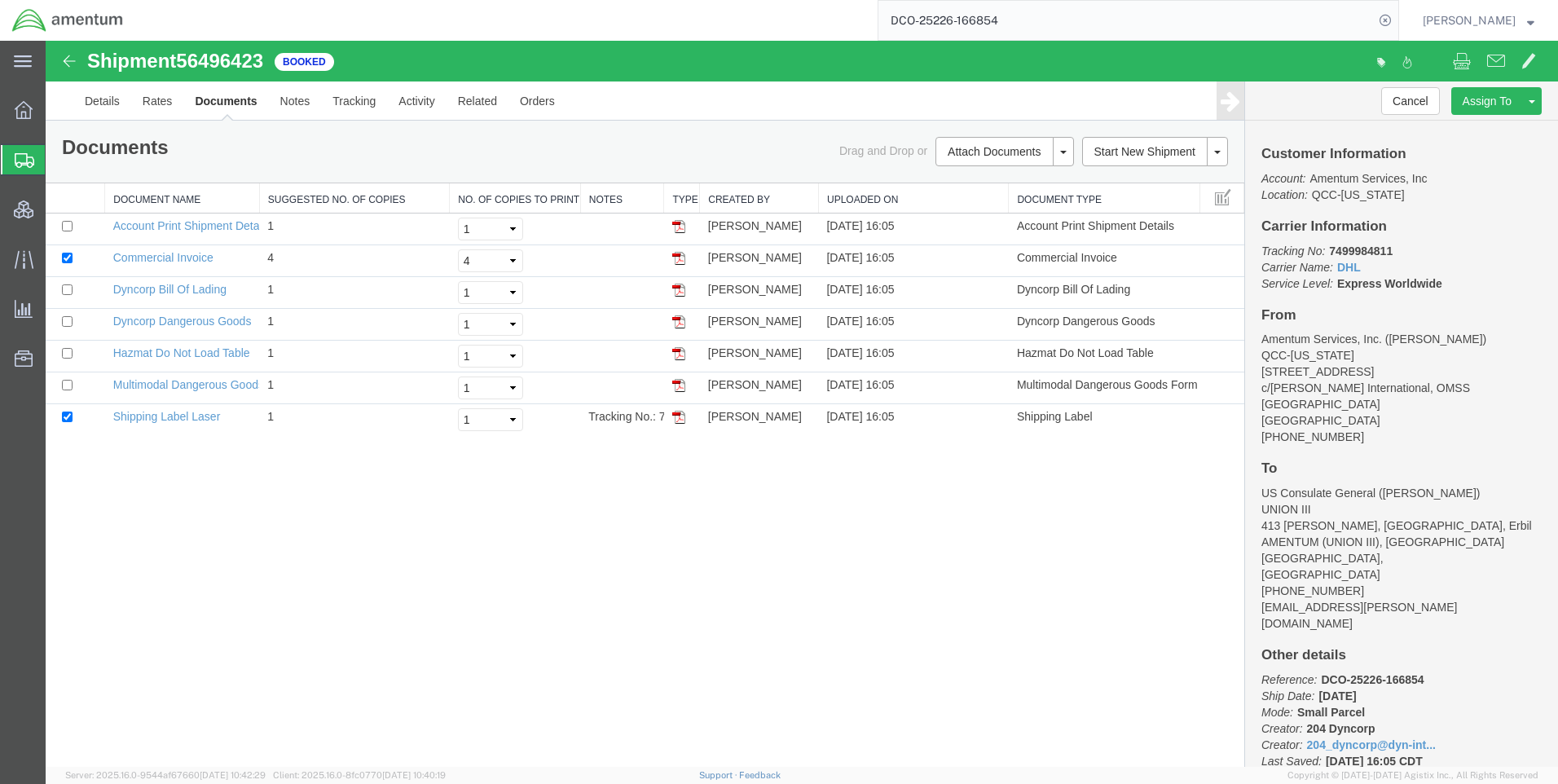
click at [229, 52] on span "56496423" at bounding box center [219, 60] width 88 height 22
click at [229, 55] on span "56496423" at bounding box center [219, 60] width 88 height 22
drag, startPoint x: 230, startPoint y: 59, endPoint x: 218, endPoint y: 58, distance: 12.0
click at [218, 58] on span "56496423" at bounding box center [219, 60] width 88 height 22
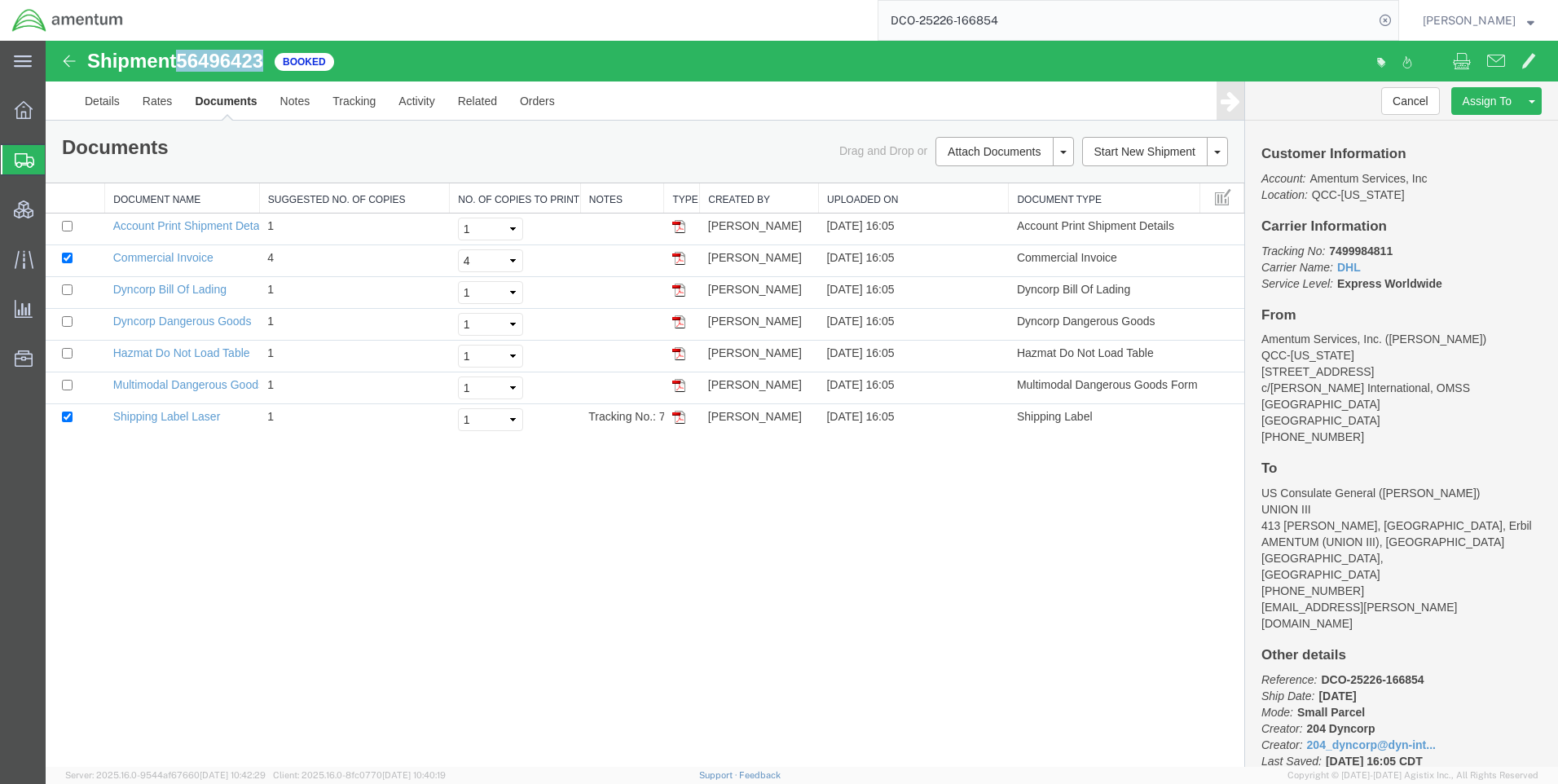
copy span "56496423"
click at [1373, 253] on b "7499984811" at bounding box center [1361, 250] width 64 height 13
copy b "7499984811"
click at [151, 102] on link "Rates" at bounding box center [157, 101] width 53 height 39
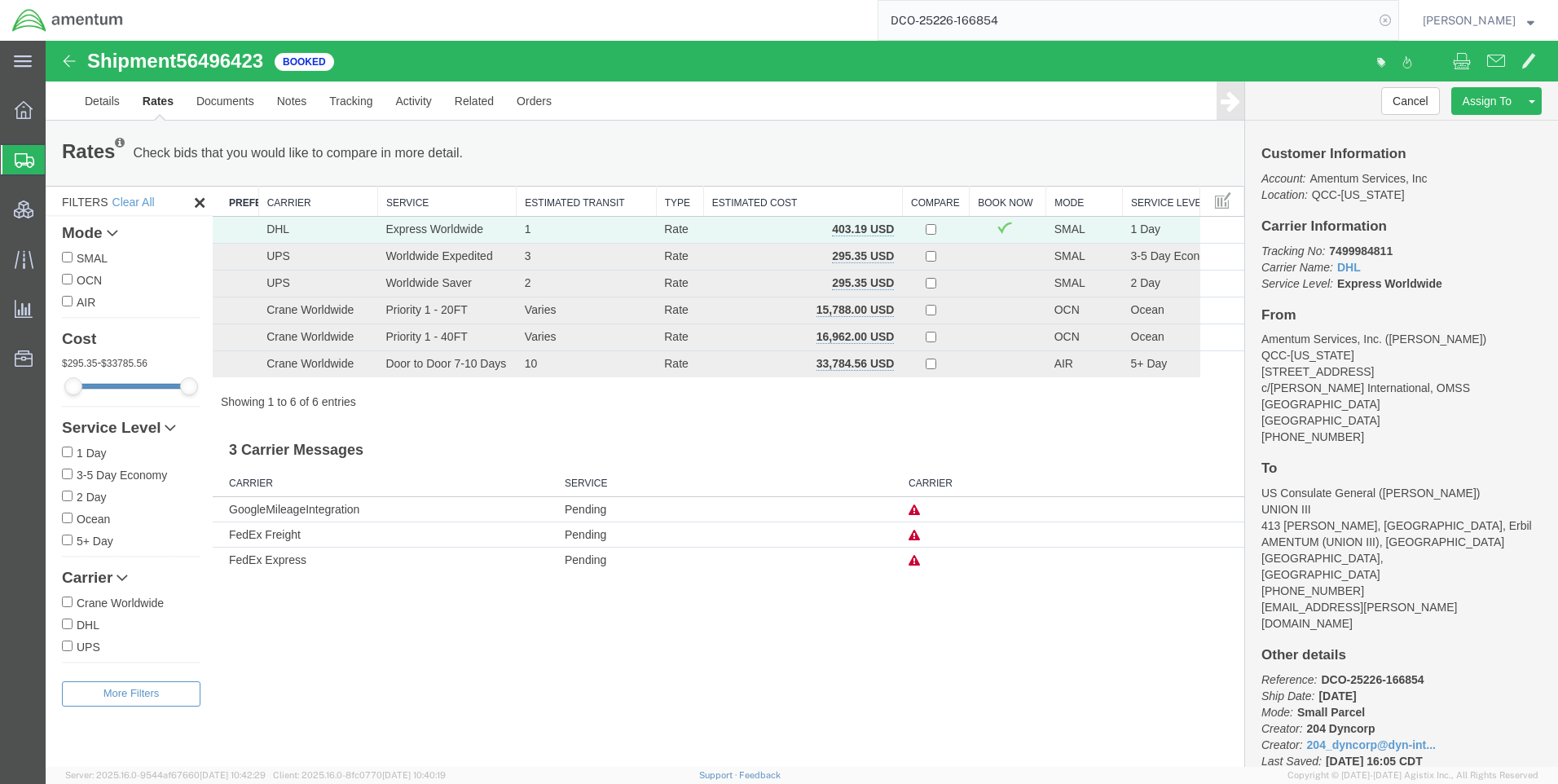
click at [1396, 13] on icon at bounding box center [1385, 20] width 23 height 23
click at [1396, 16] on icon at bounding box center [1385, 20] width 23 height 23
paste input "DCO-25226-166858"
type input "DCO-25226-166858"
click at [1396, 17] on icon at bounding box center [1385, 20] width 23 height 23
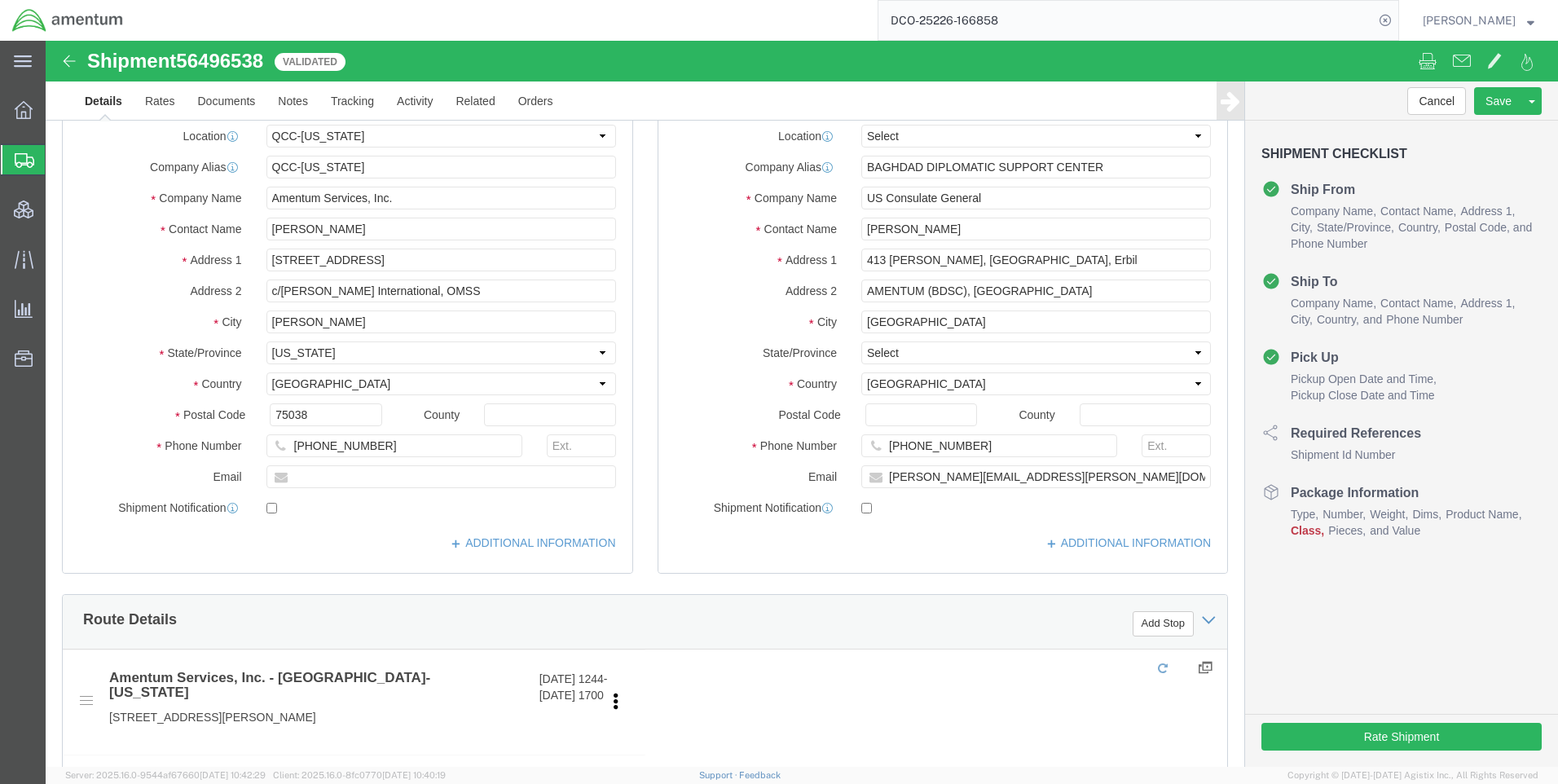
select select "42668"
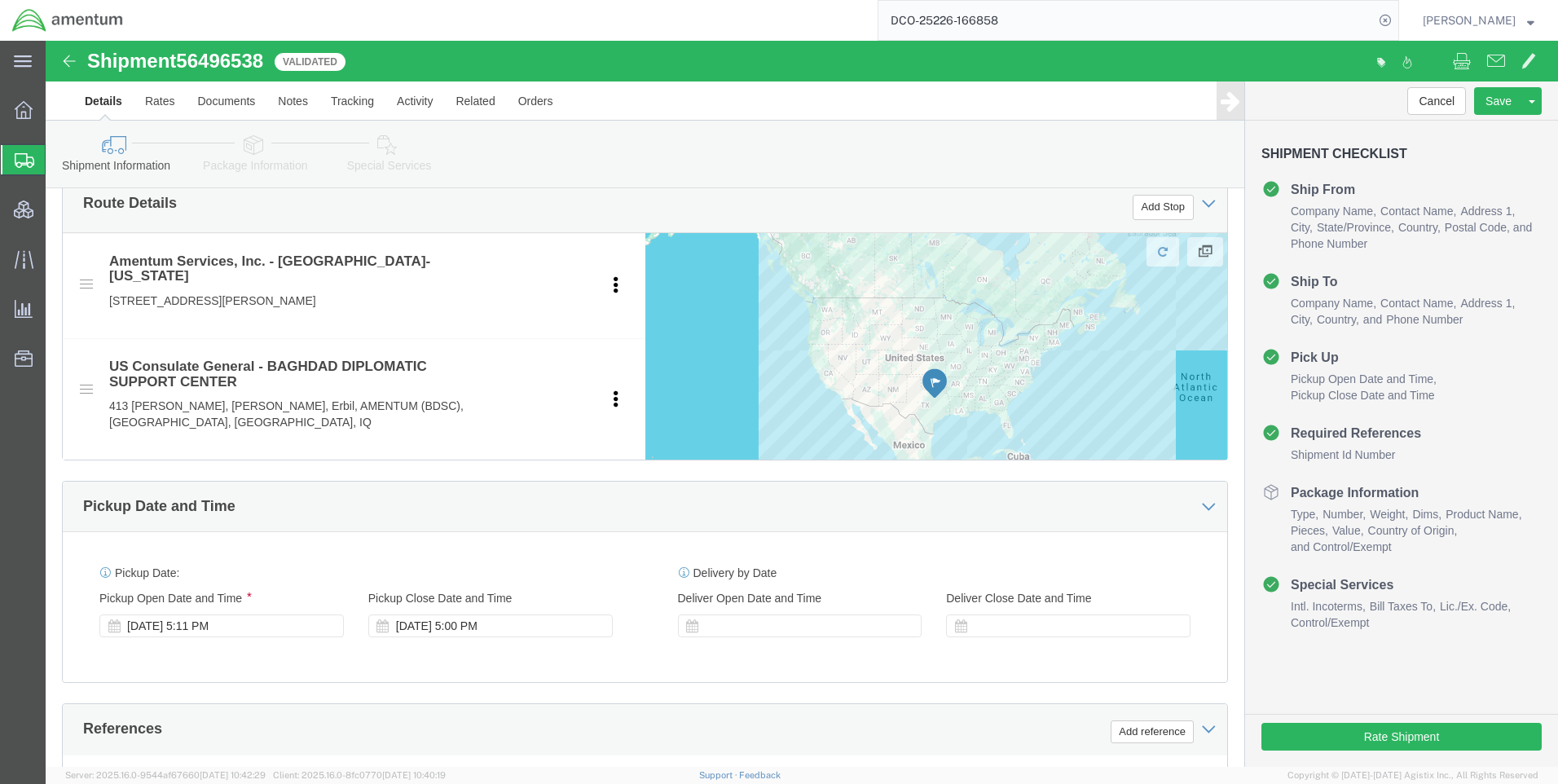
scroll to position [733, 0]
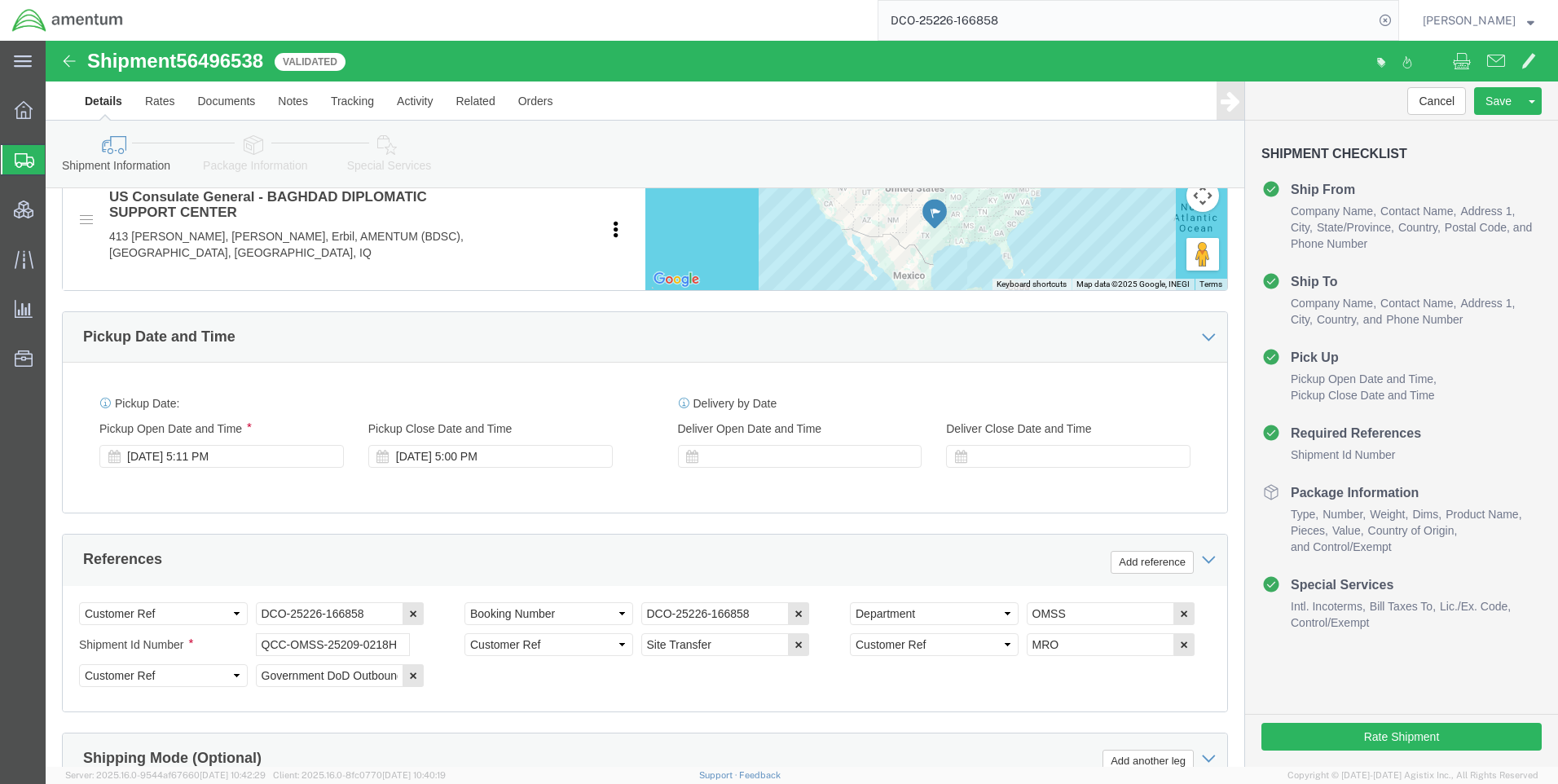
click icon
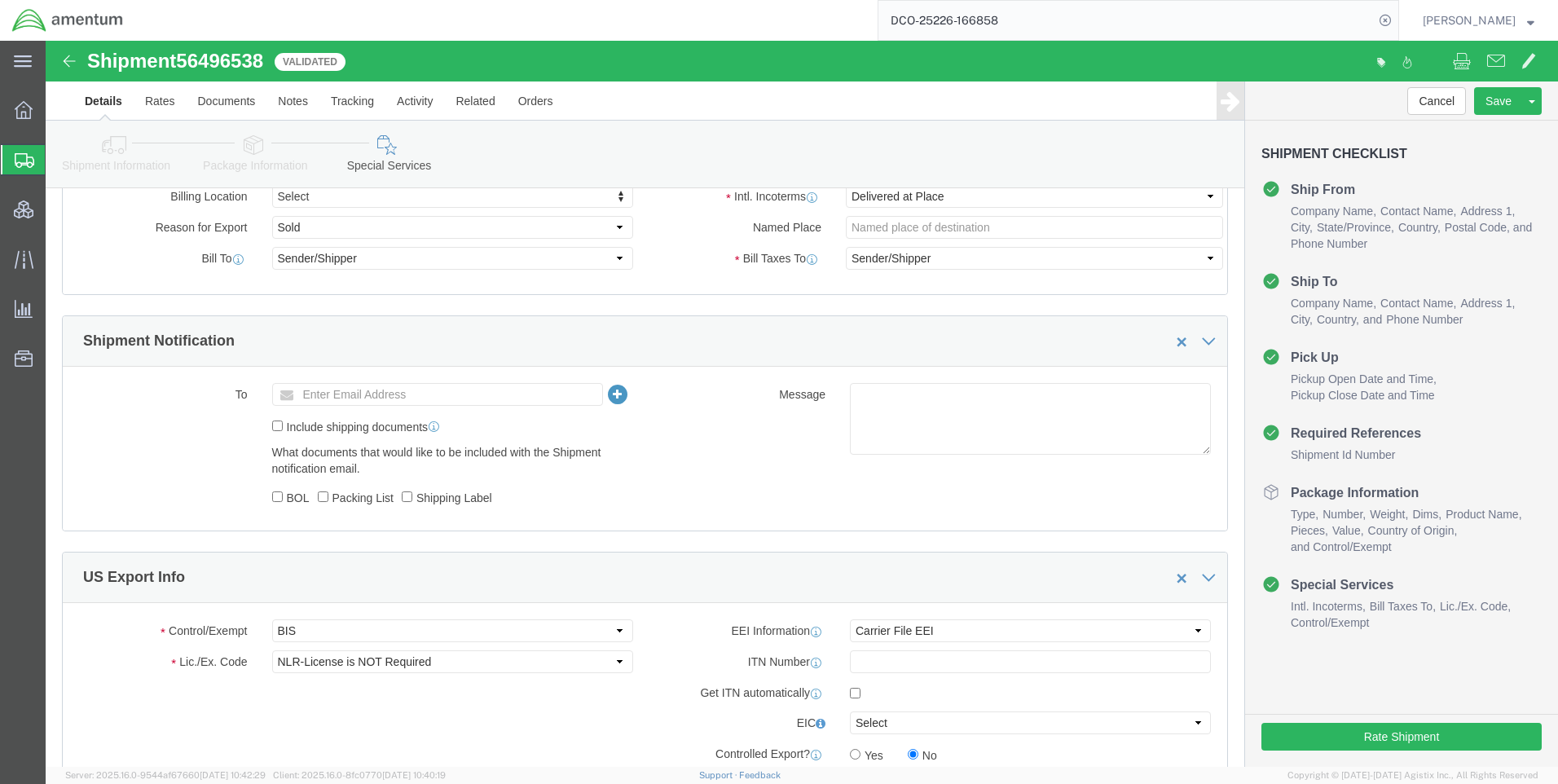
scroll to position [1060, 0]
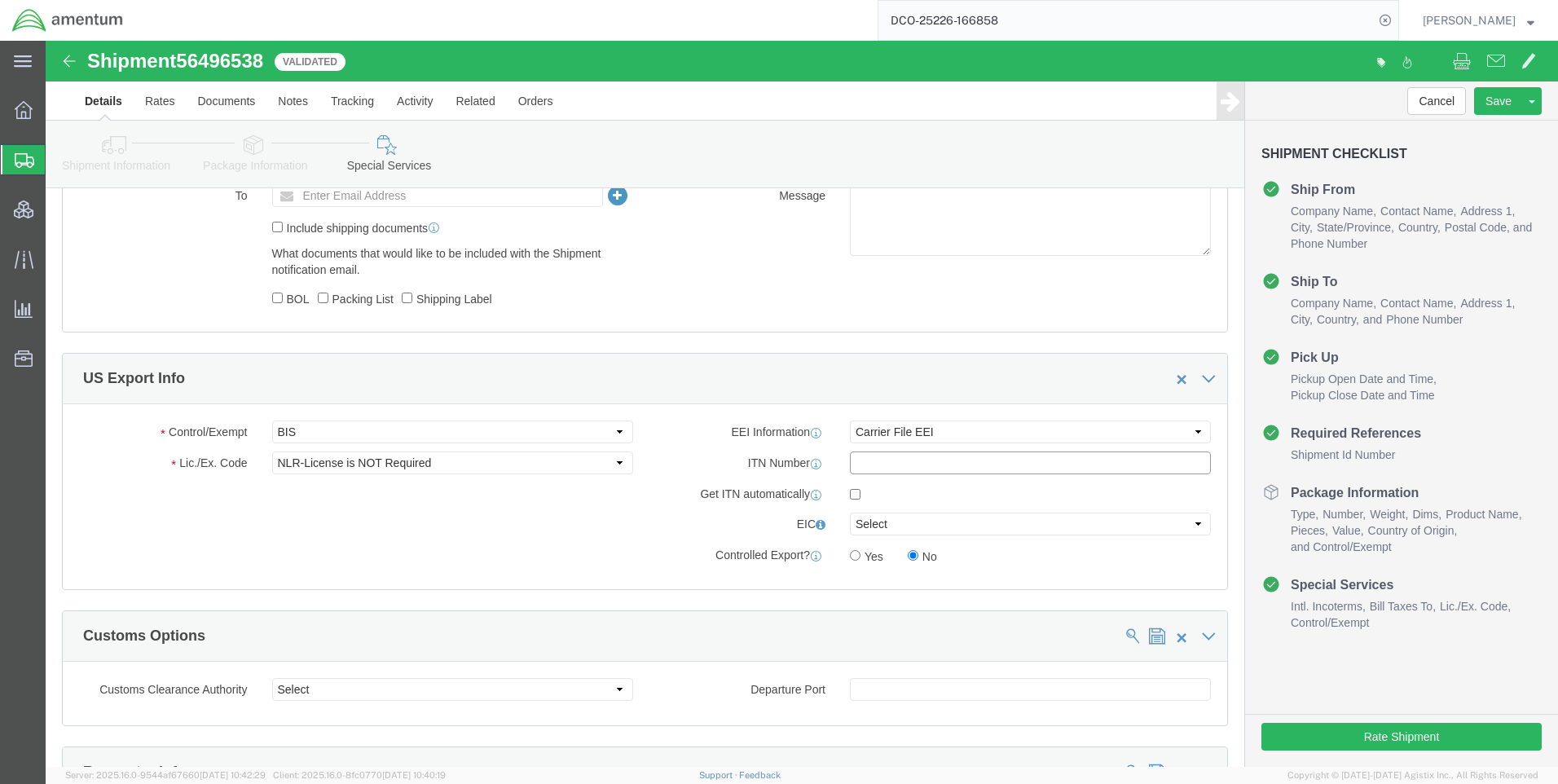
paste input "X20250814773942"
type input "X20250814773942"
click select "Select AES-Direct EEI Carrier File EEI EEI Exempt"
select select "AESD"
click select "Select AES-Direct EEI Carrier File EEI EEI Exempt"
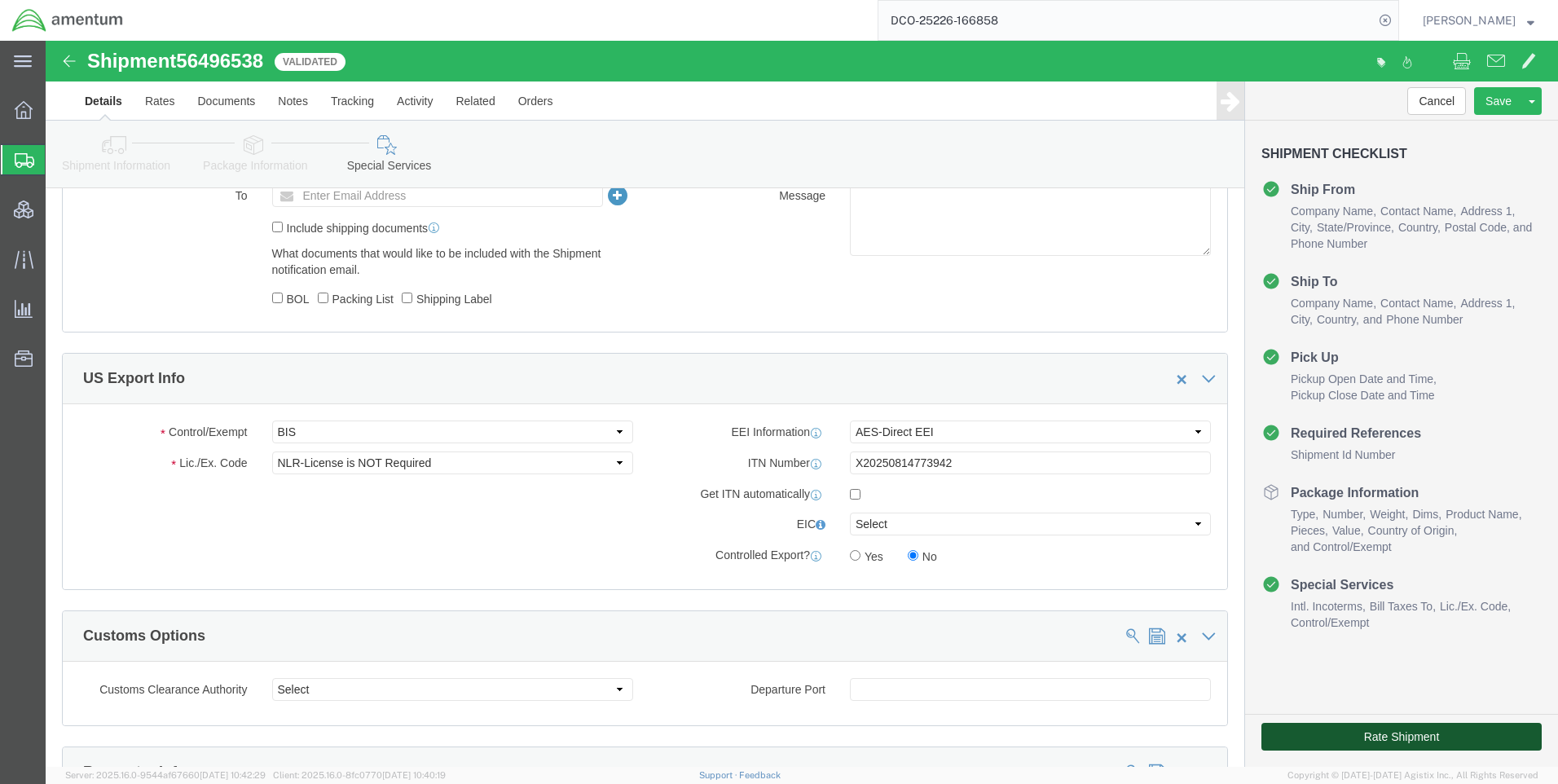
click button "Rate Shipment"
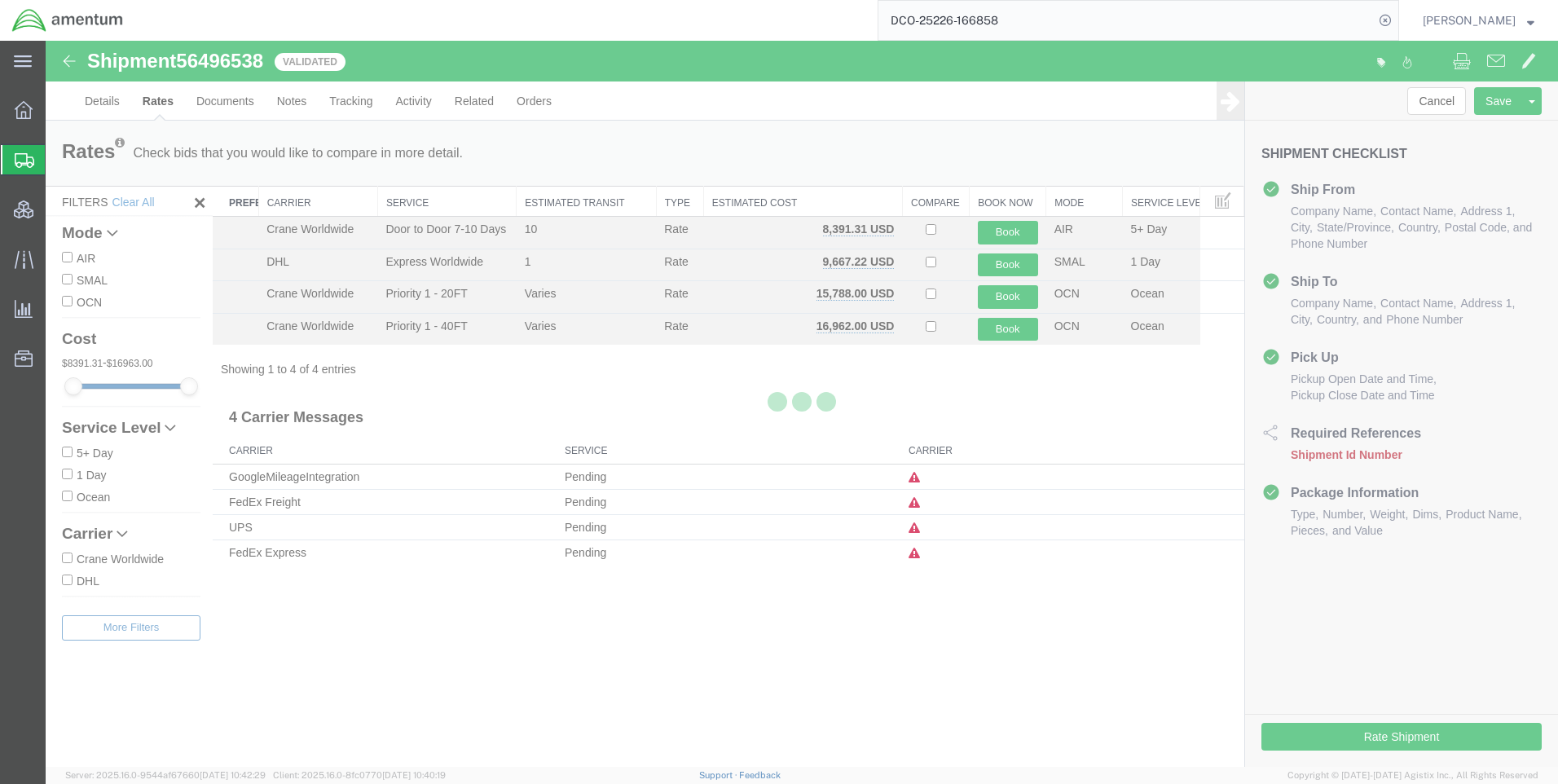
scroll to position [0, 0]
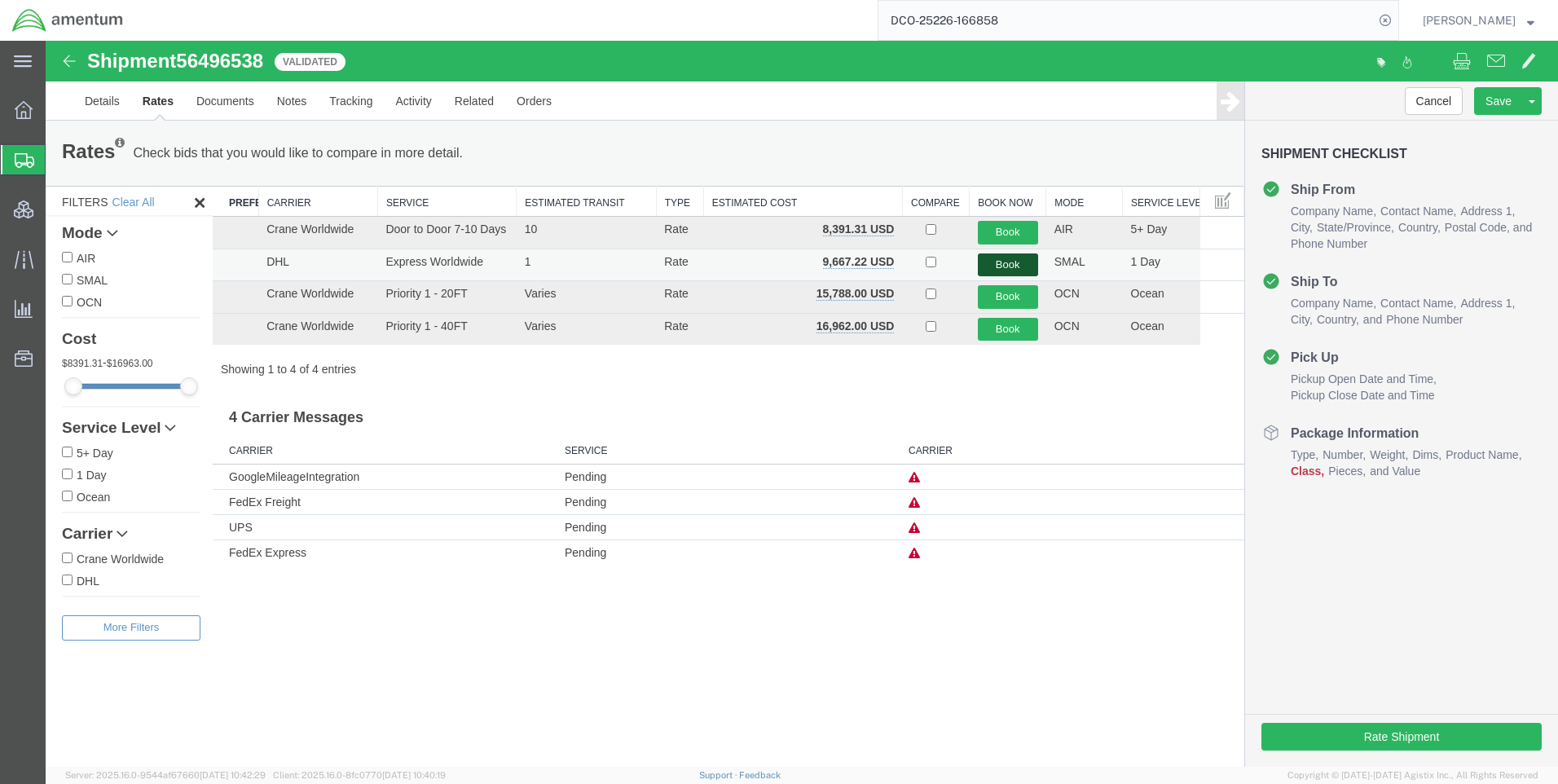
click at [998, 259] on button "Book" at bounding box center [1008, 265] width 60 height 24
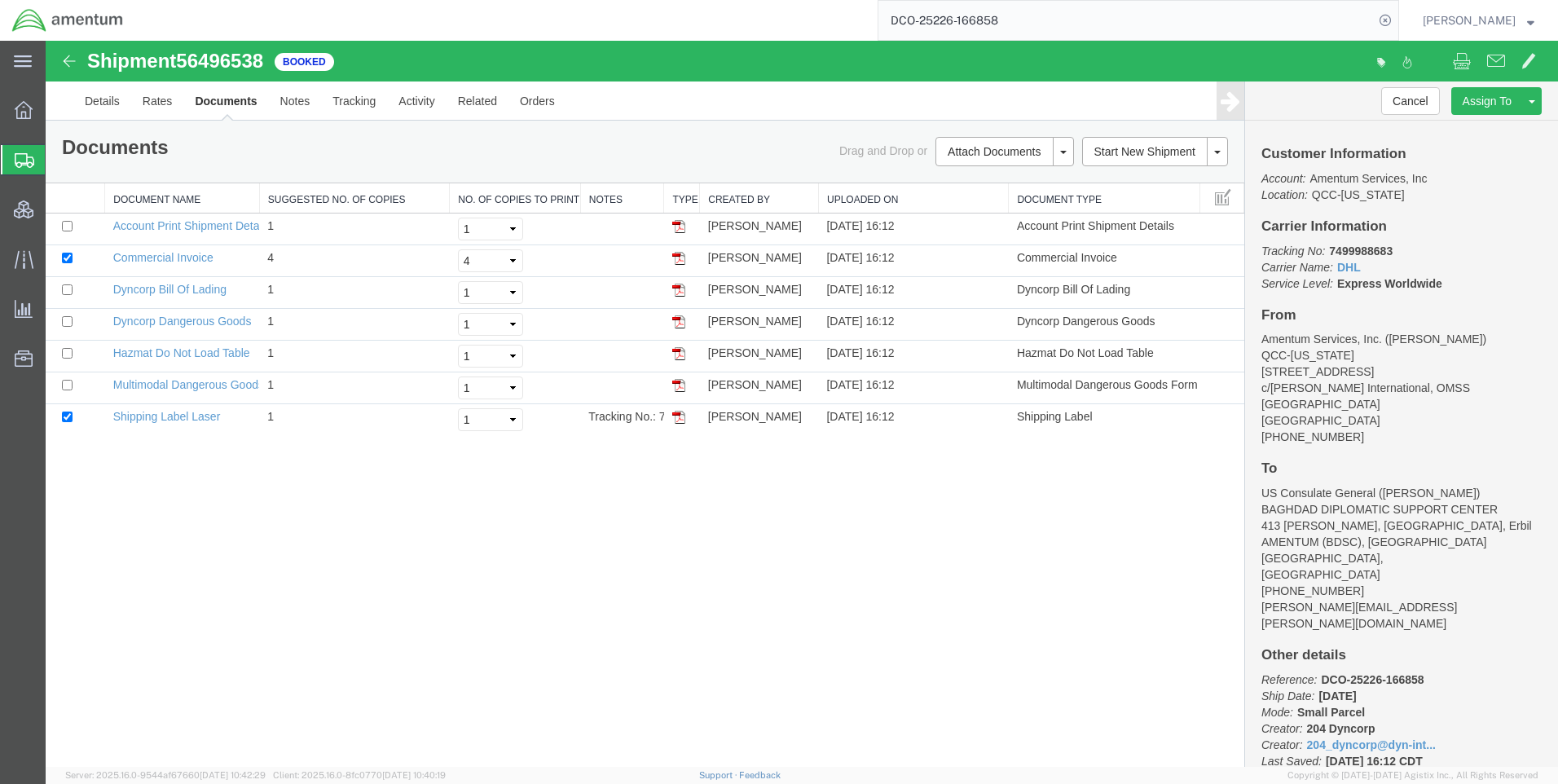
click at [252, 64] on span "56496538" at bounding box center [219, 60] width 88 height 22
copy span "56496538"
click at [1376, 251] on b "7499988683" at bounding box center [1361, 250] width 64 height 13
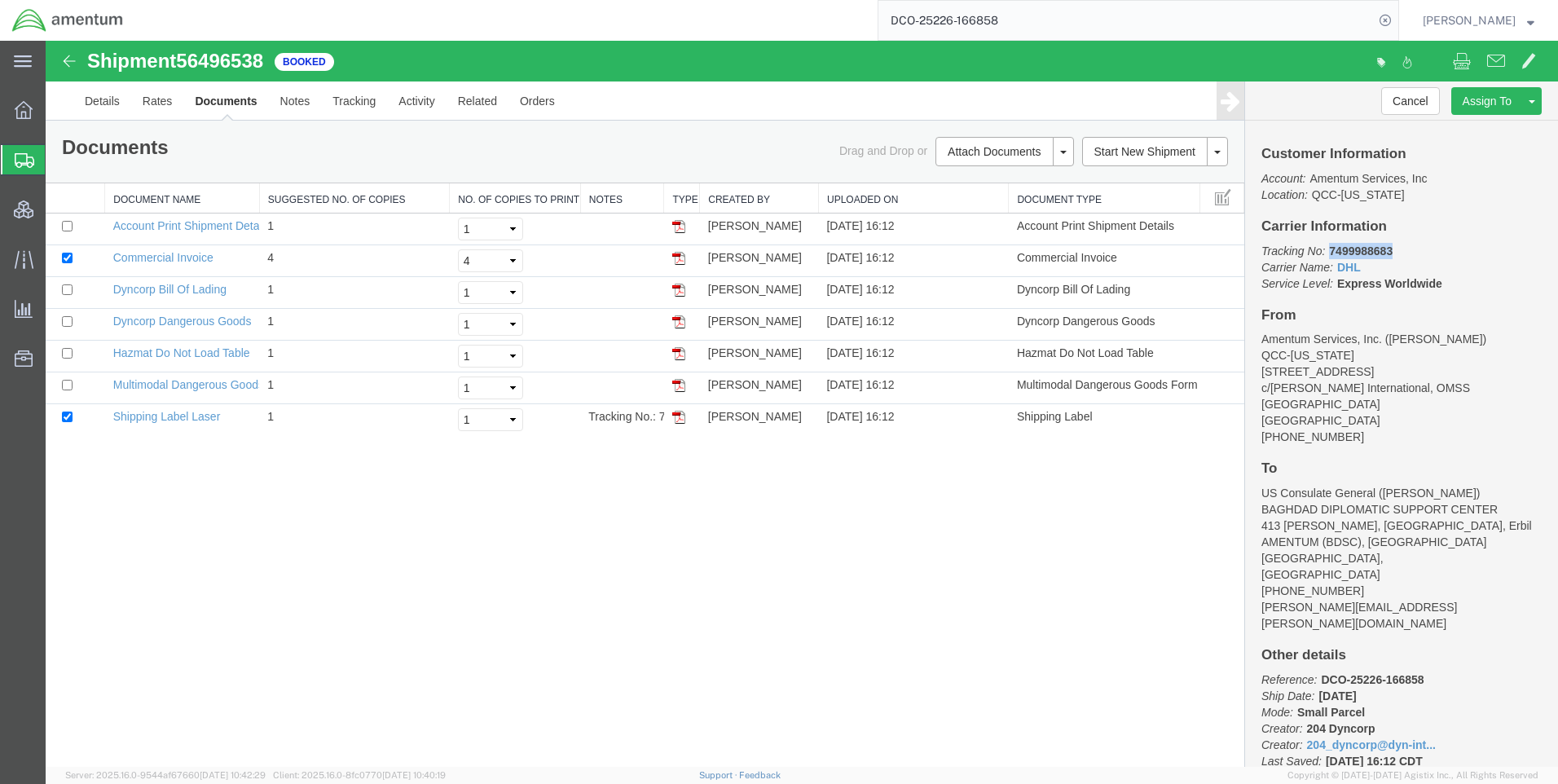
copy b "7499988683"
click at [173, 105] on link "Rates" at bounding box center [157, 101] width 53 height 39
